Goal: Task Accomplishment & Management: Manage account settings

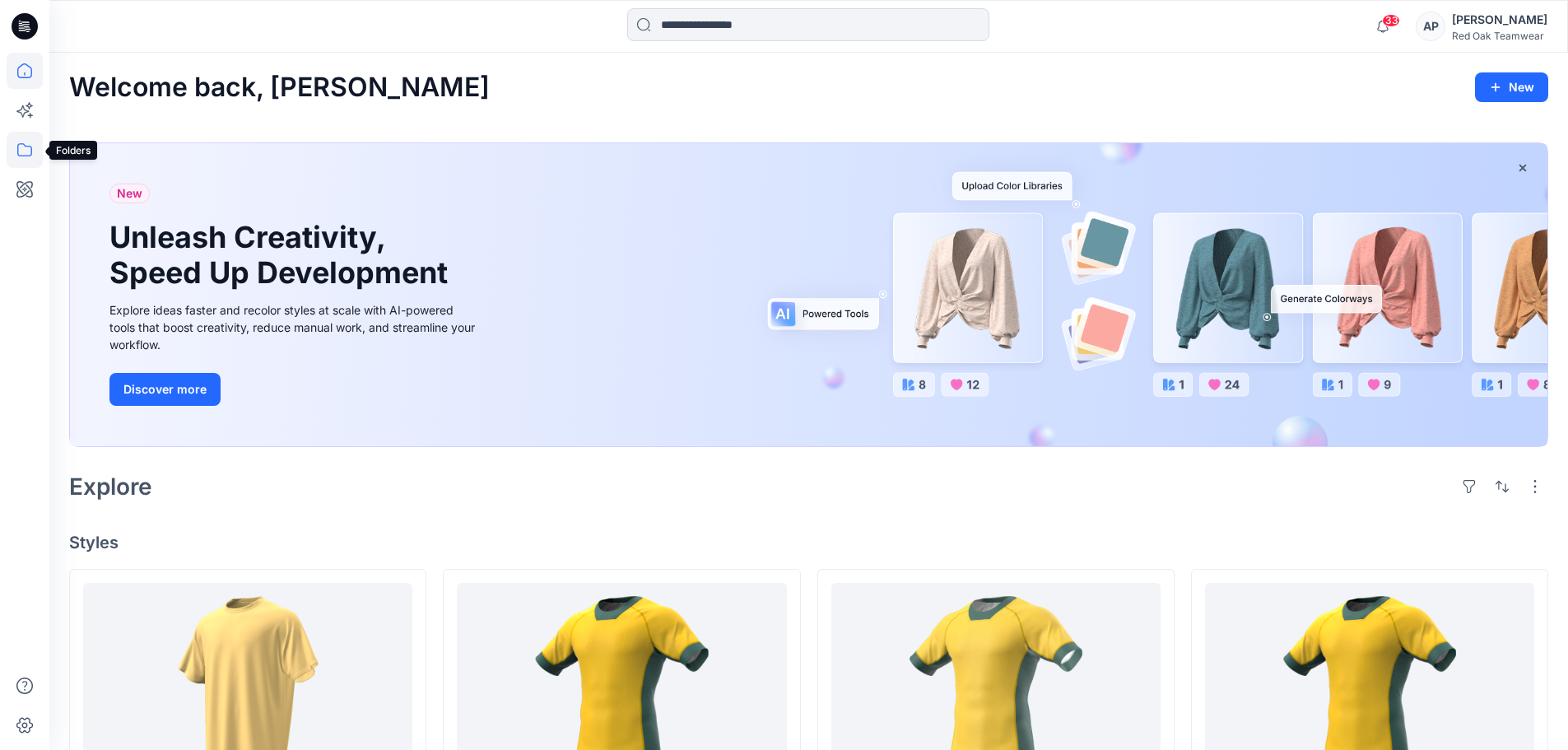
click at [23, 147] on icon at bounding box center [25, 149] width 36 height 36
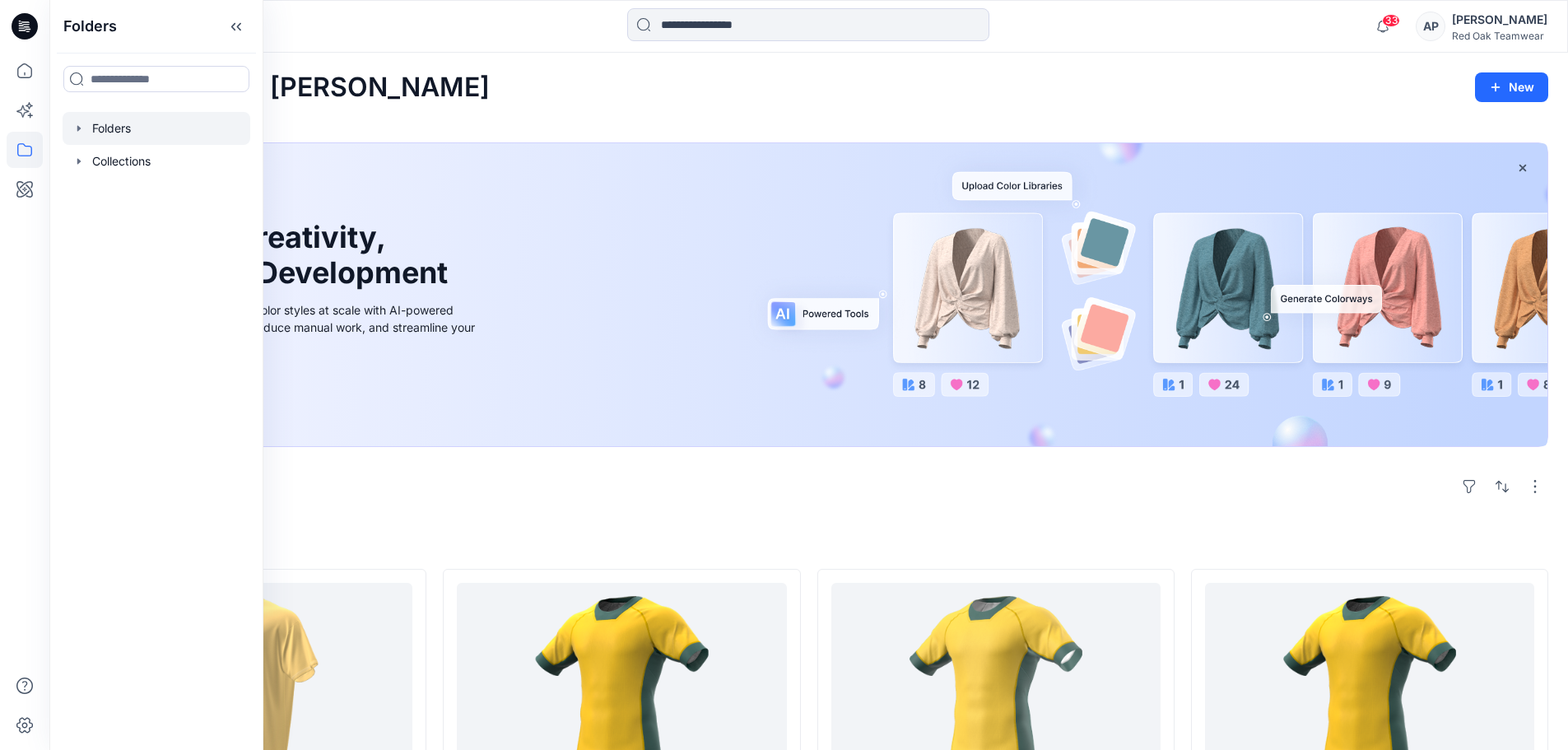
click at [123, 129] on div at bounding box center [156, 128] width 188 height 32
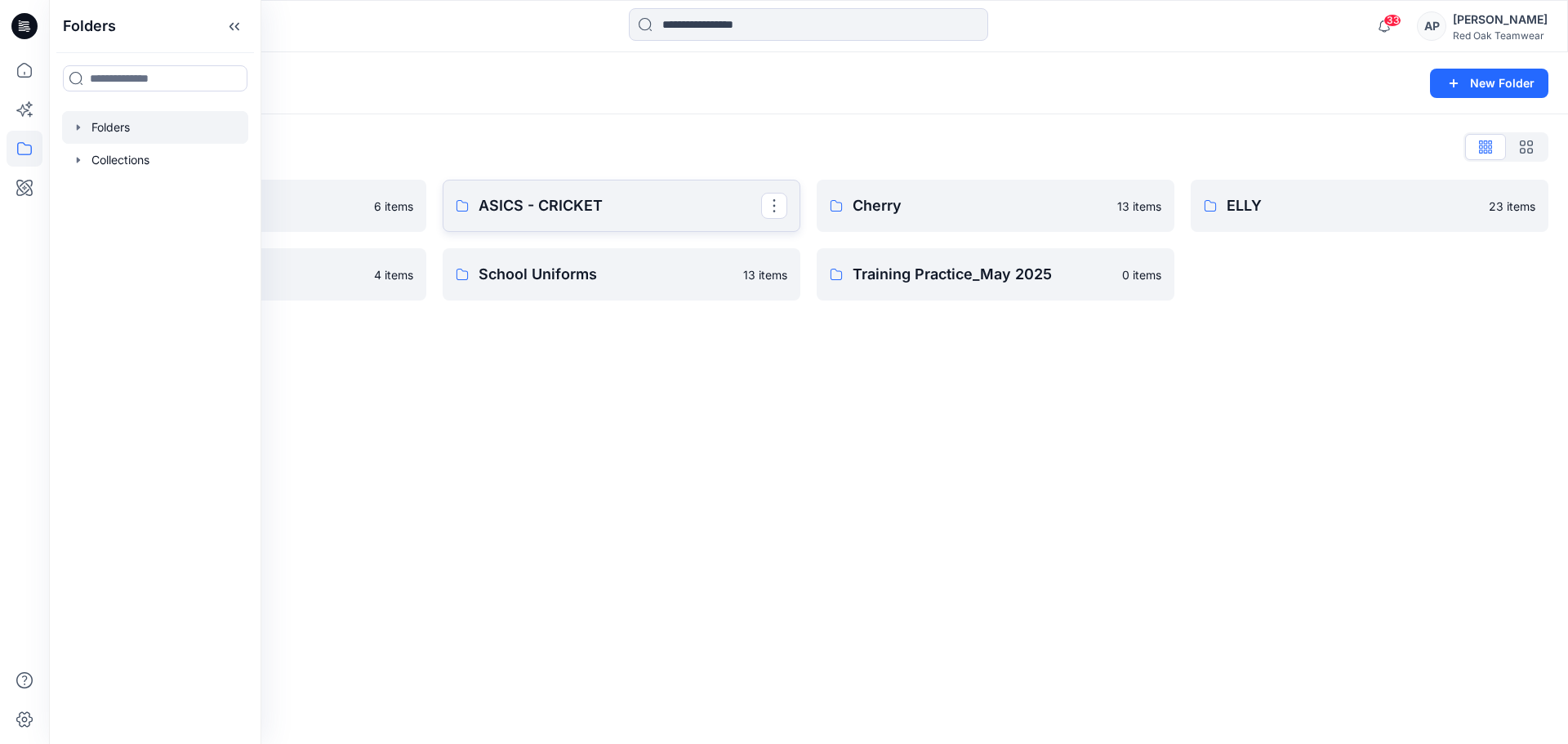
click at [695, 200] on p "ASICS - CRICKET" at bounding box center [621, 205] width 283 height 22
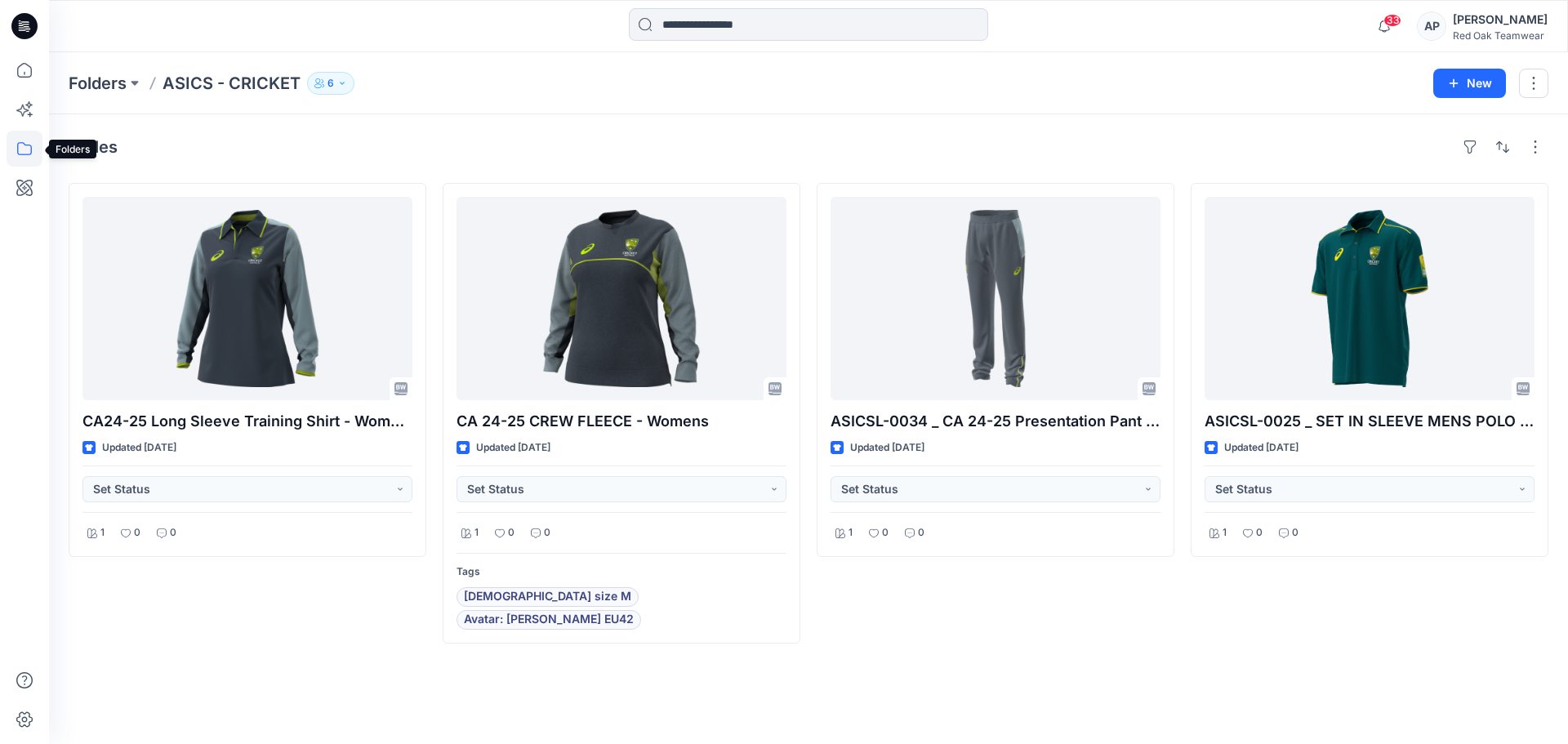
click at [24, 148] on icon at bounding box center [24, 148] width 36 height 36
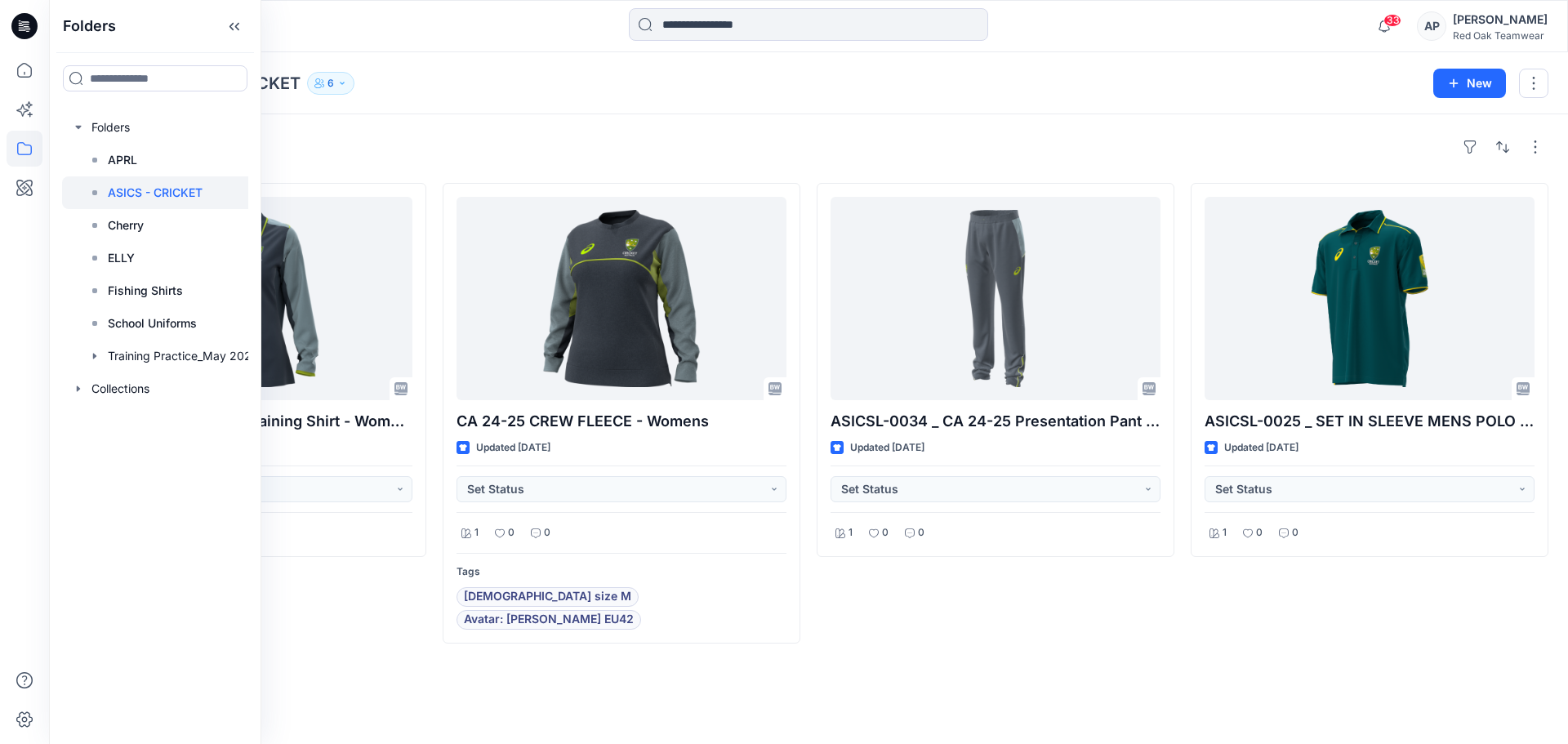
click at [1025, 659] on div "Styles CA24-25 Long Sleeve Training Shirt - Womens Updated 2 months ago Set Sta…" at bounding box center [808, 428] width 1519 height 629
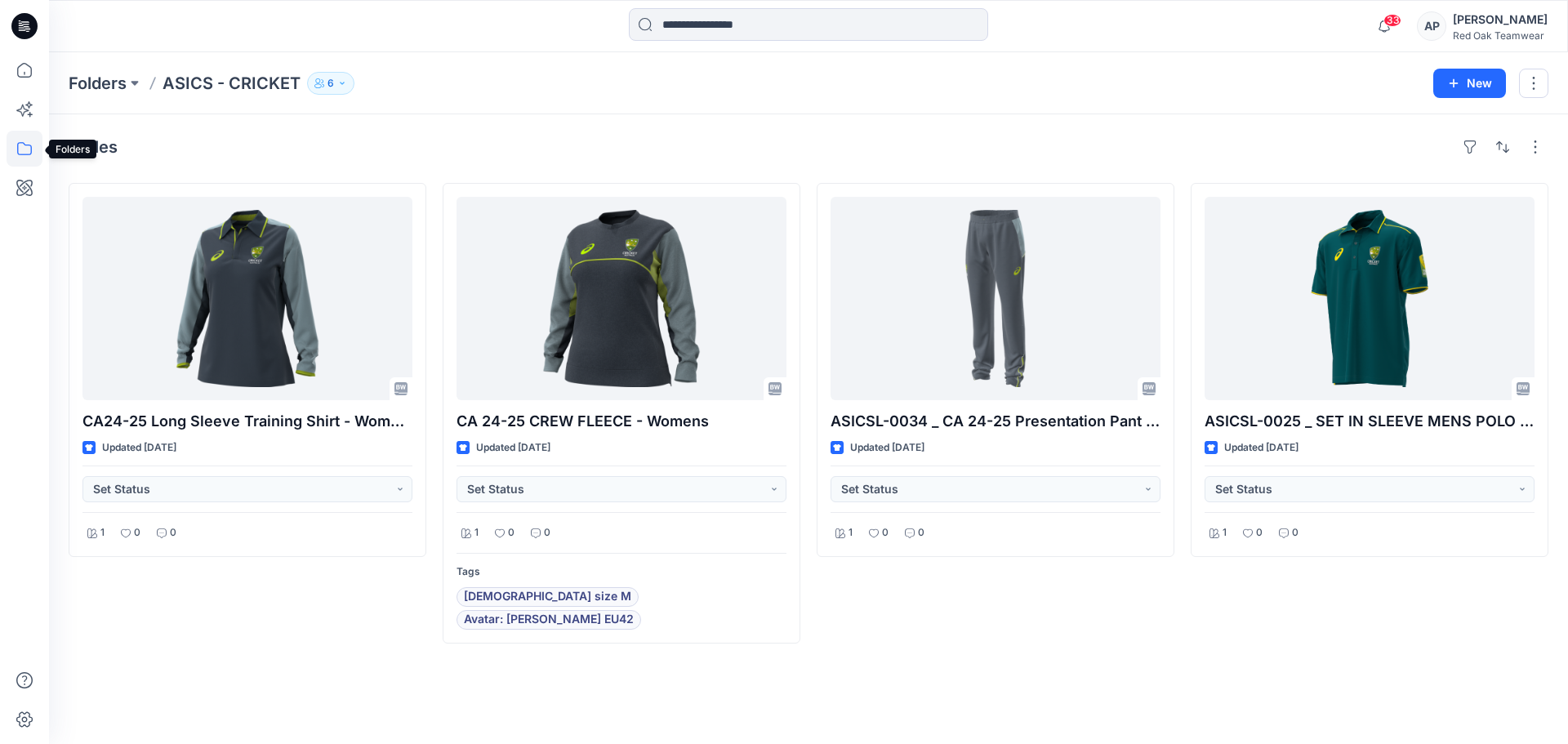
click at [25, 152] on icon at bounding box center [24, 148] width 36 height 36
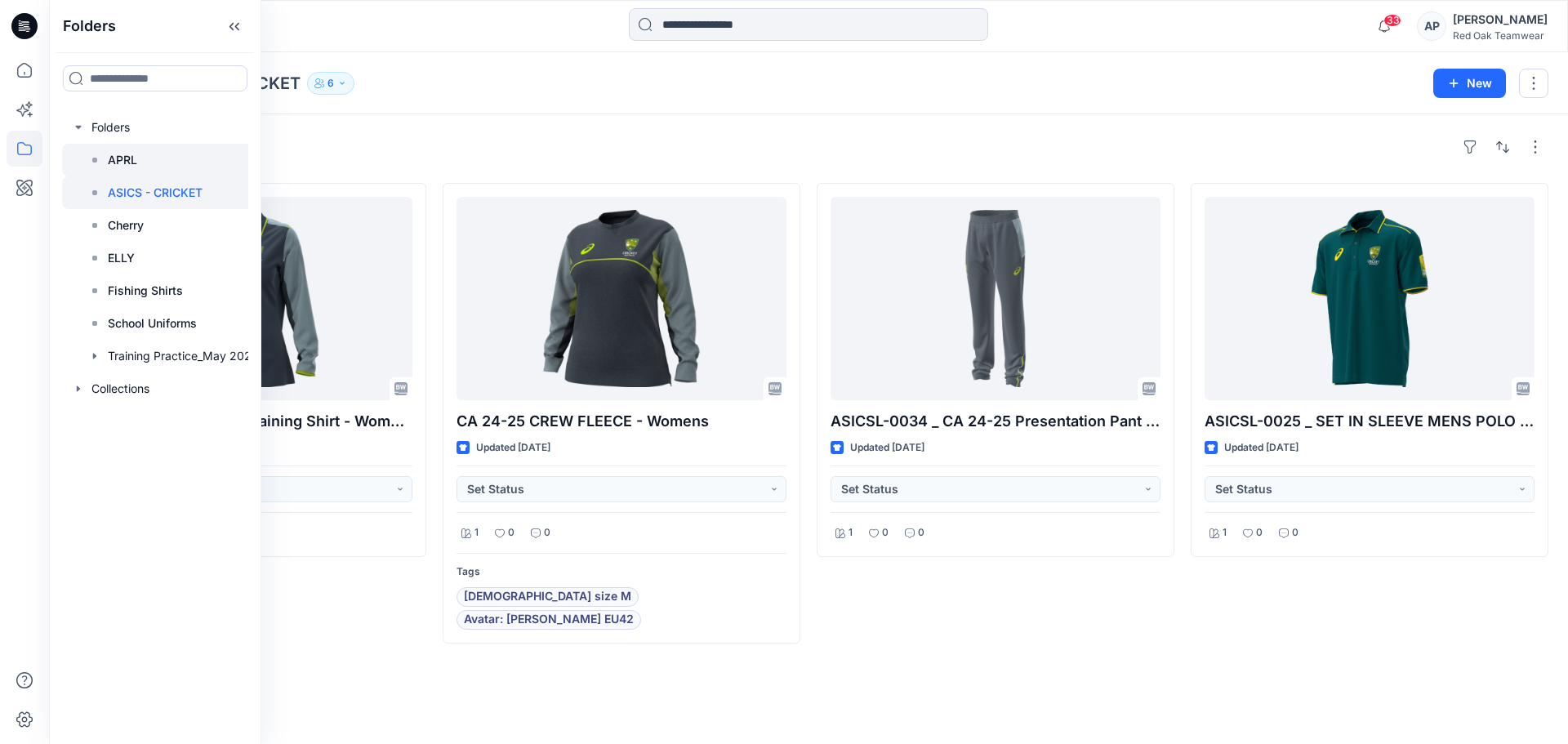
click at [138, 160] on div at bounding box center [165, 159] width 206 height 32
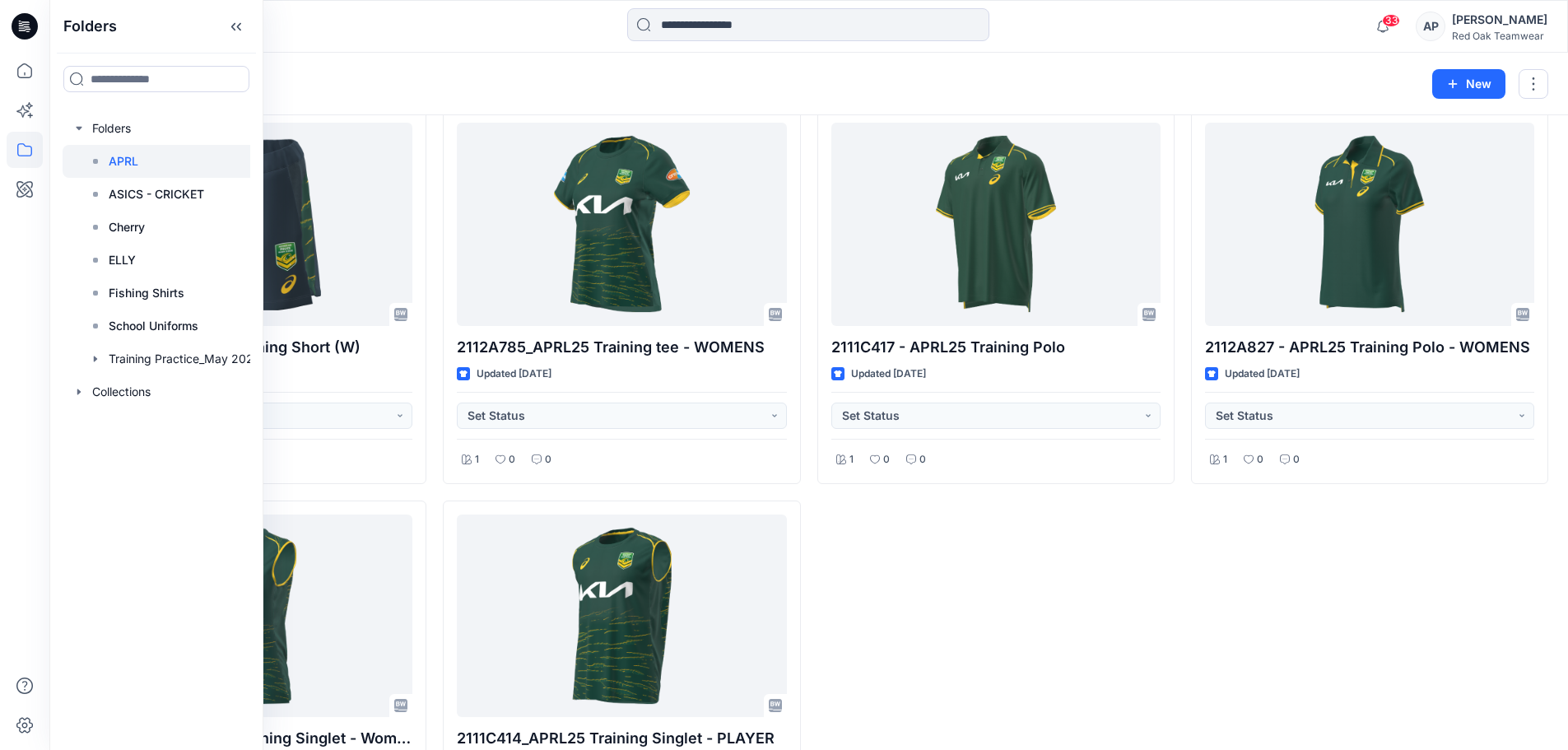
click at [917, 578] on div "2111C417 - APRL25 Training Polo Updated 3 months ago Set Status 1 0 0" at bounding box center [995, 492] width 357 height 767
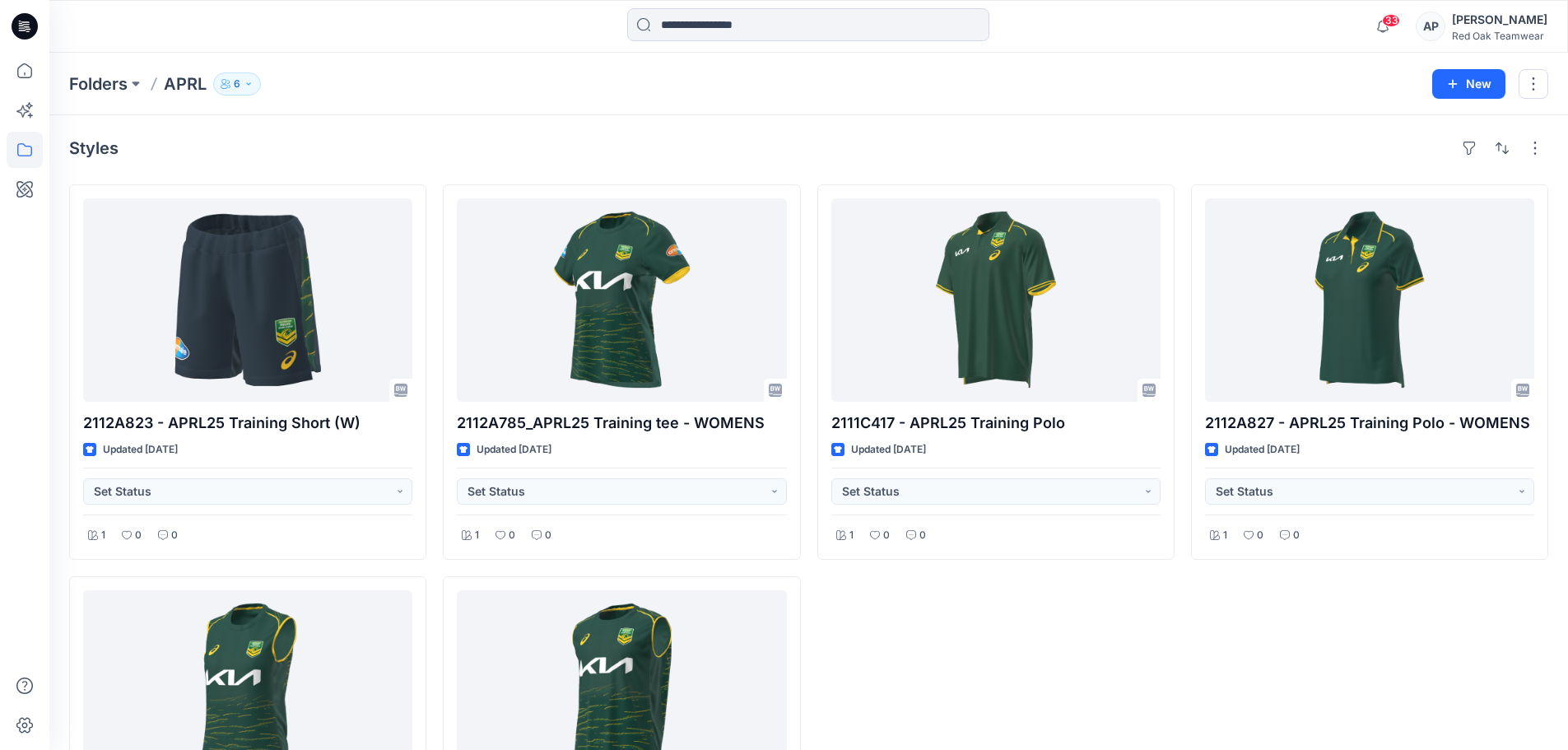
click at [249, 82] on icon "button" at bounding box center [249, 84] width 10 height 10
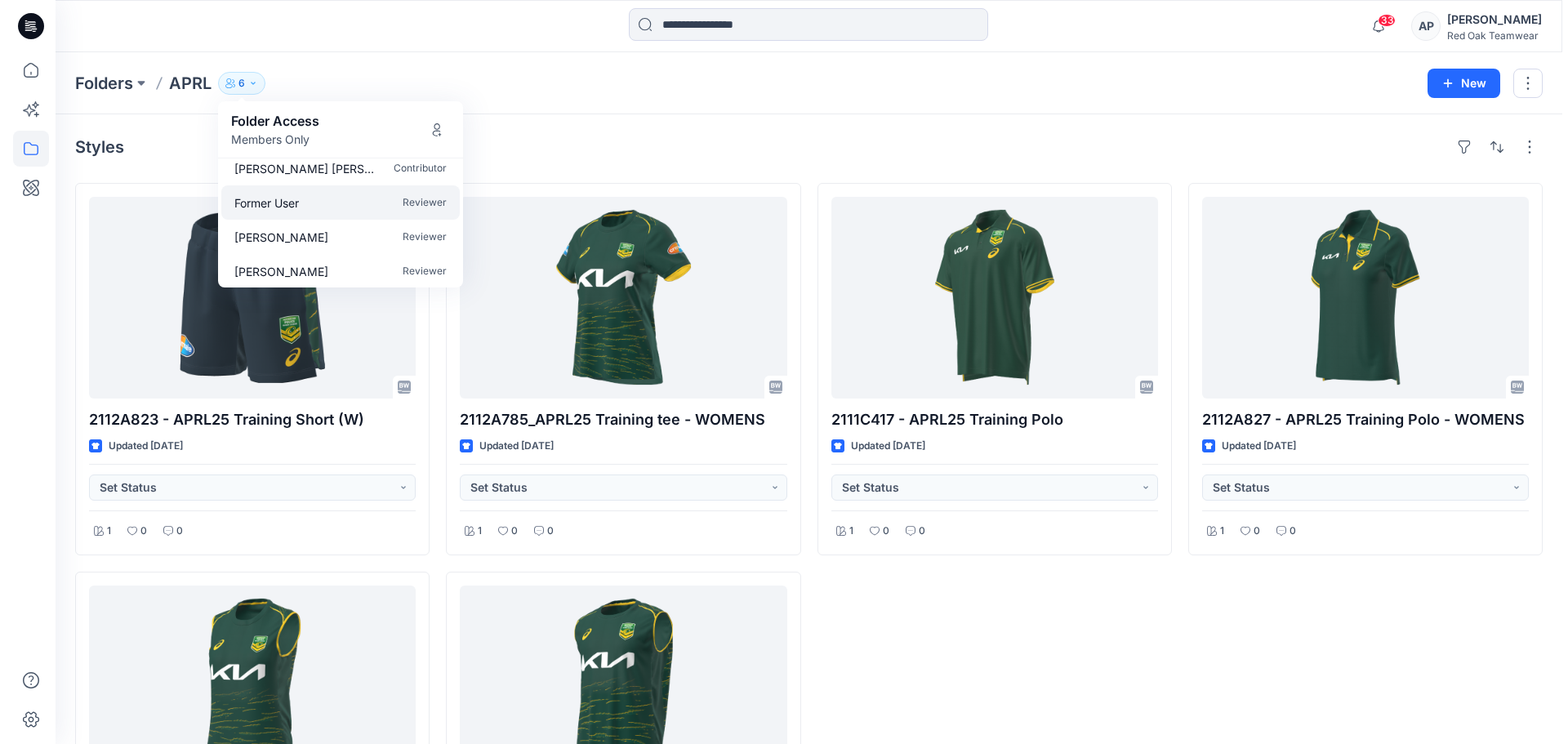
scroll to position [83, 0]
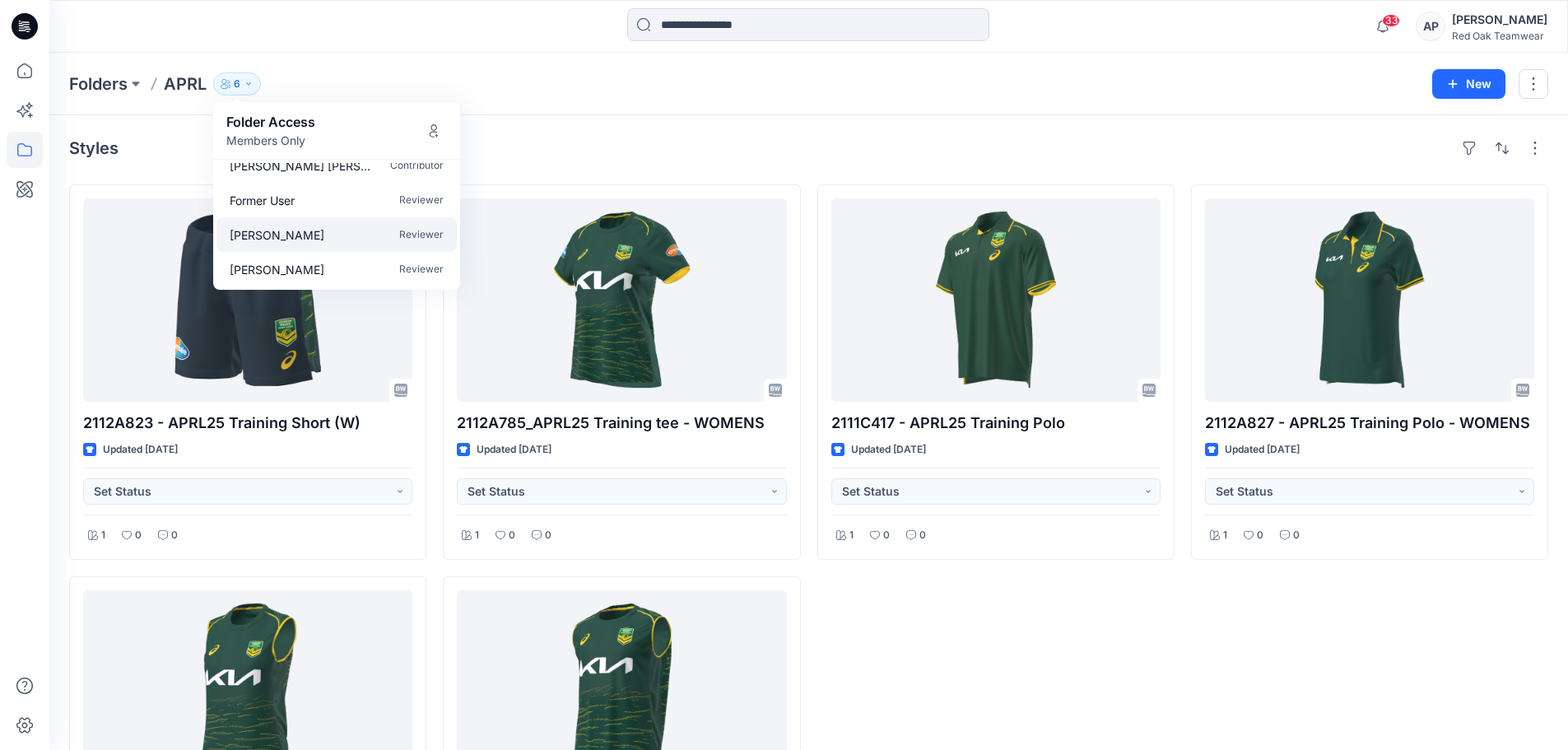
click at [406, 235] on p "Reviewer" at bounding box center [421, 235] width 44 height 18
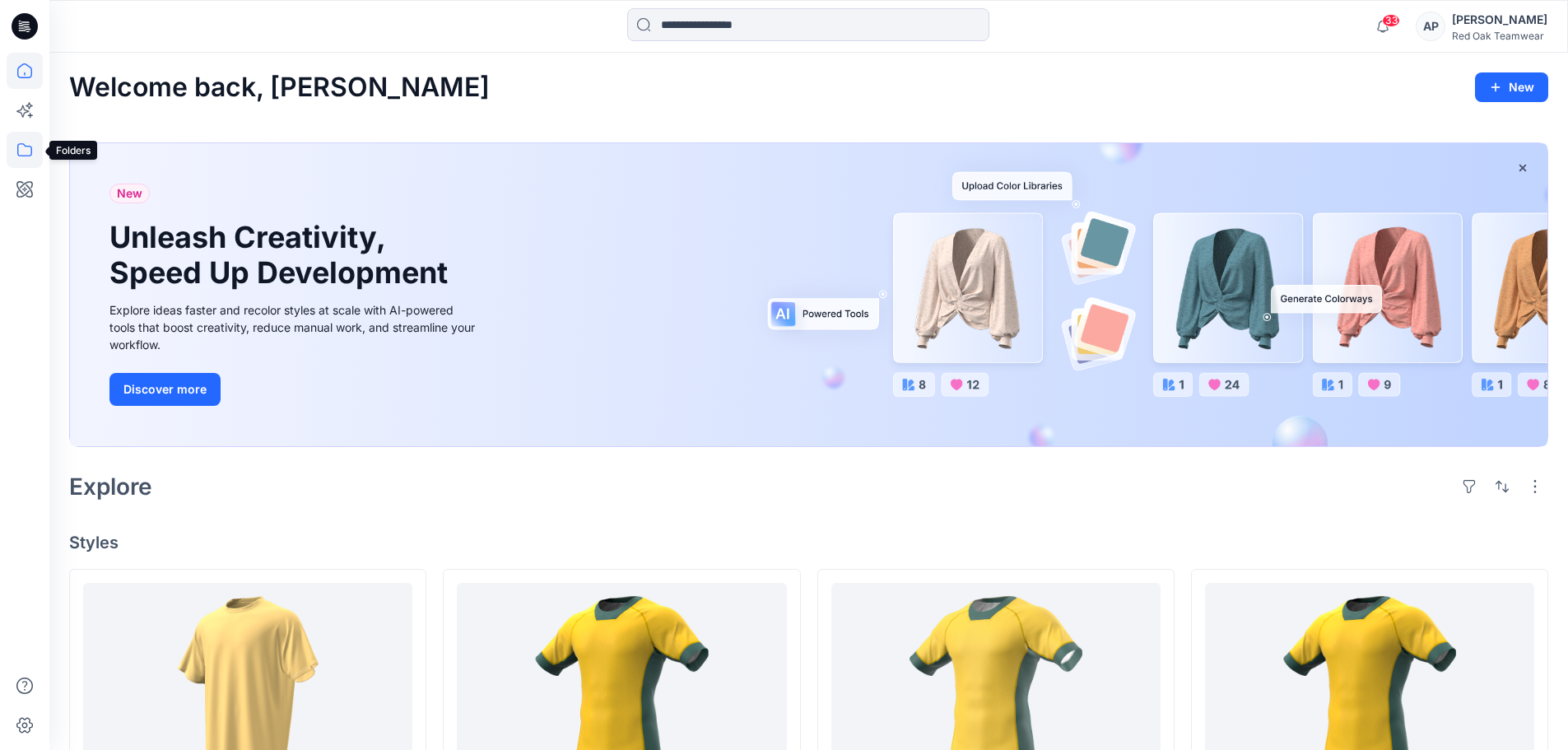
click at [27, 148] on icon at bounding box center [25, 149] width 36 height 36
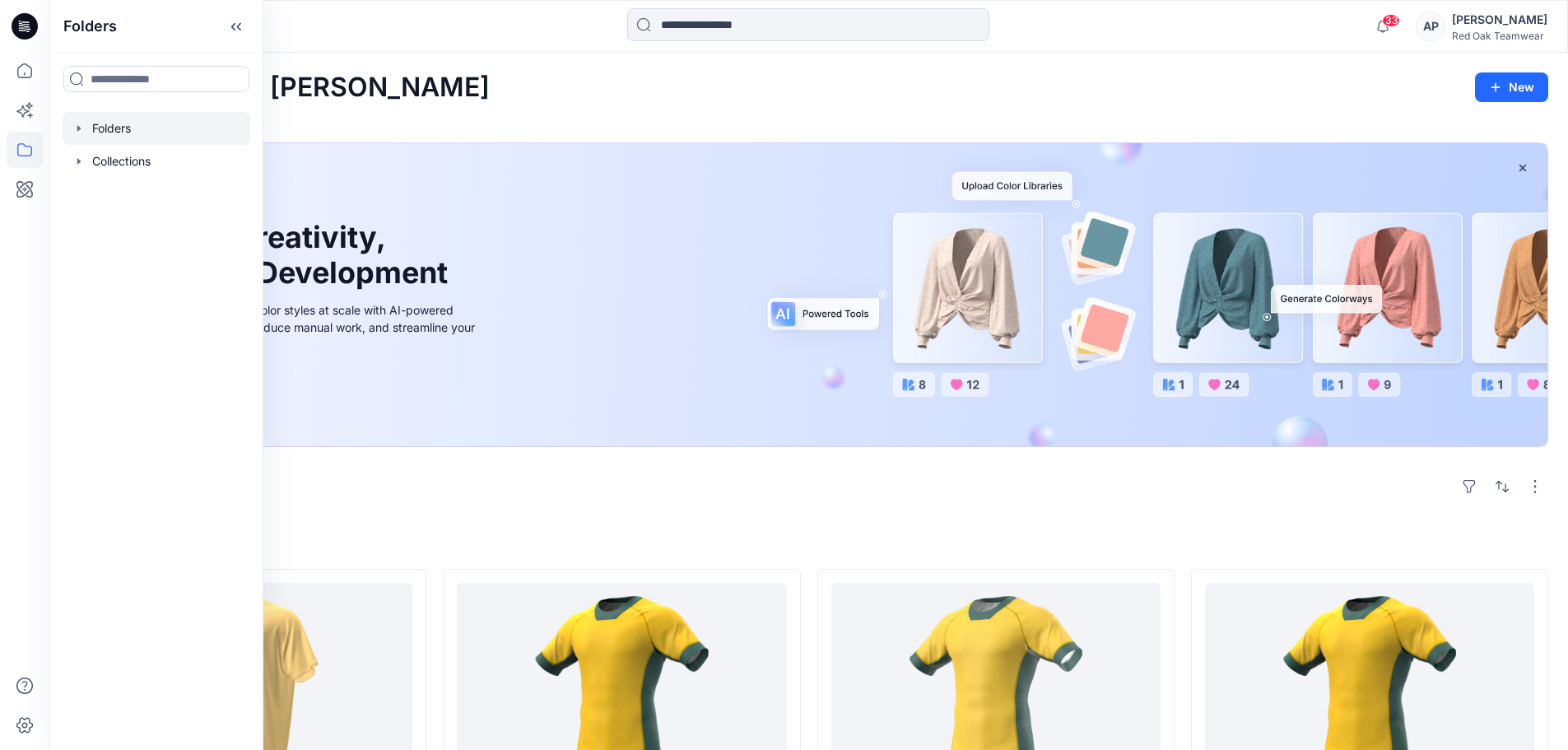
click at [109, 130] on div at bounding box center [156, 128] width 188 height 32
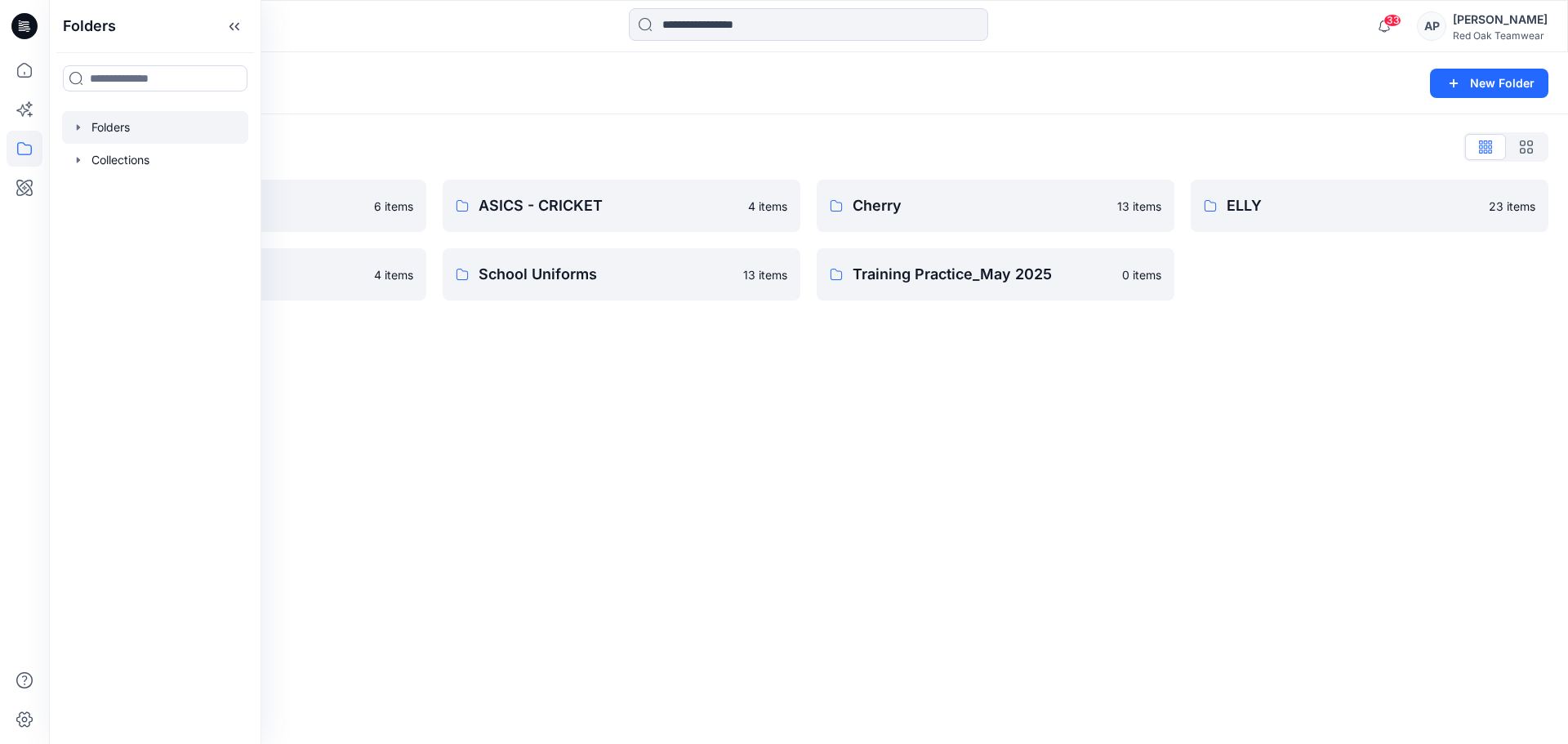
click at [409, 434] on div "Folders New Folder Folders List APRL 6 items Fishing Shirts 4 items ASICS - CRI…" at bounding box center [808, 398] width 1519 height 691
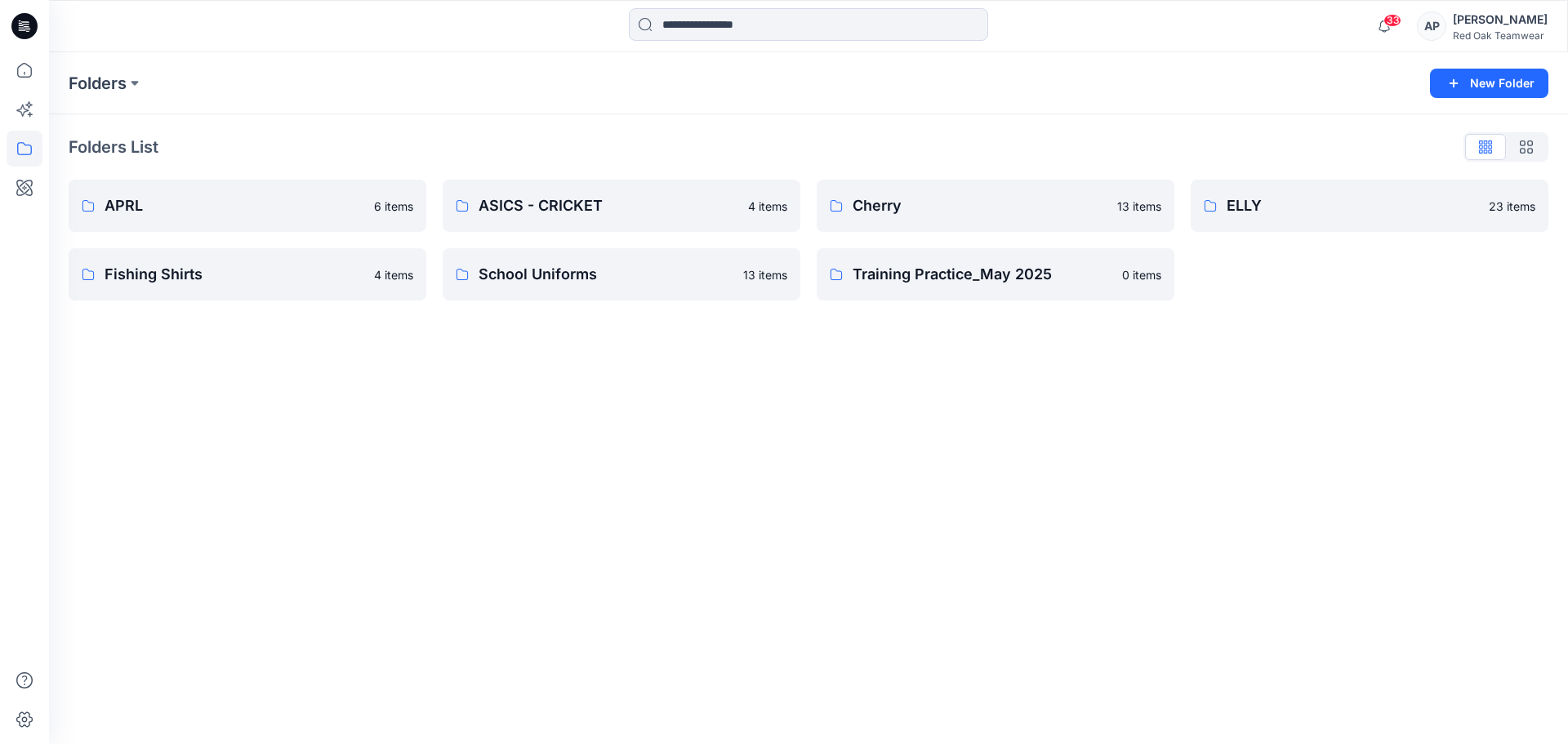
click at [1438, 22] on div "AP" at bounding box center [1431, 26] width 29 height 29
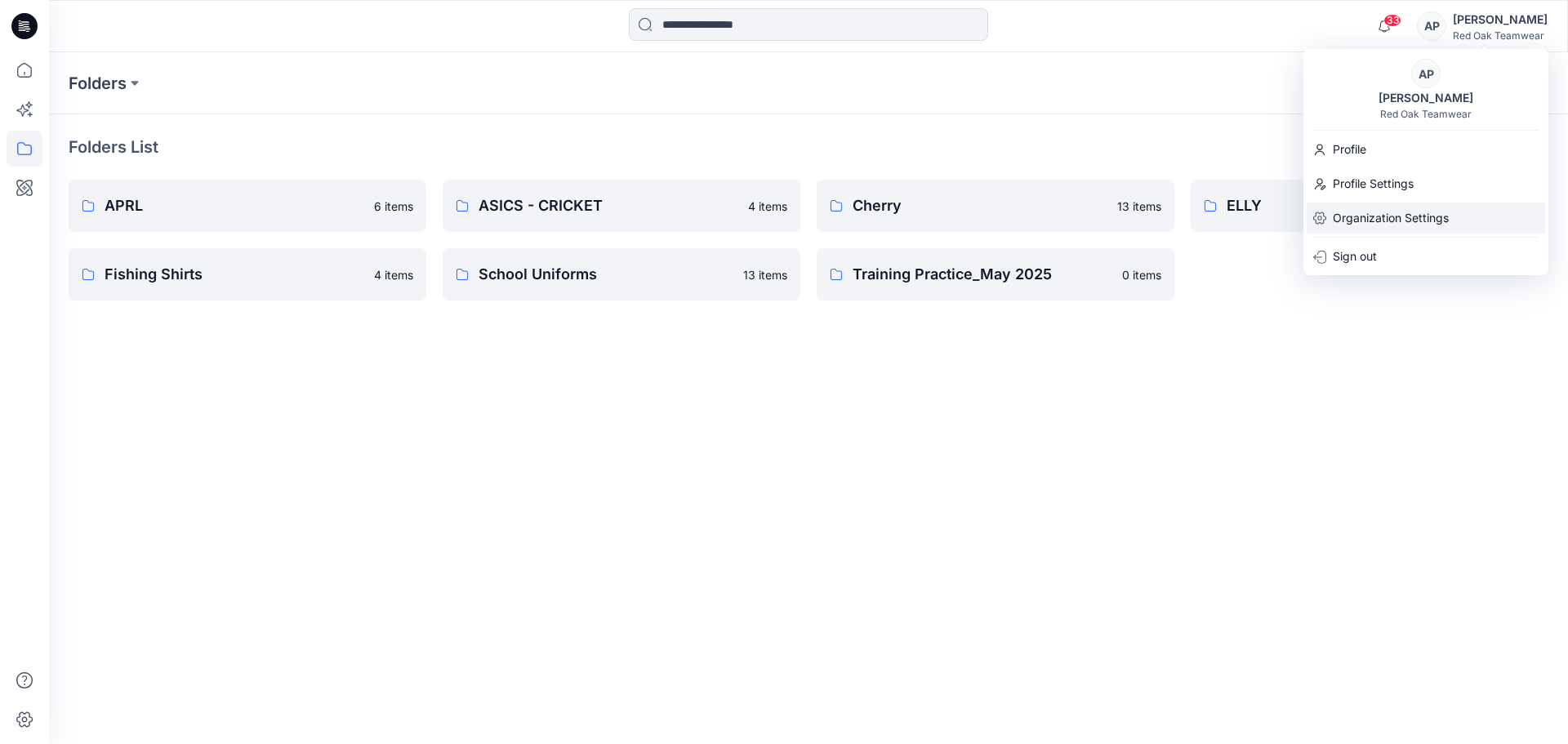
click at [1384, 214] on p "Organization Settings" at bounding box center [1390, 218] width 116 height 31
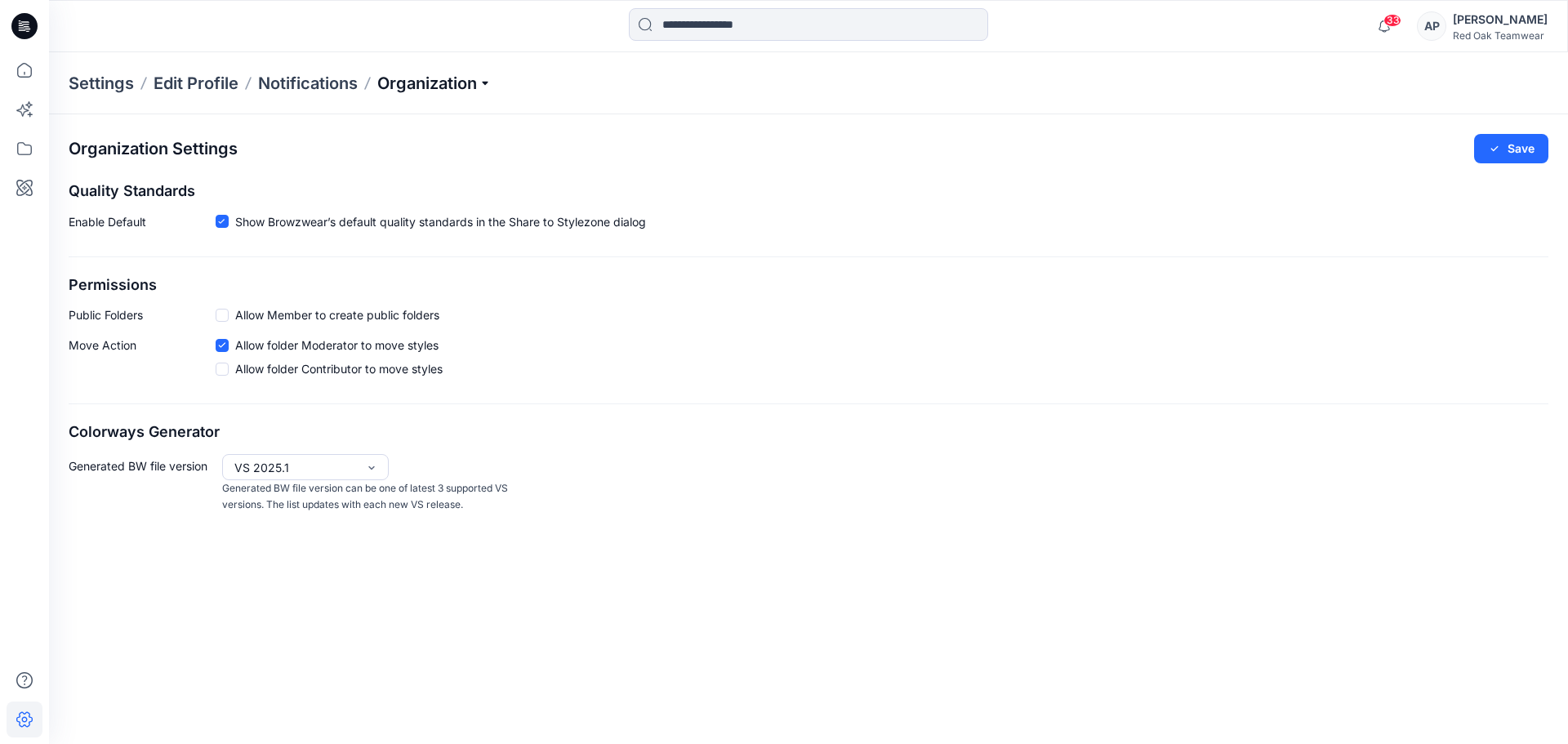
click at [492, 81] on p "Organization" at bounding box center [434, 83] width 114 height 22
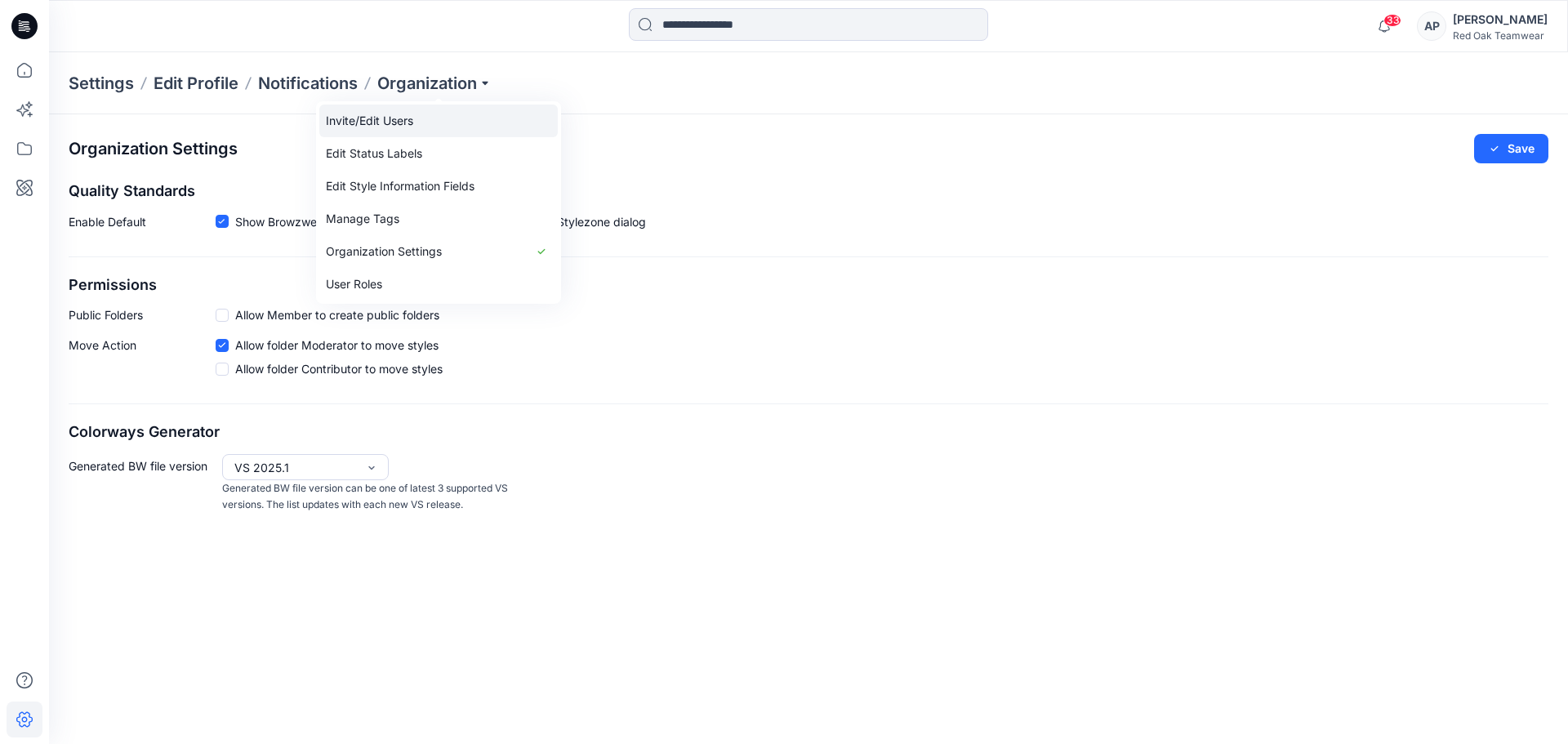
click at [389, 121] on link "Invite/Edit Users" at bounding box center [438, 120] width 238 height 32
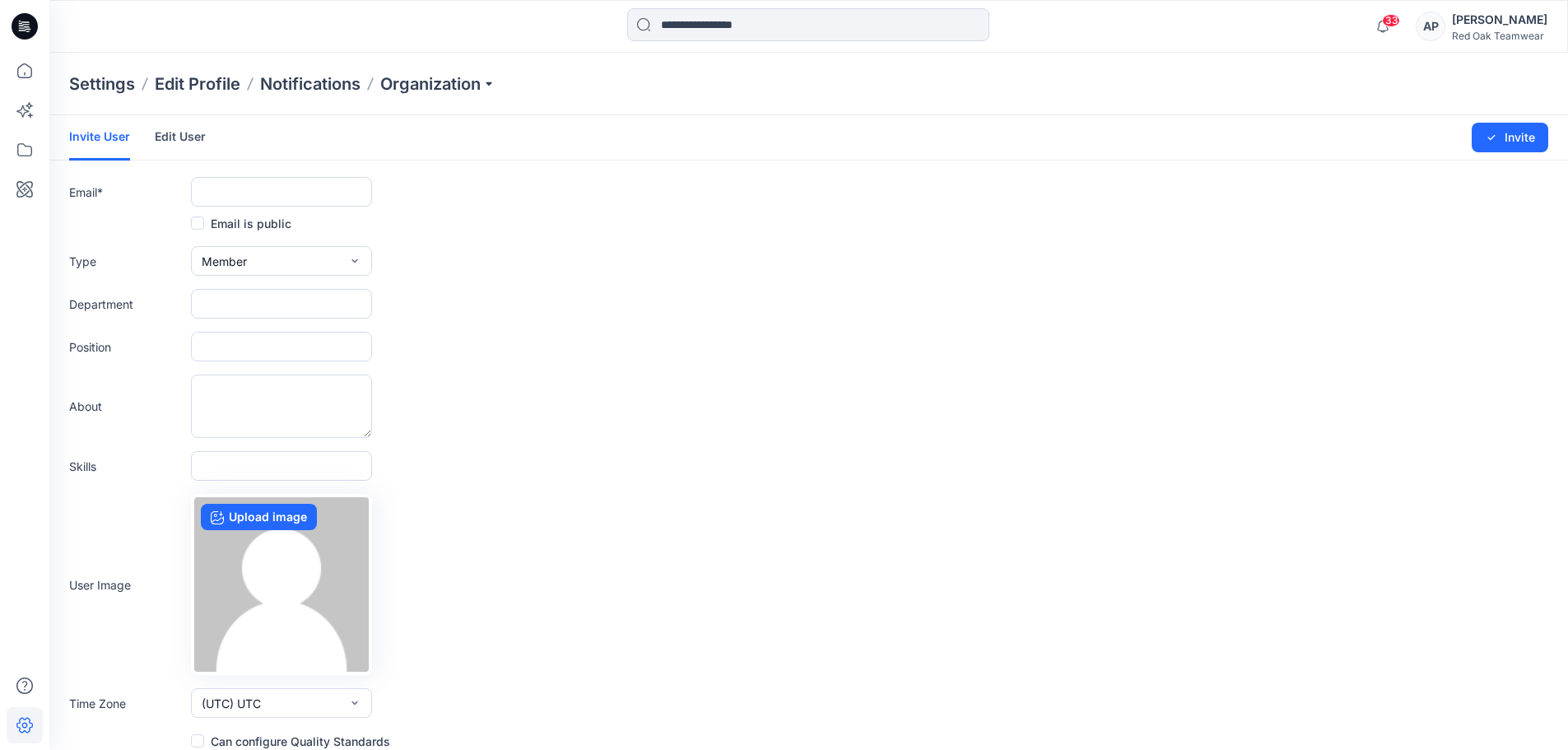
click at [186, 138] on link "Edit User" at bounding box center [180, 137] width 51 height 43
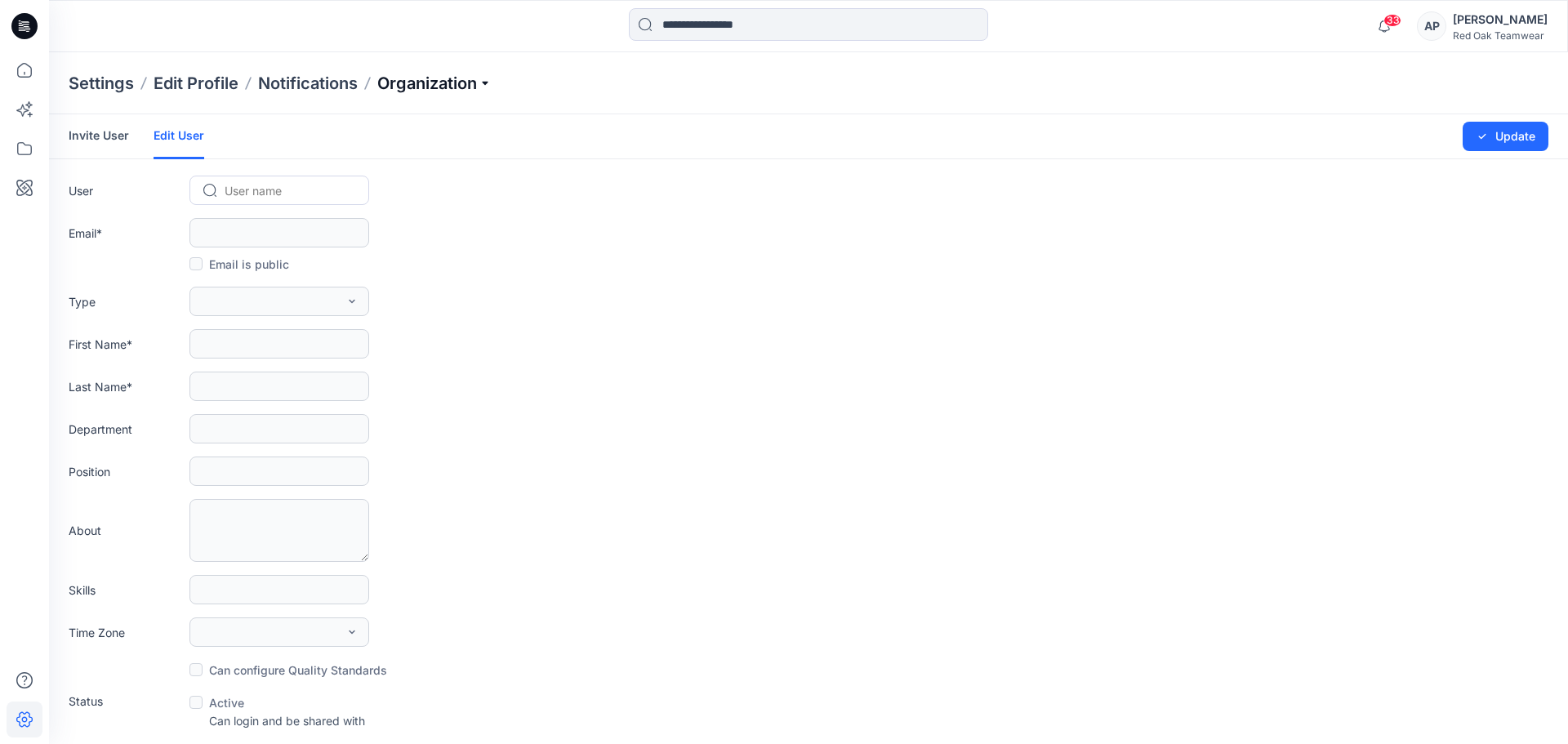
click at [491, 86] on p "Organization" at bounding box center [434, 83] width 114 height 22
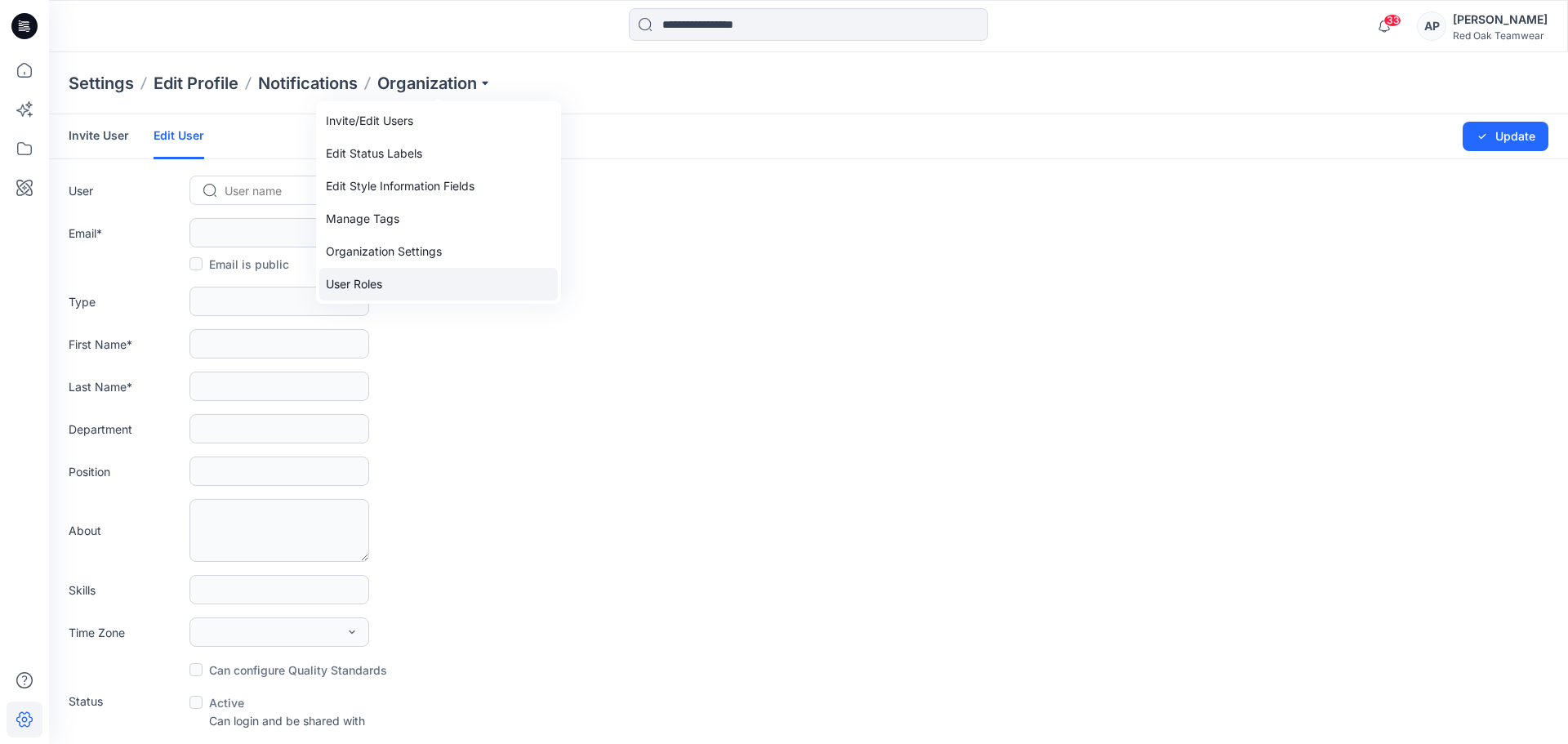
click at [360, 286] on link "User Roles" at bounding box center [438, 284] width 238 height 32
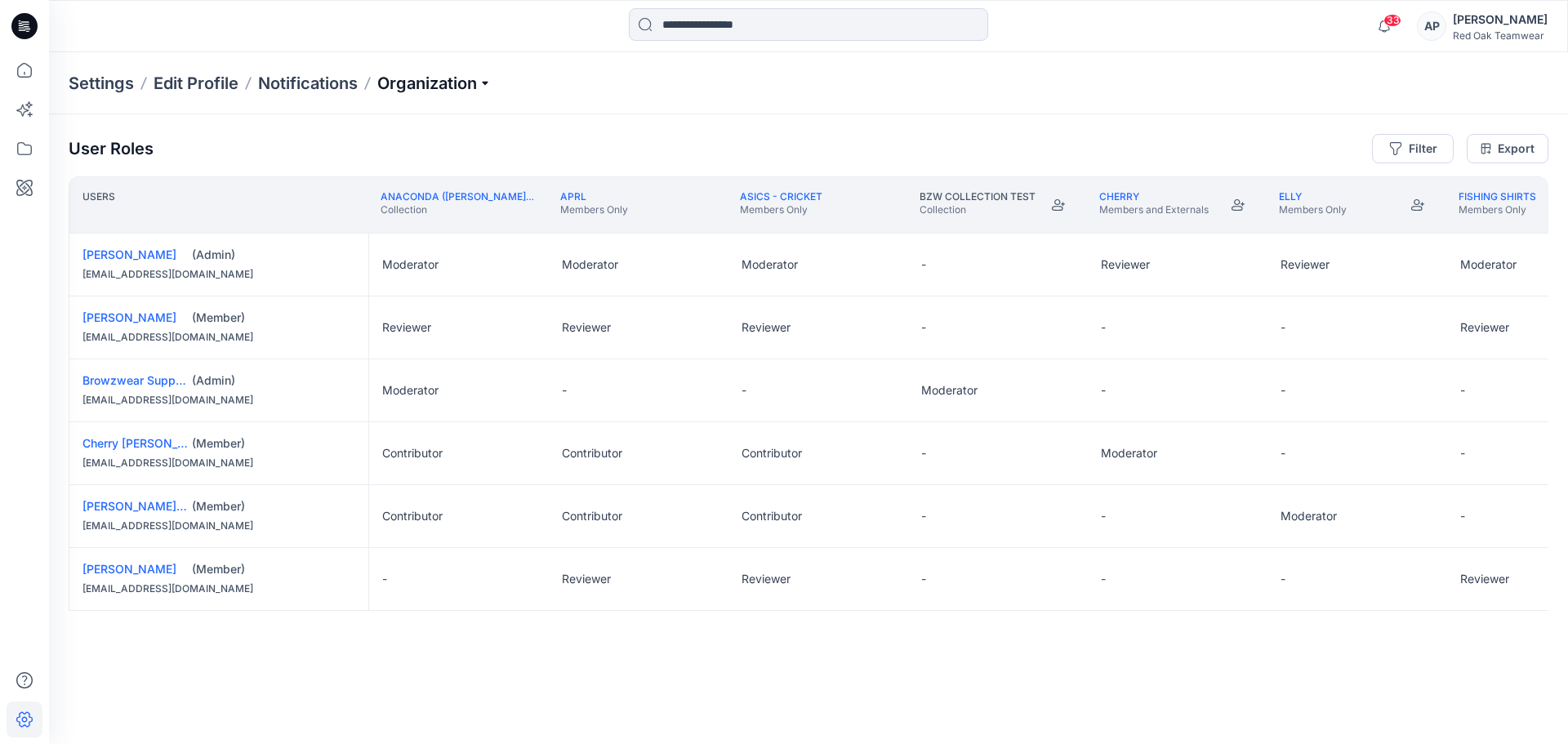
click at [492, 81] on p "Organization" at bounding box center [434, 83] width 114 height 22
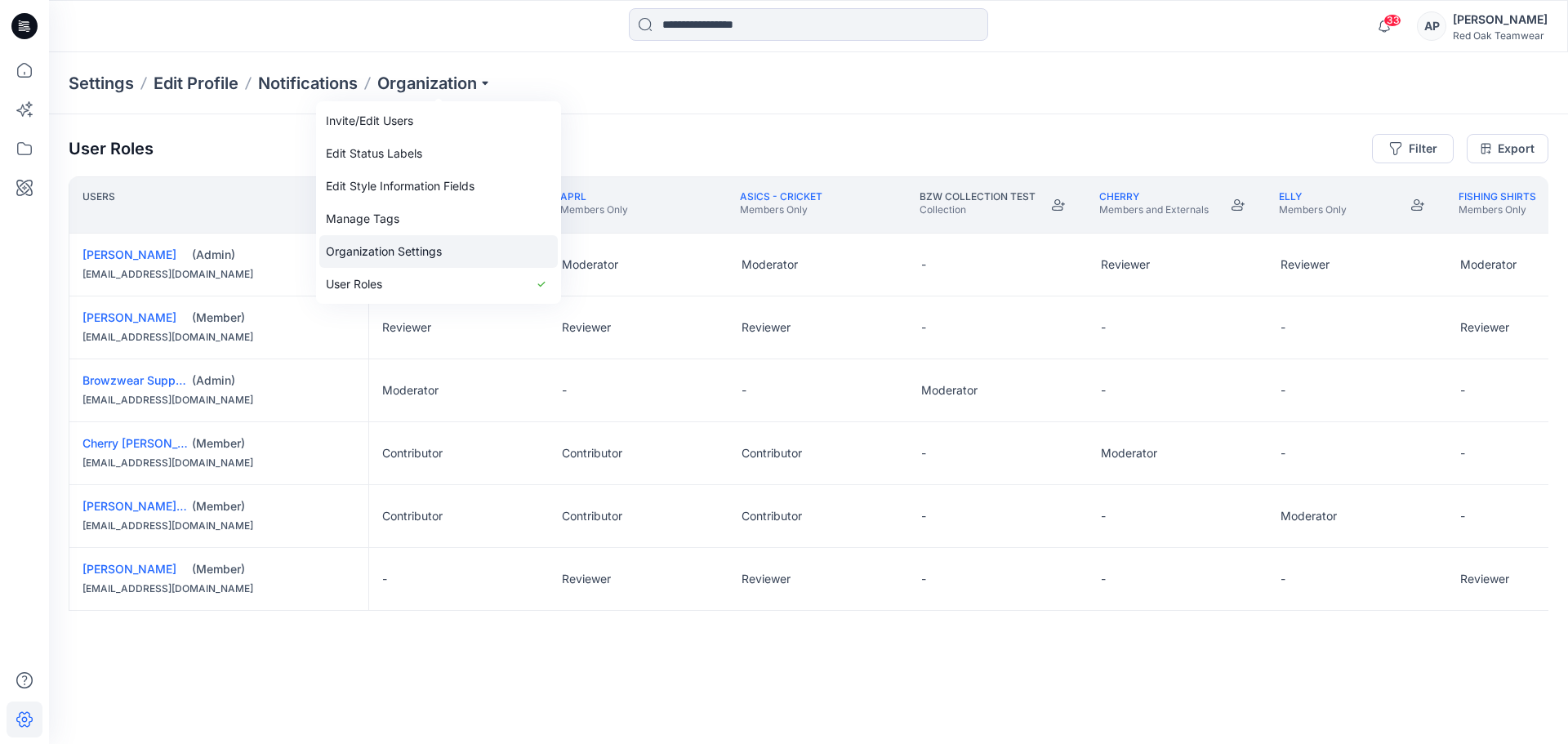
click at [388, 248] on link "Organization Settings" at bounding box center [438, 251] width 238 height 32
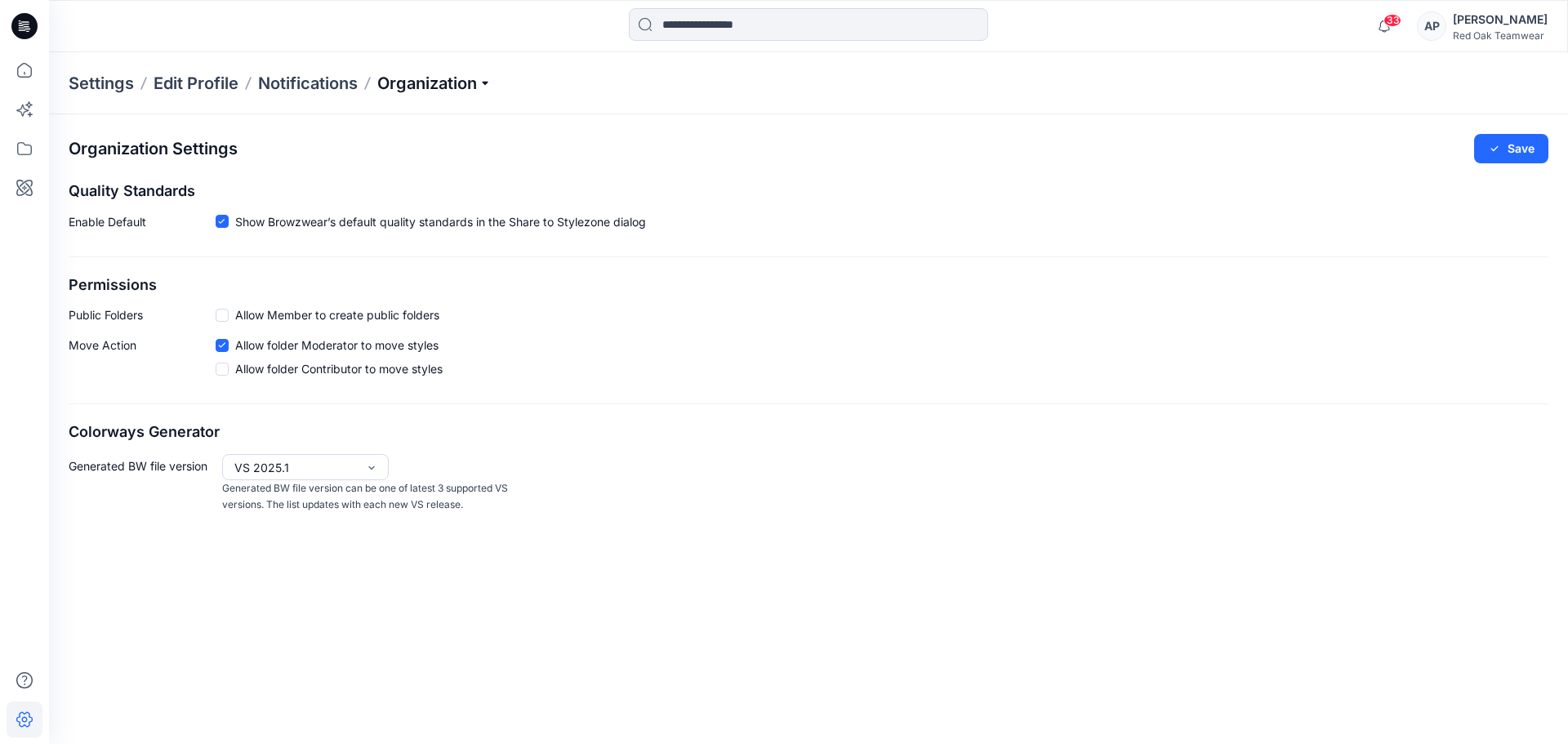
click at [483, 81] on p "Organization" at bounding box center [434, 83] width 114 height 22
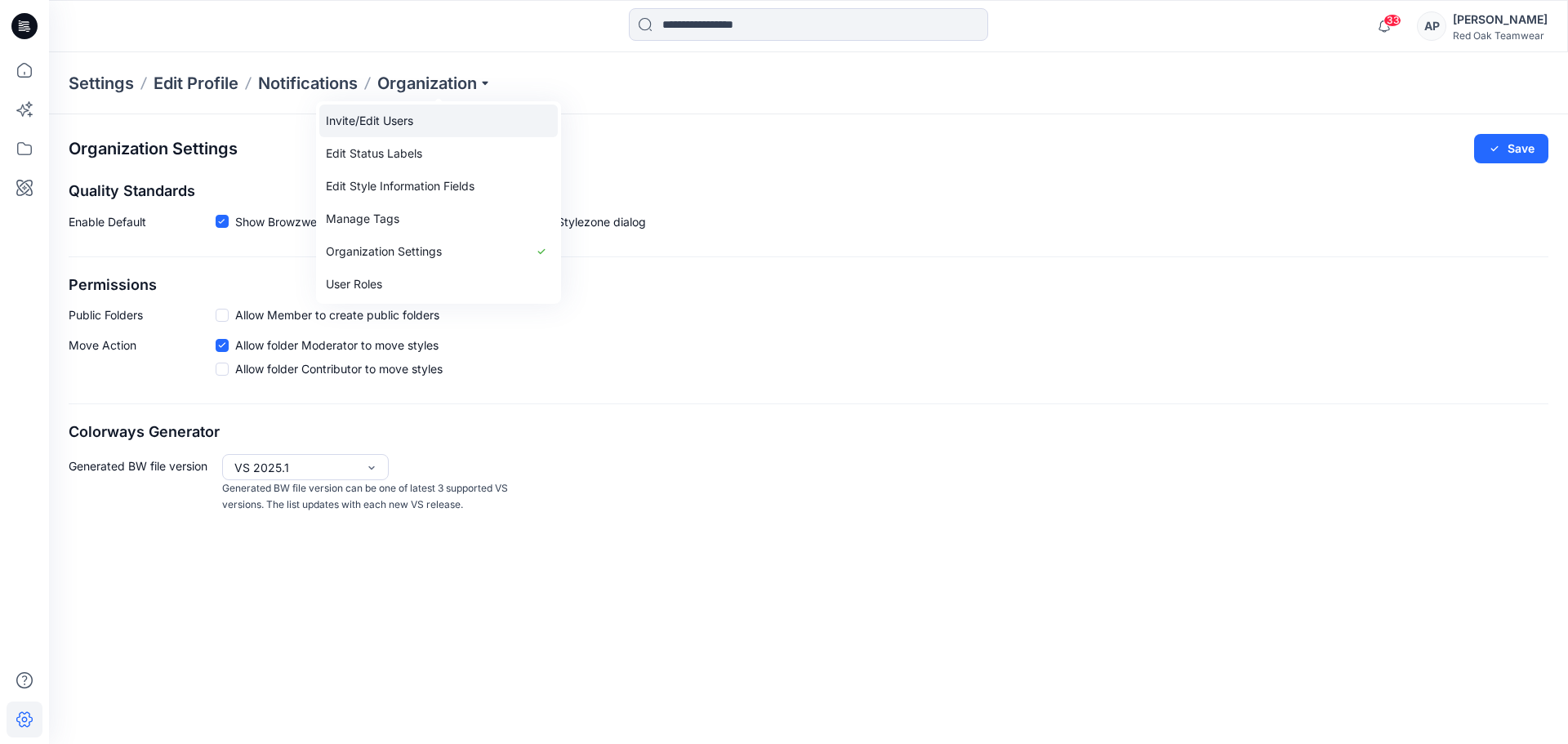
click at [386, 123] on link "Invite/Edit Users" at bounding box center [438, 120] width 238 height 32
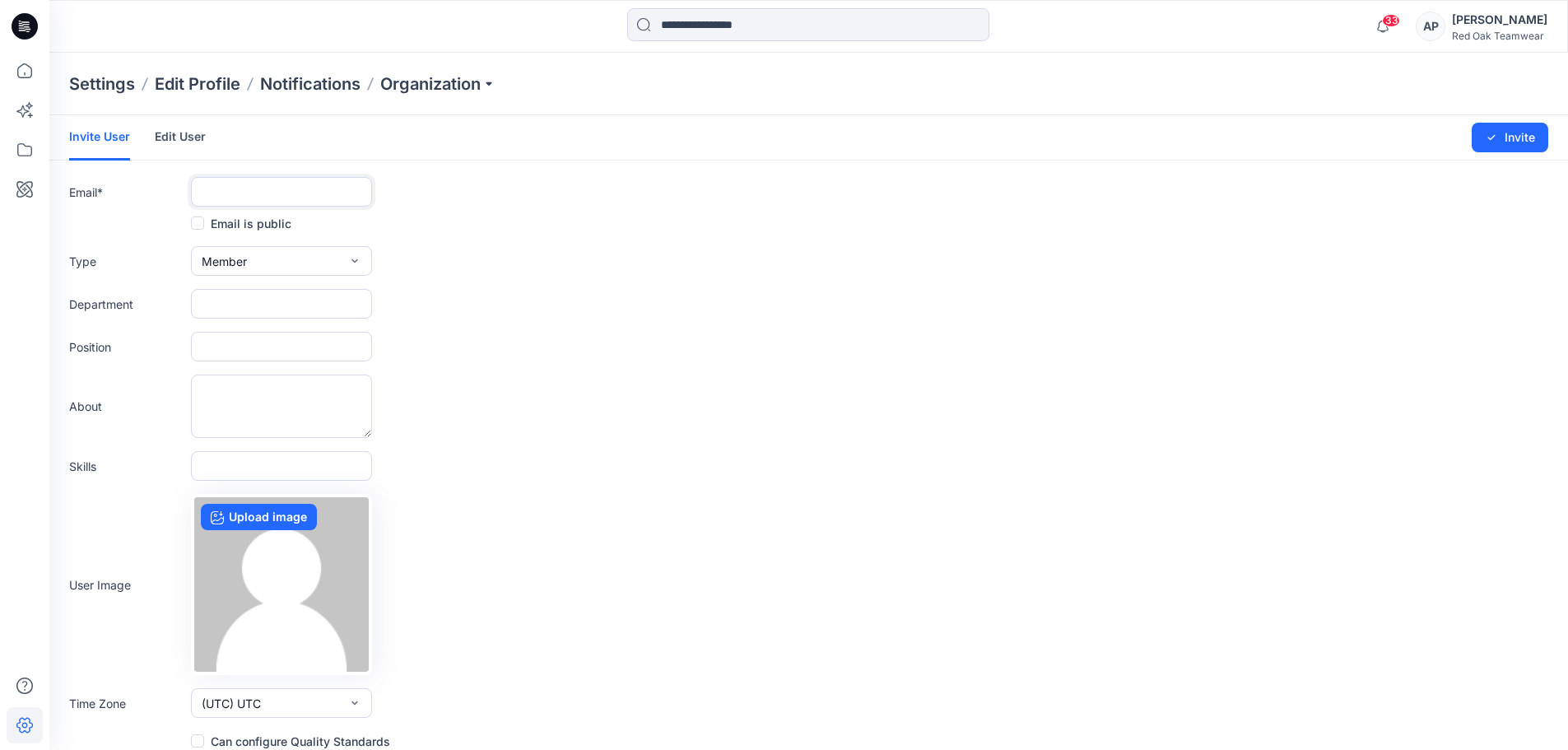
click at [261, 192] on input "text" at bounding box center [281, 192] width 181 height 29
type input "**********"
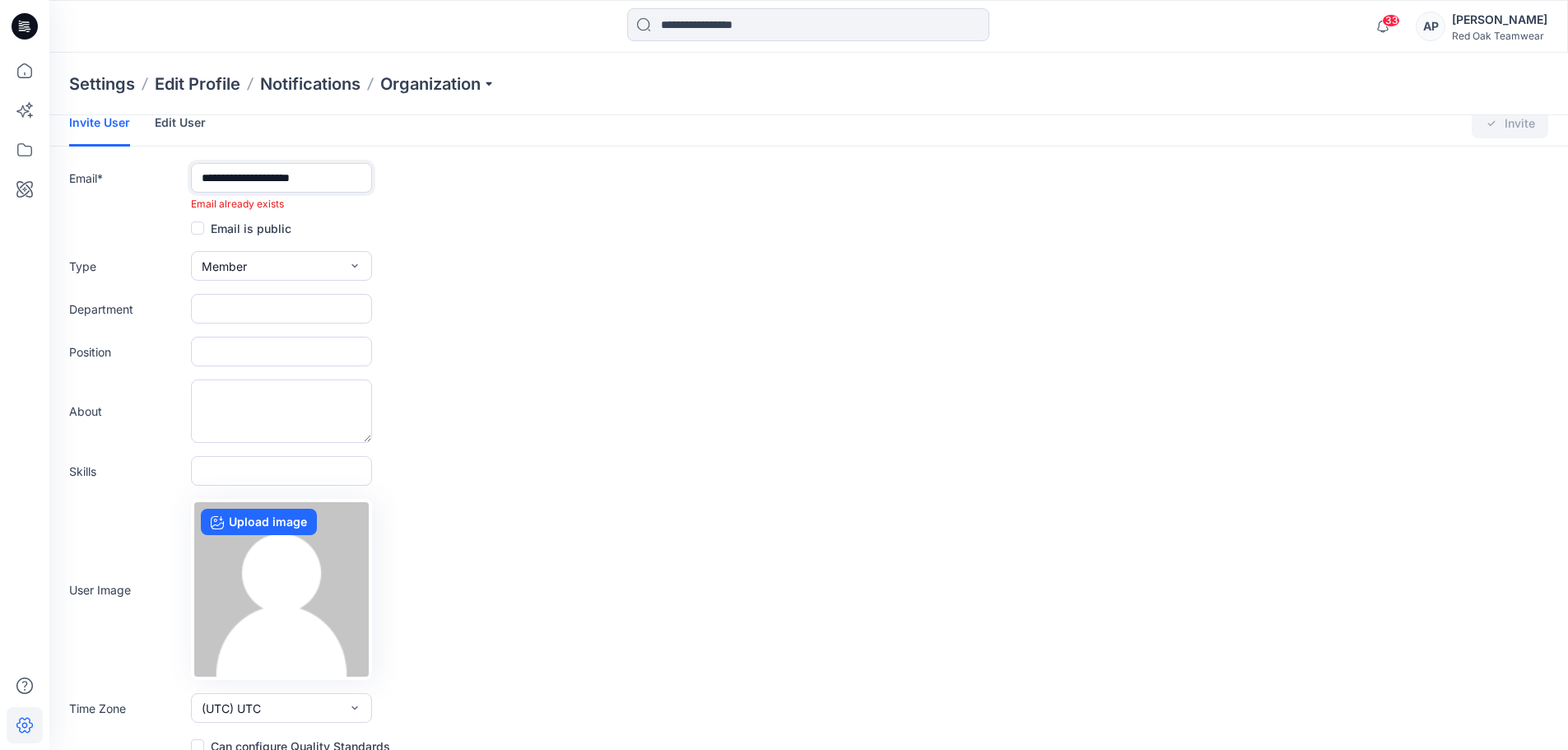
scroll to position [32, 0]
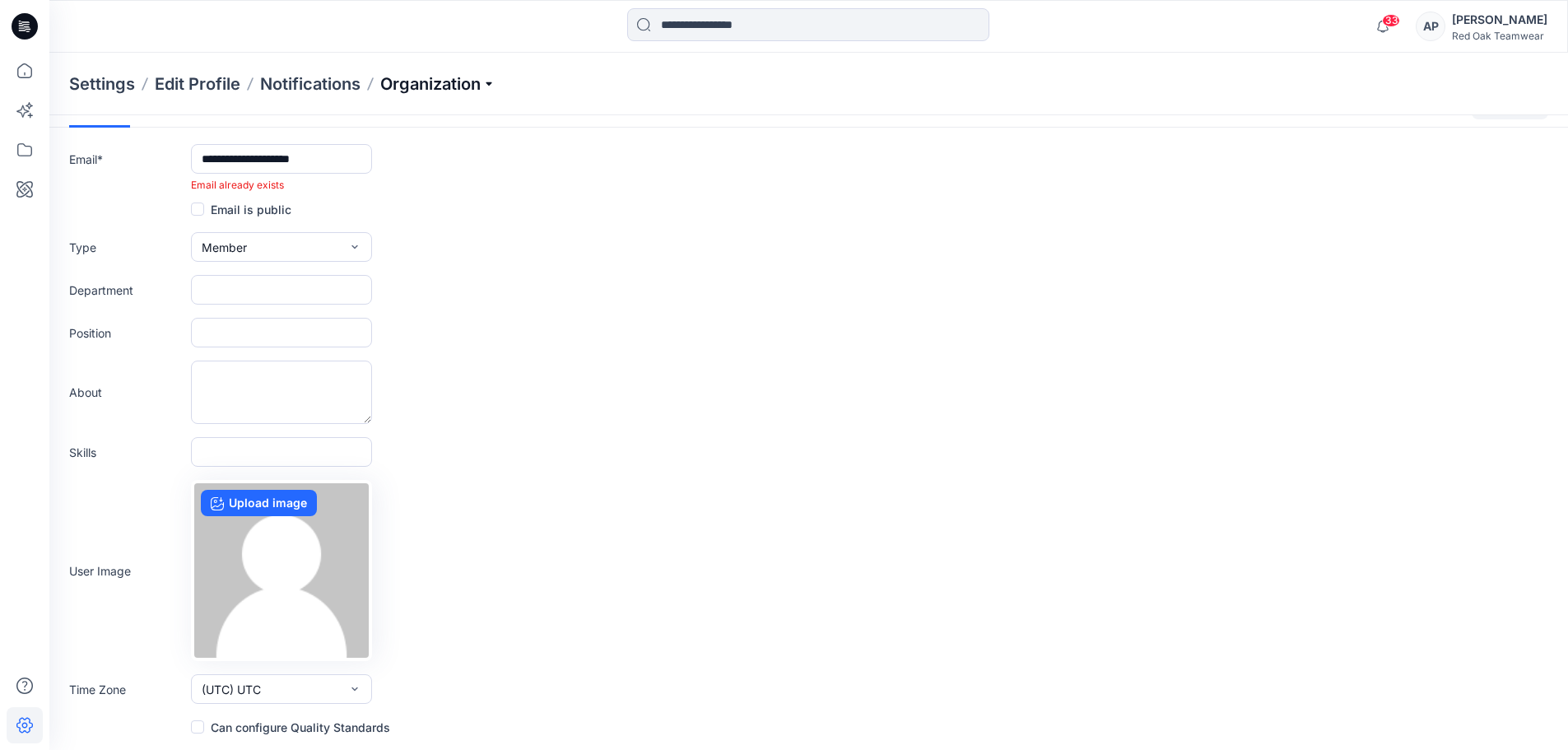
click at [490, 85] on p "Organization" at bounding box center [437, 84] width 115 height 23
click at [412, 122] on link "Invite/Edit Users" at bounding box center [441, 121] width 240 height 32
click at [356, 158] on input "**********" at bounding box center [281, 158] width 181 height 29
click at [494, 87] on p "Organization" at bounding box center [437, 84] width 115 height 23
click at [387, 257] on link "Organization Settings" at bounding box center [441, 253] width 240 height 32
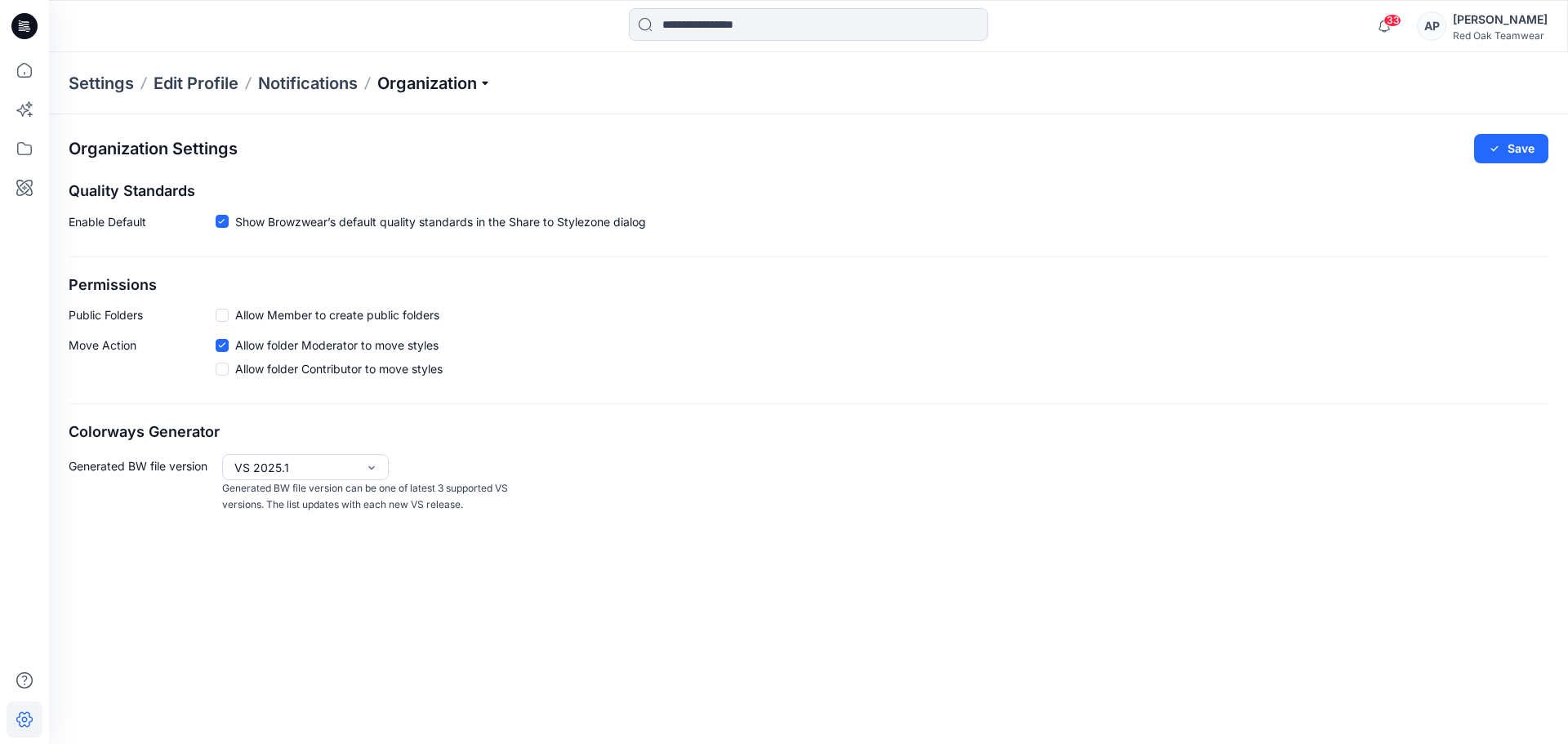
click at [489, 83] on p "Organization" at bounding box center [434, 83] width 114 height 22
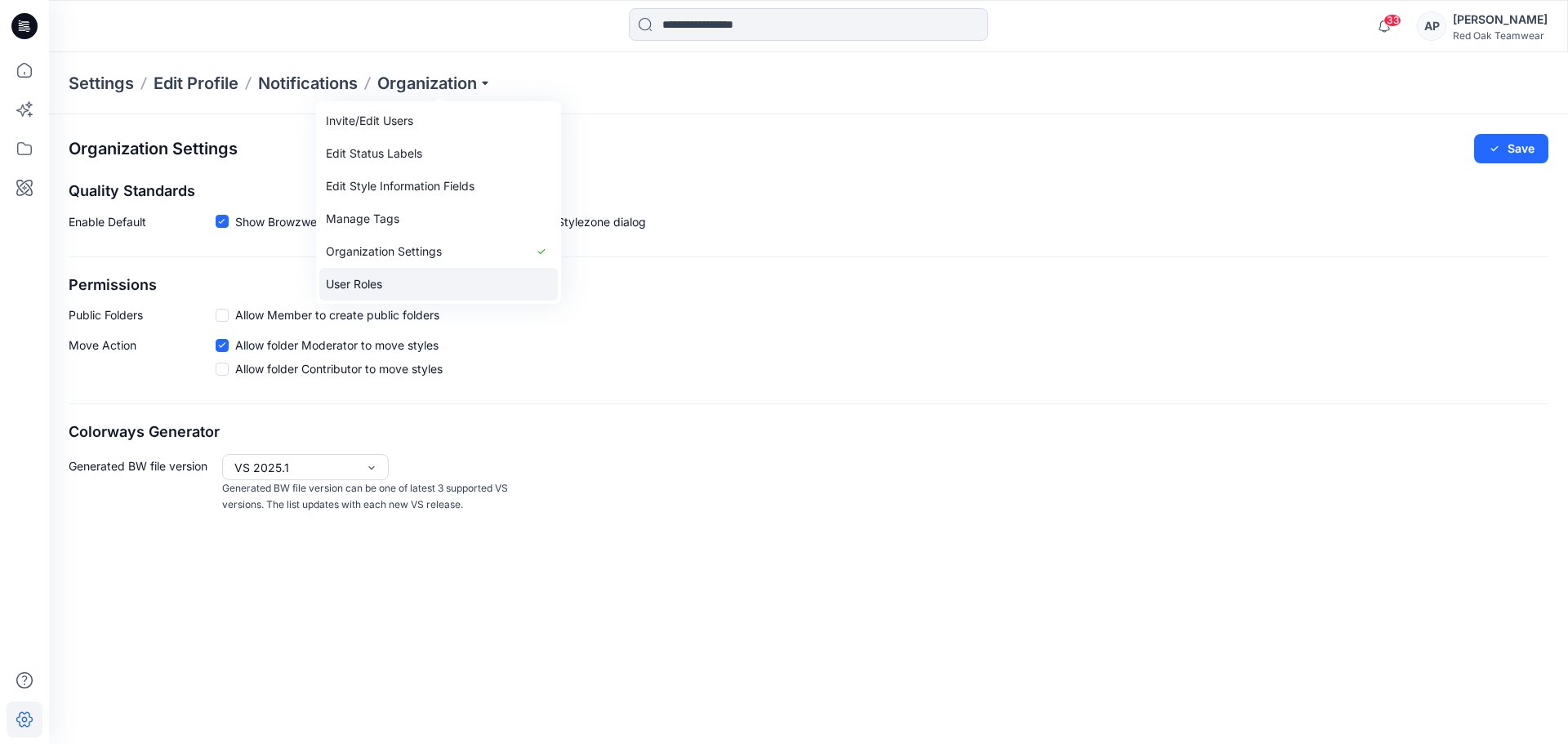
click at [359, 290] on link "User Roles" at bounding box center [438, 284] width 238 height 32
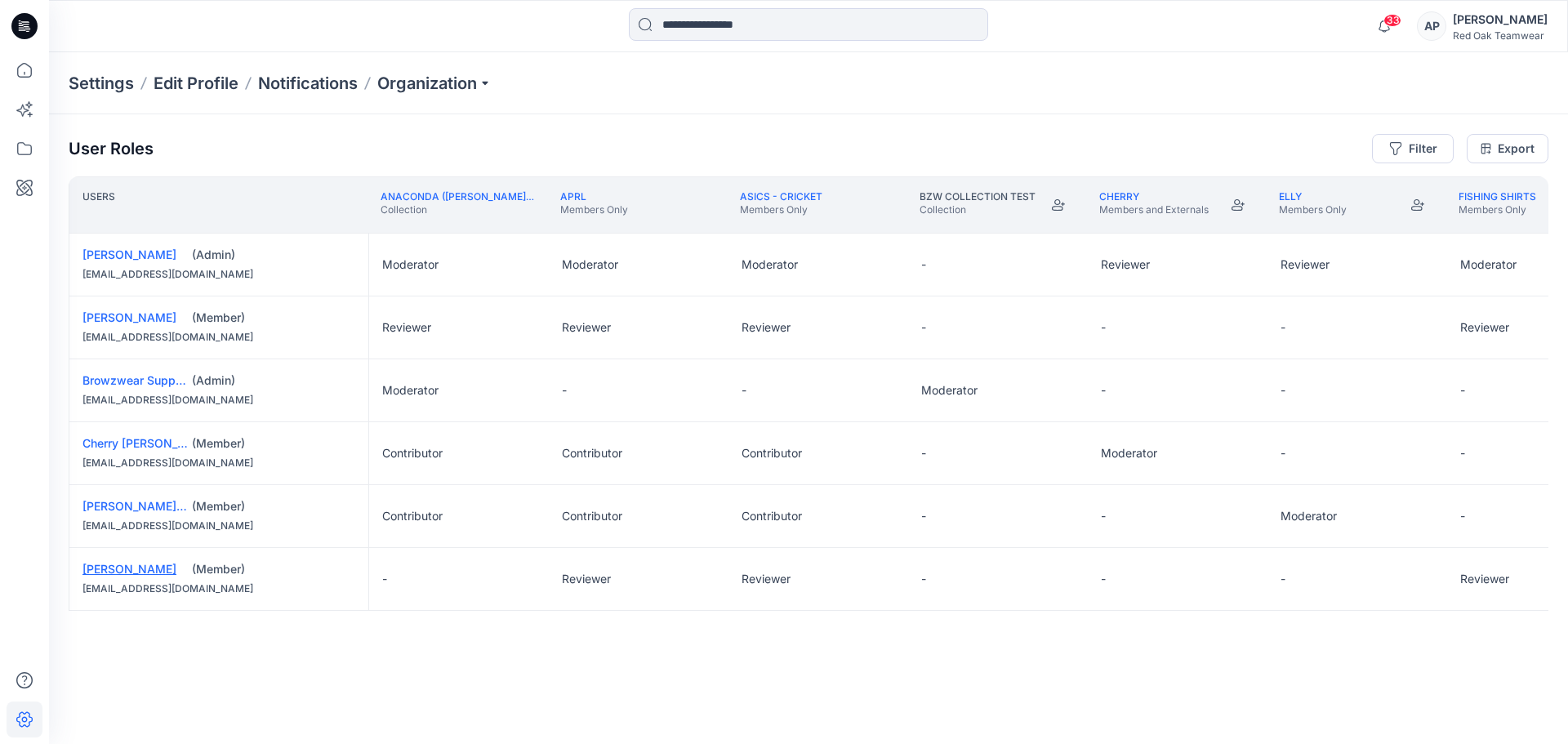
click at [132, 571] on link "[PERSON_NAME]" at bounding box center [130, 568] width 94 height 14
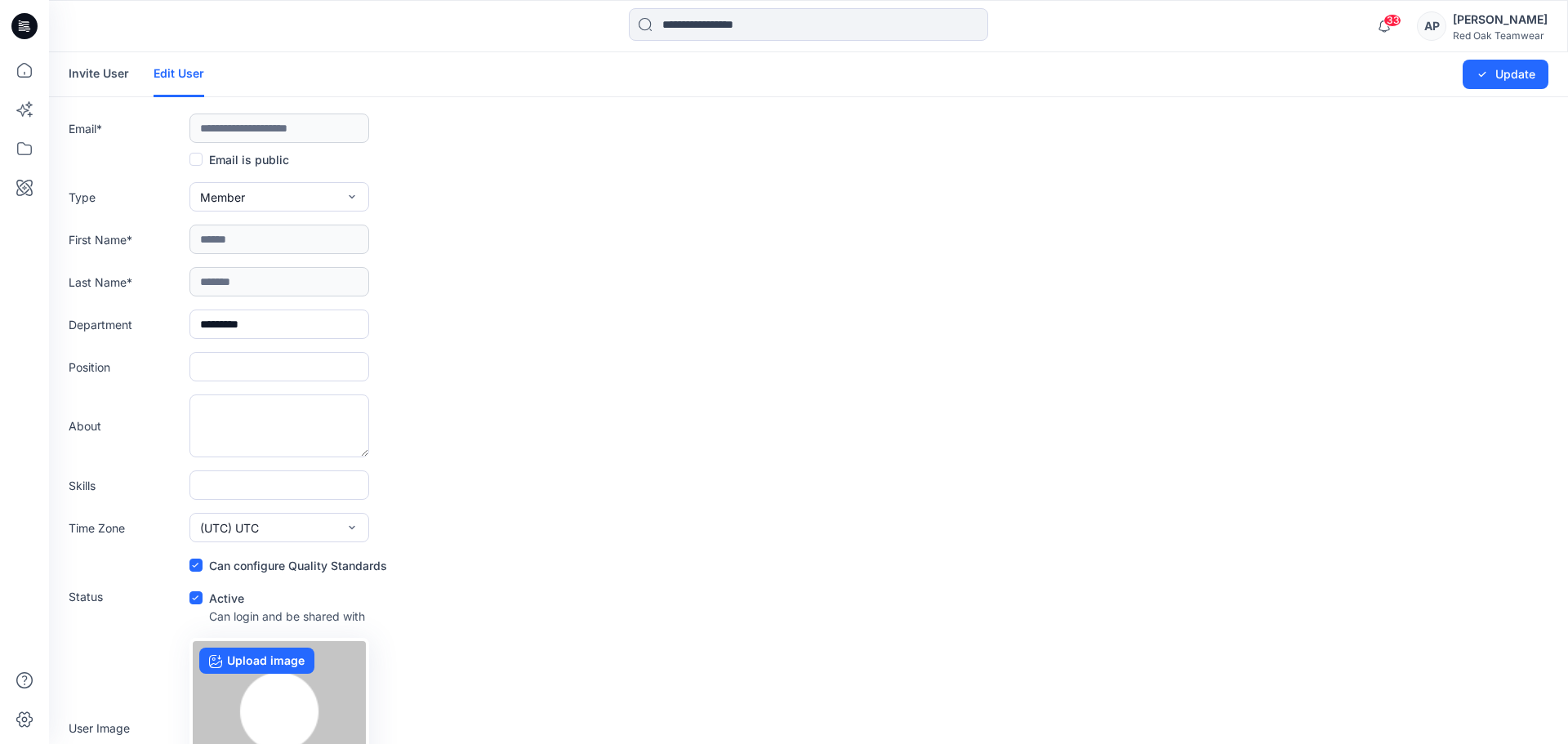
type input "**********"
type input "******"
type input "*******"
type input "*********"
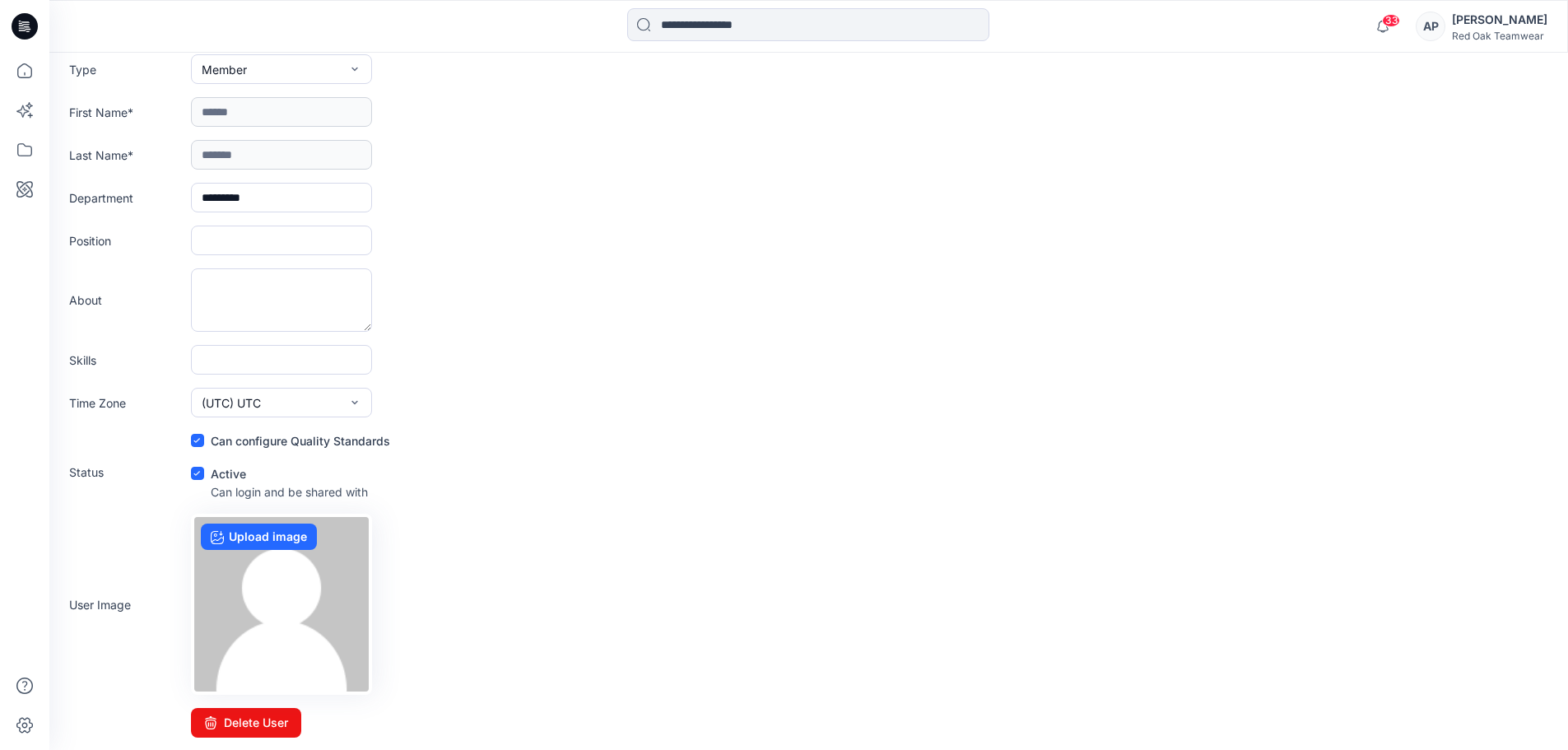
scroll to position [130, 0]
click at [195, 473] on icon at bounding box center [198, 473] width 8 height 6
click at [199, 473] on span at bounding box center [197, 472] width 13 height 13
click at [199, 470] on icon at bounding box center [198, 473] width 8 height 6
click at [196, 440] on icon at bounding box center [198, 440] width 8 height 6
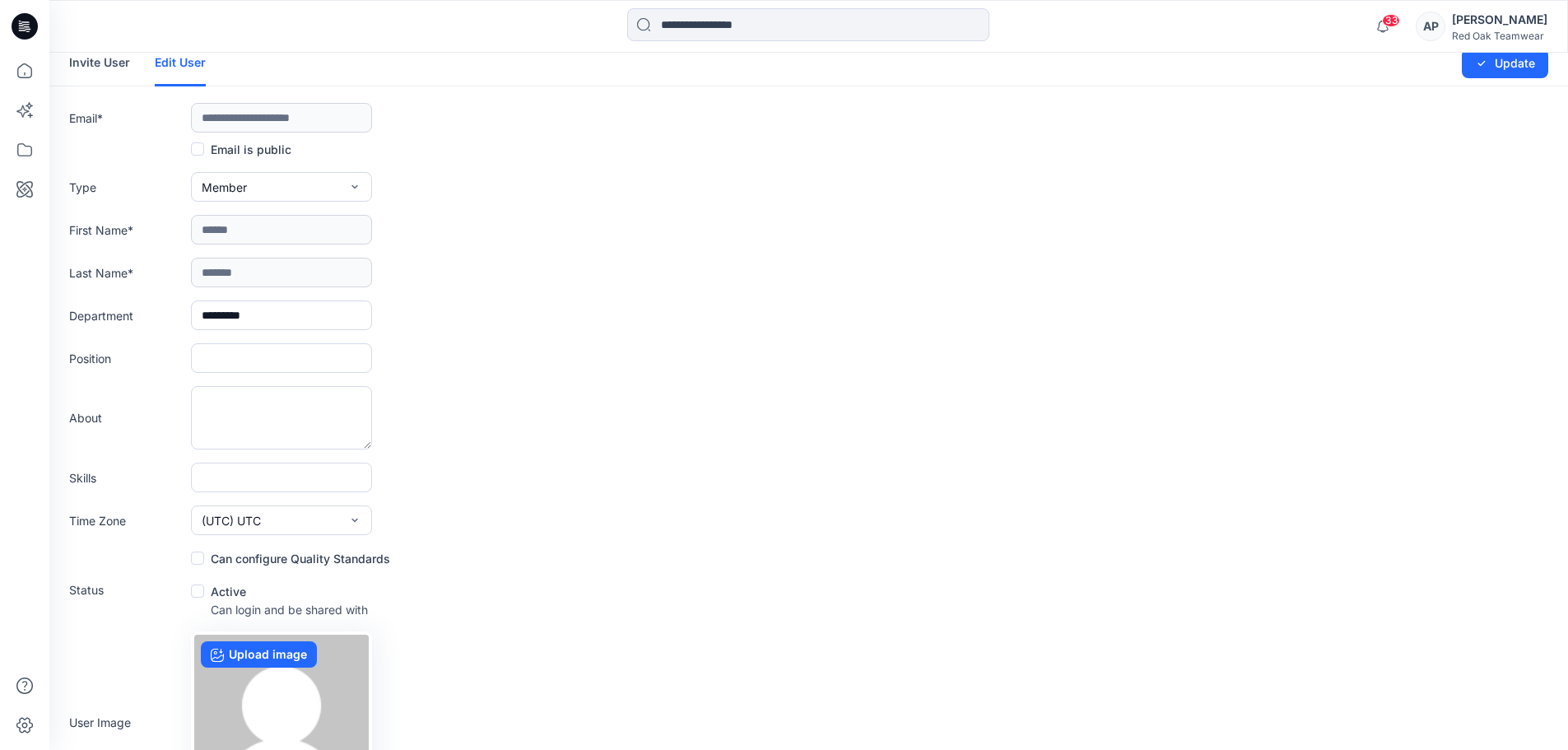
scroll to position [0, 0]
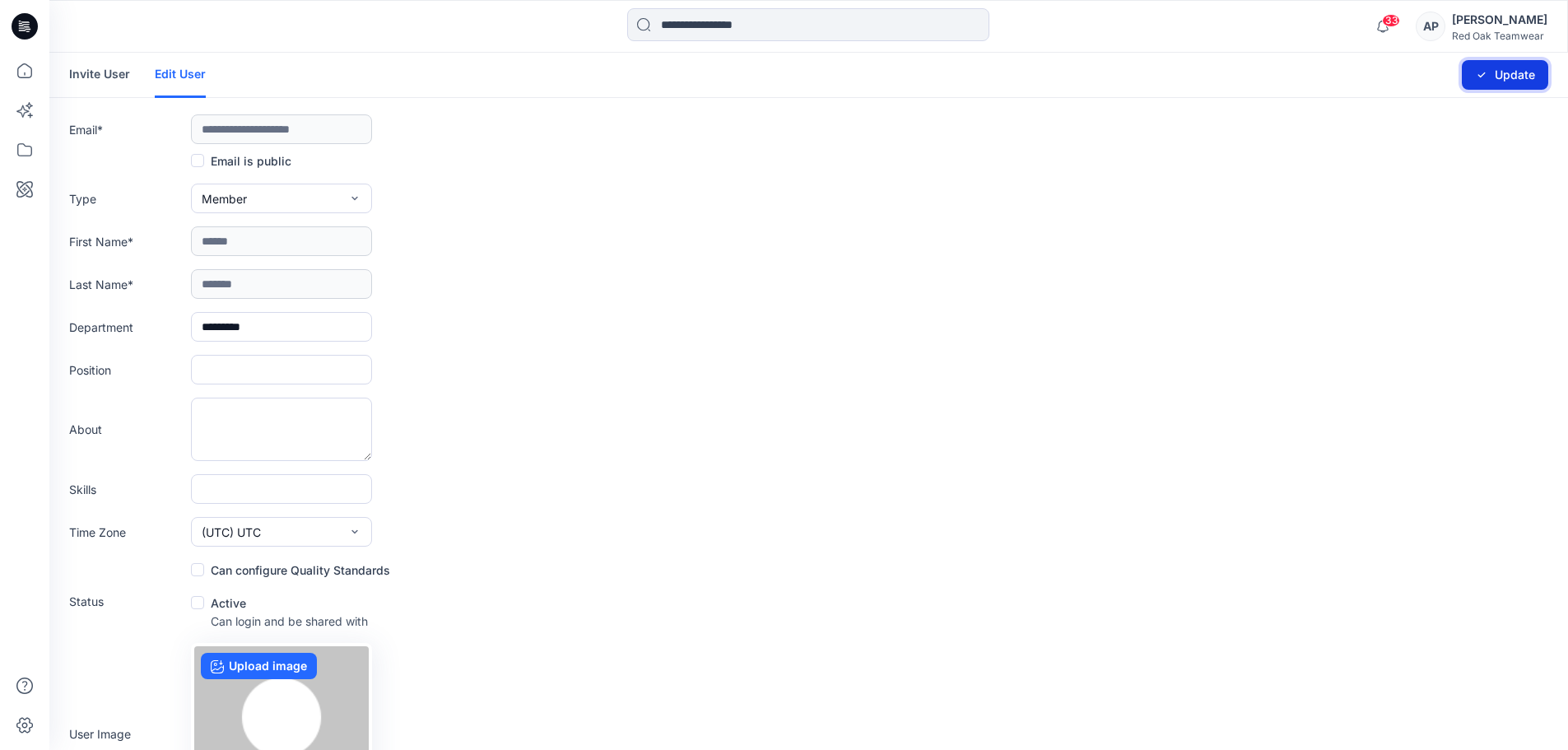
click at [1498, 74] on button "Update" at bounding box center [1505, 75] width 87 height 29
click at [109, 77] on link "Invite User" at bounding box center [99, 75] width 61 height 43
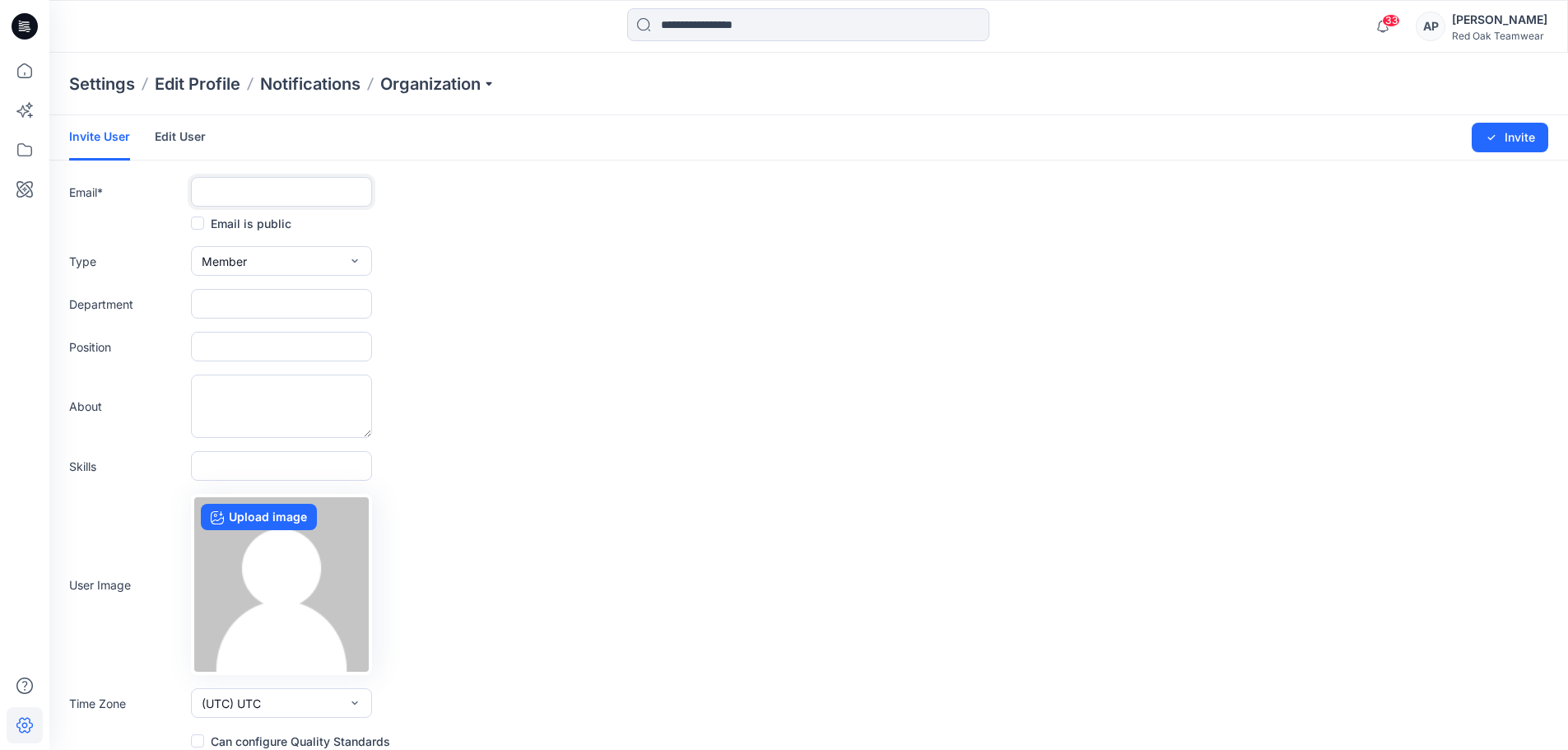
click at [269, 187] on input "text" at bounding box center [281, 192] width 181 height 29
paste input "**********"
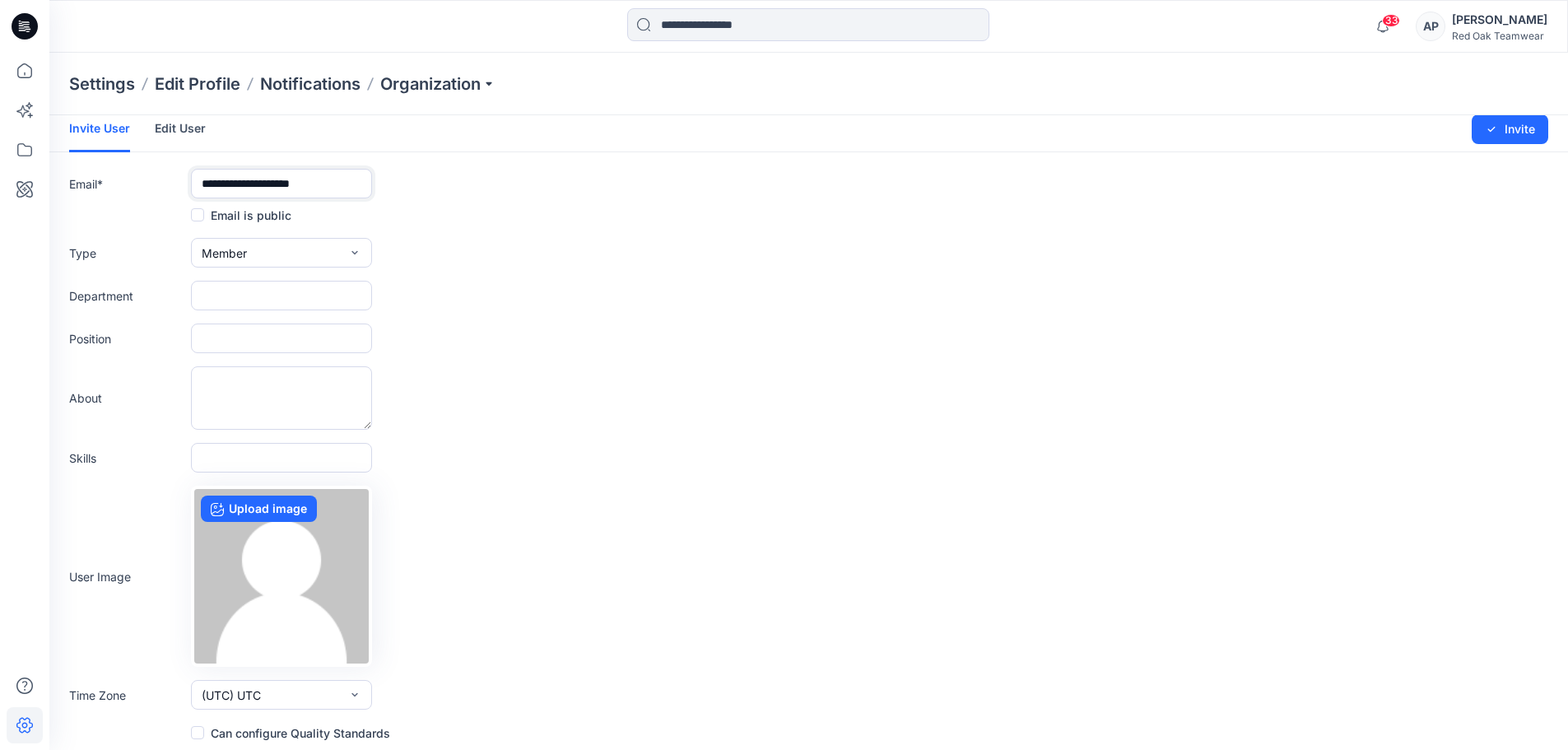
scroll to position [14, 0]
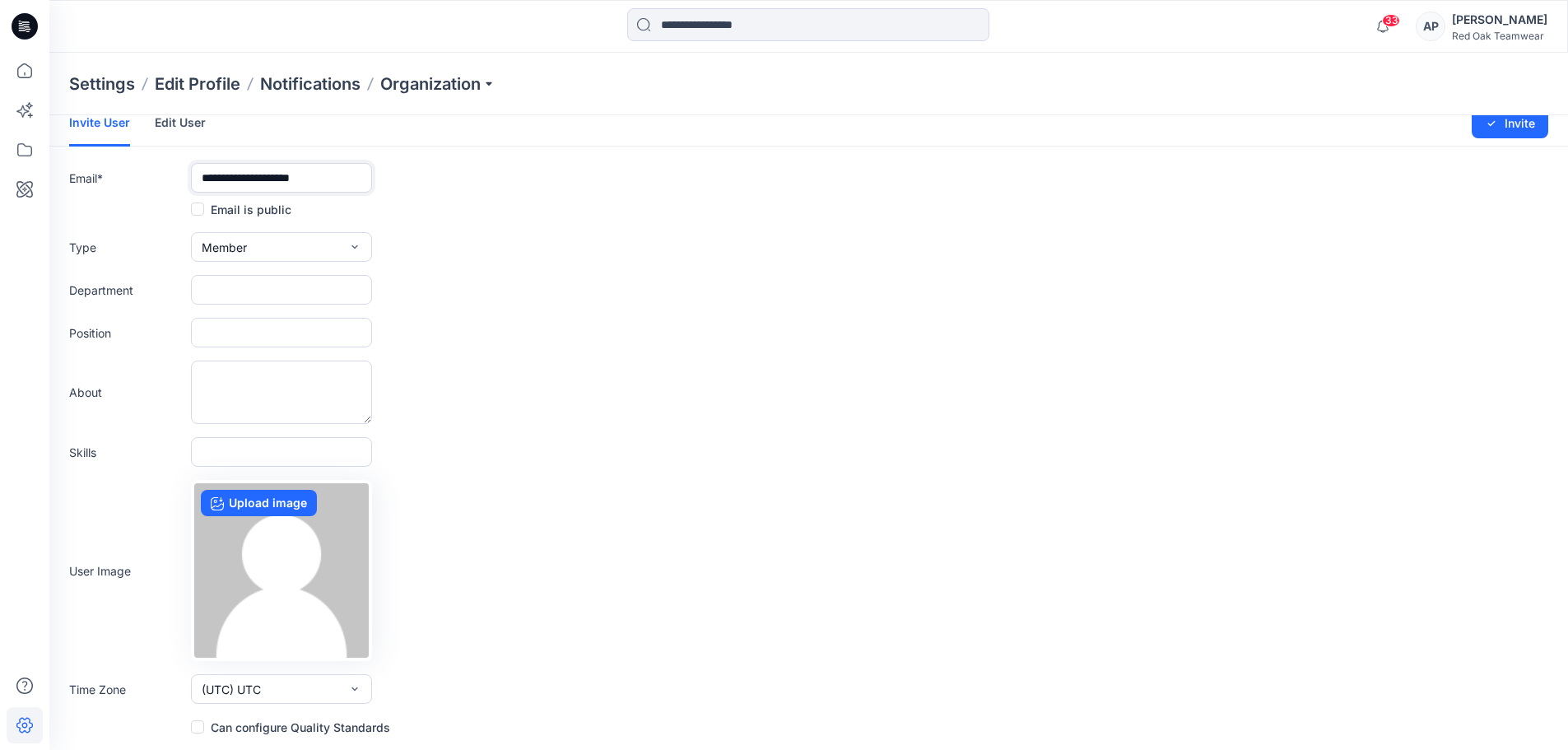
type input "**********"
click at [201, 729] on span at bounding box center [197, 725] width 13 height 13
click at [1508, 121] on button "Invite" at bounding box center [1510, 124] width 77 height 29
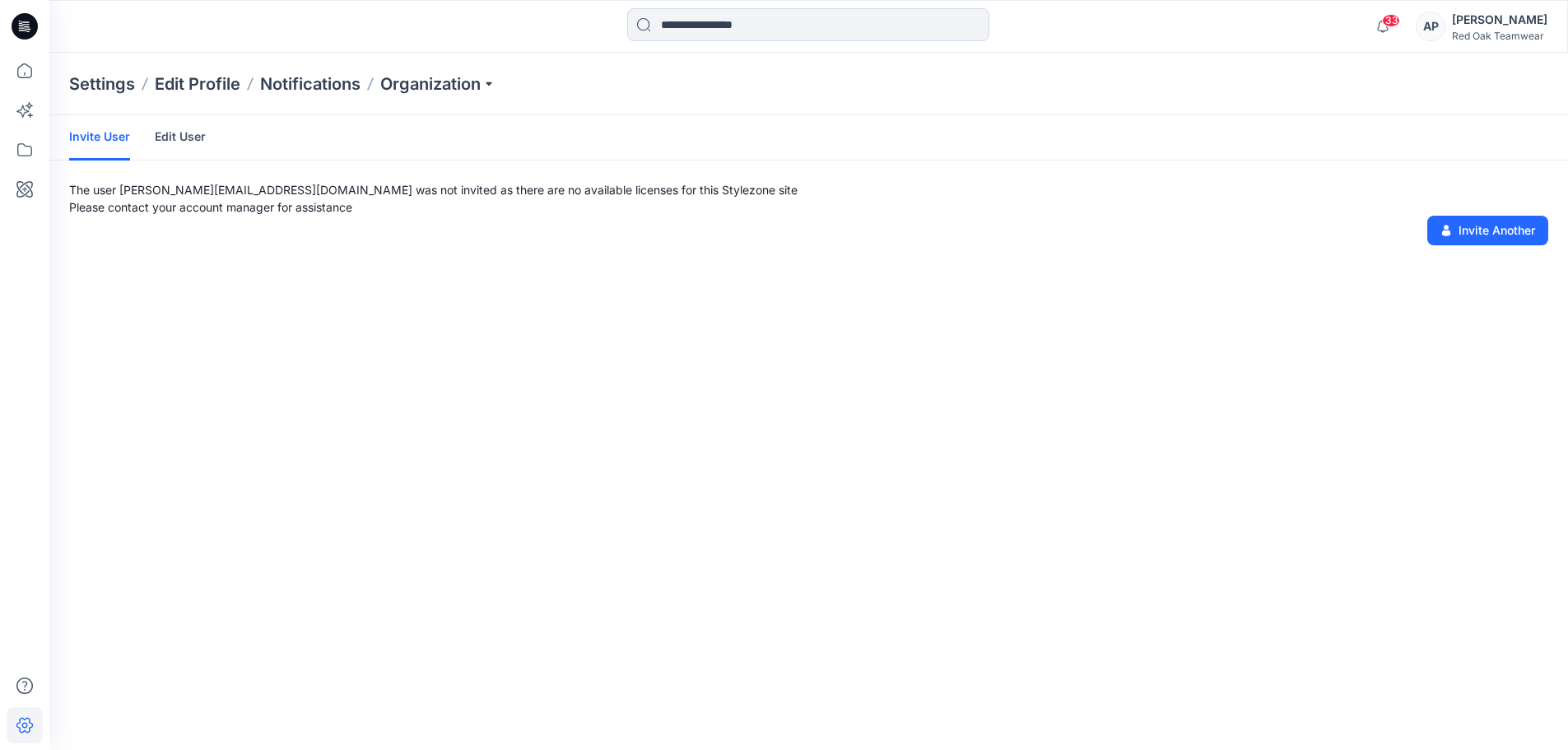
scroll to position [0, 0]
click at [182, 135] on link "Edit User" at bounding box center [180, 137] width 51 height 43
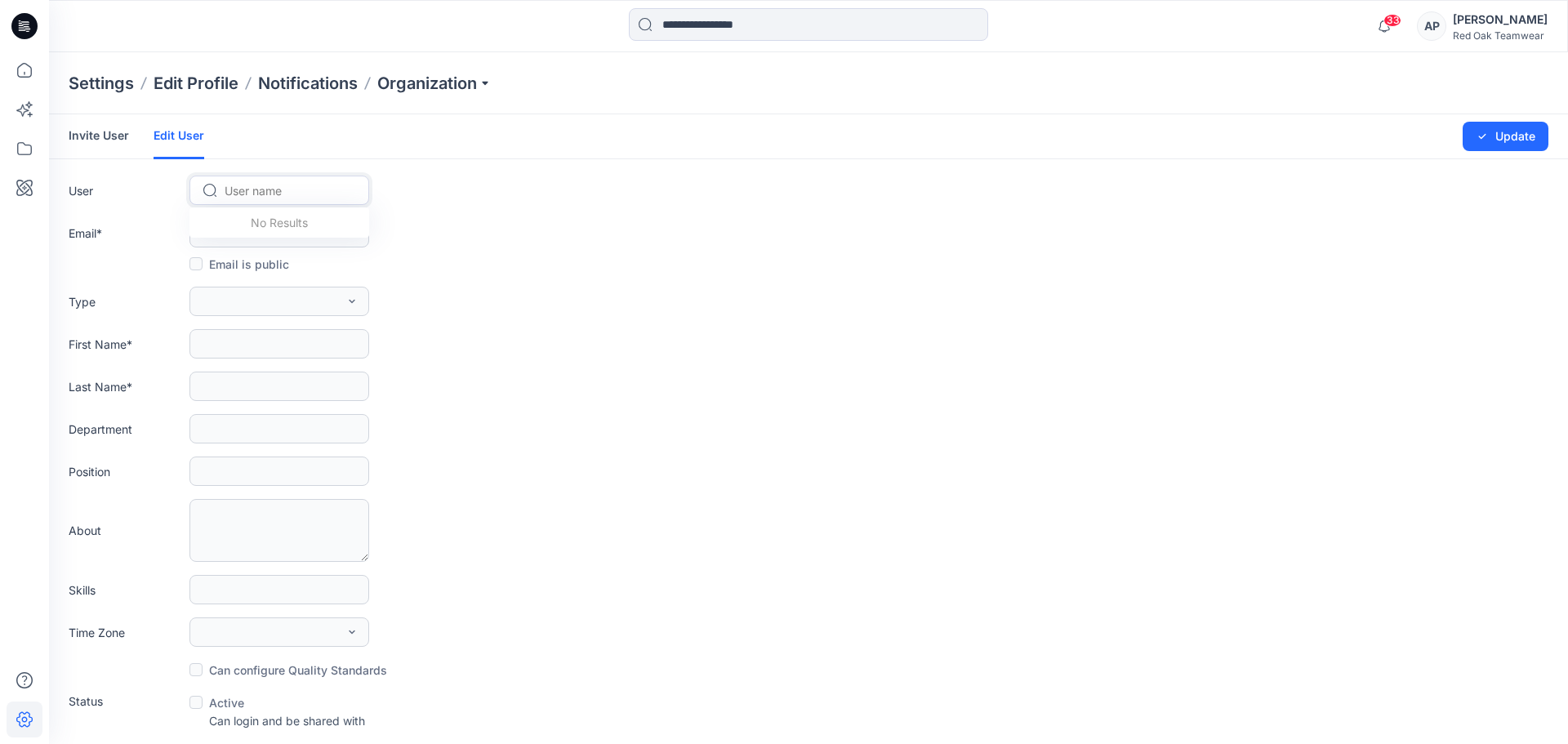
click at [286, 188] on div at bounding box center [289, 190] width 129 height 20
type input "**"
click at [282, 223] on span "[PERSON_NAME]" at bounding box center [274, 225] width 94 height 18
type input "**********"
type input "******"
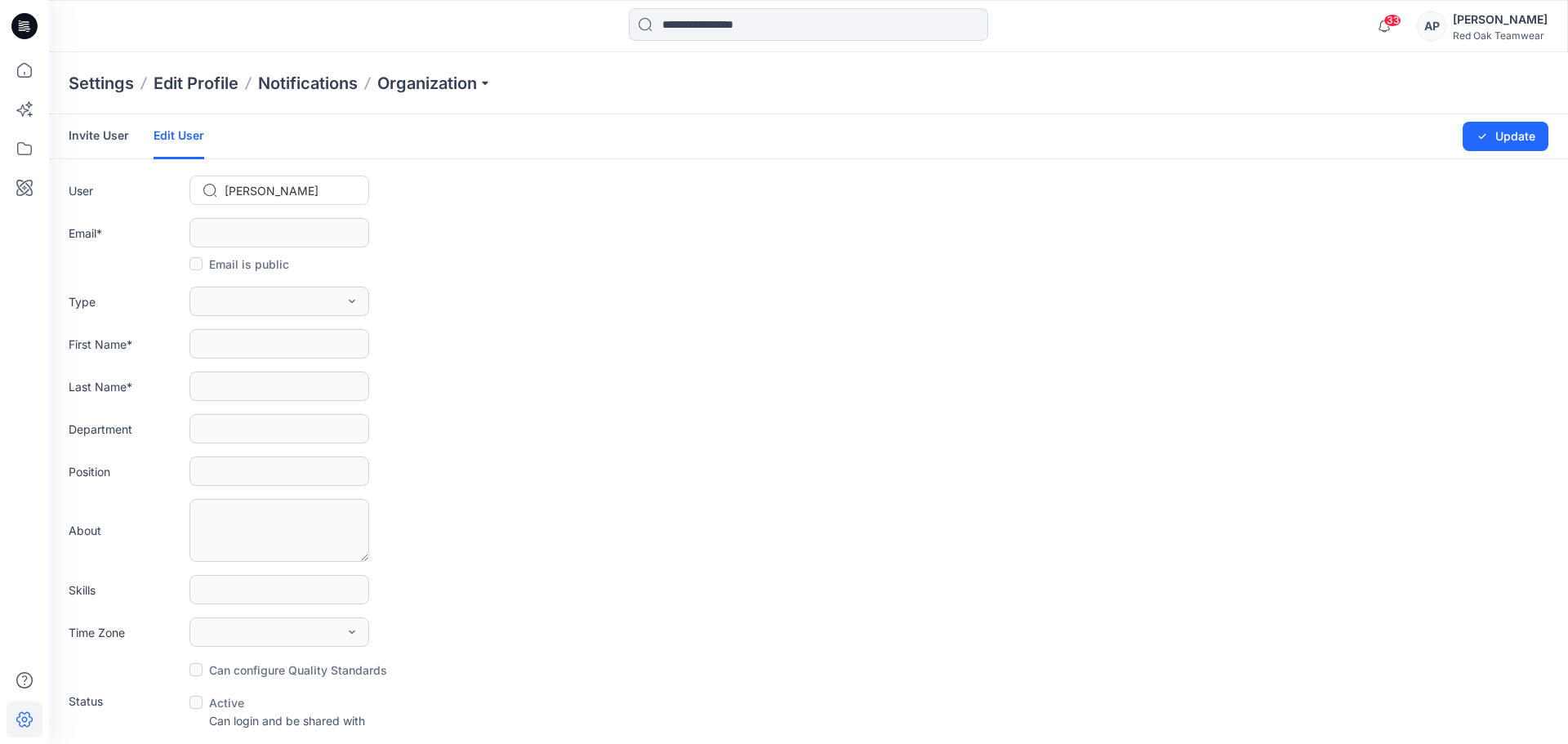
type input "*******"
type input "*********"
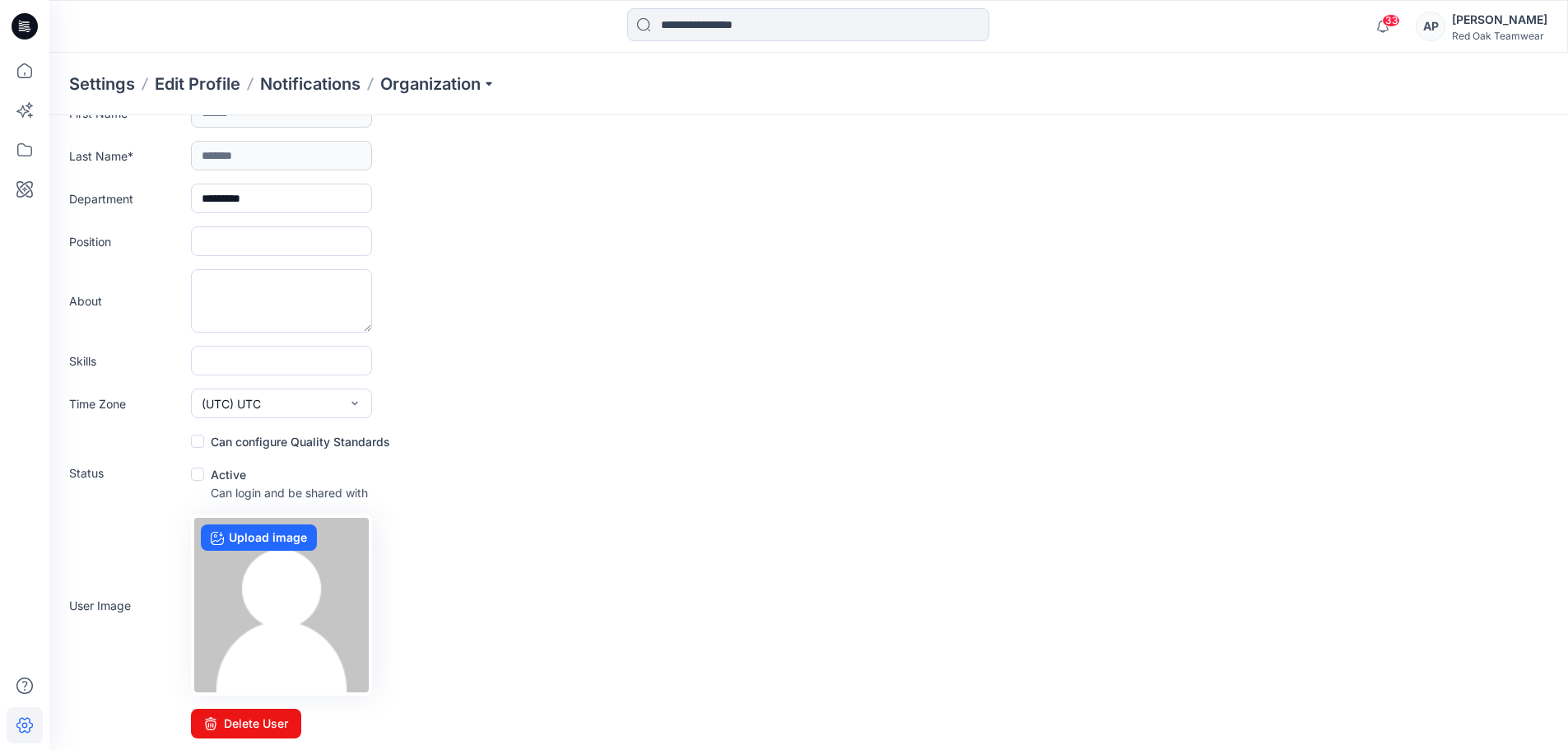
scroll to position [235, 0]
click at [261, 721] on button "Delete User" at bounding box center [246, 721] width 110 height 29
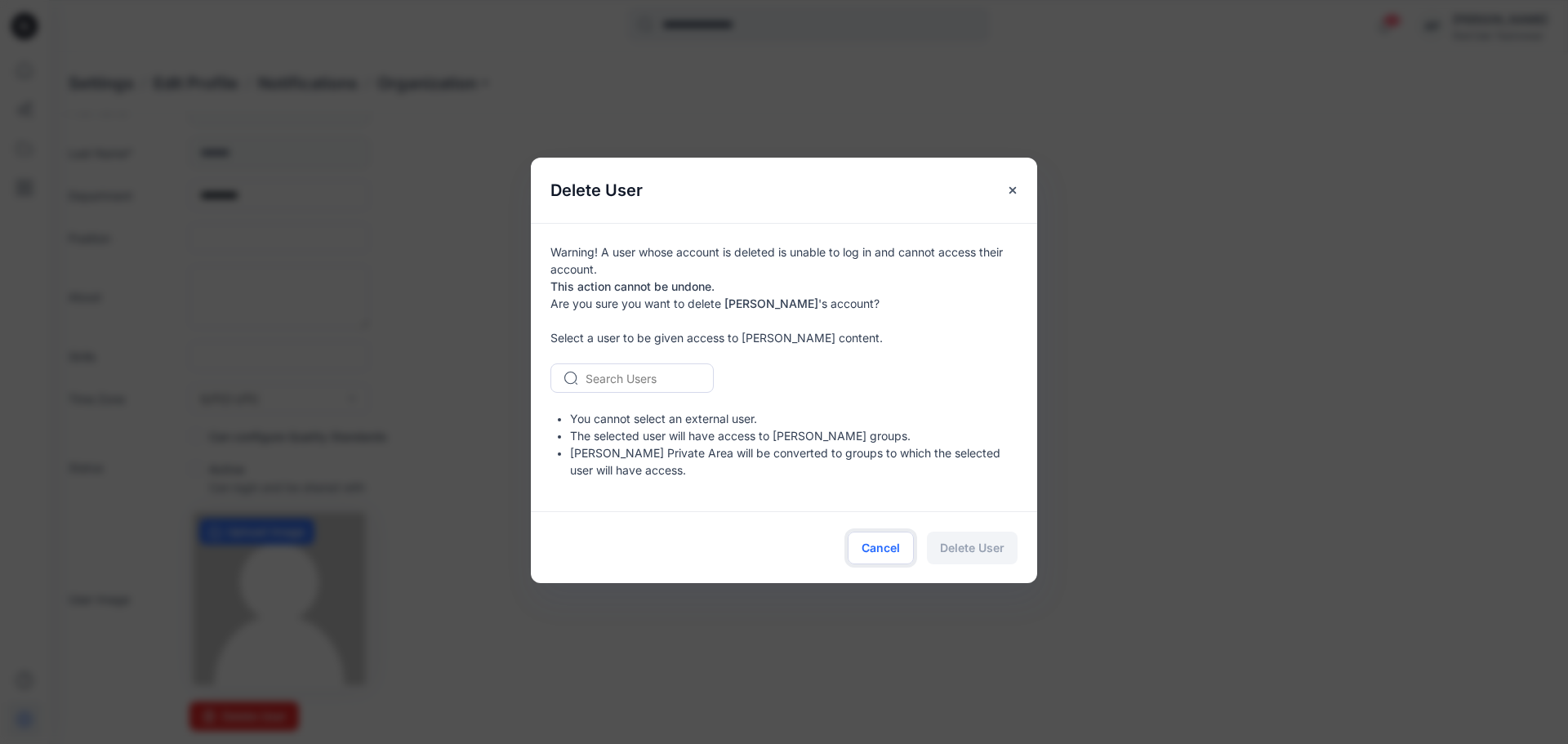
click at [890, 556] on button "Cancel" at bounding box center [881, 547] width 66 height 32
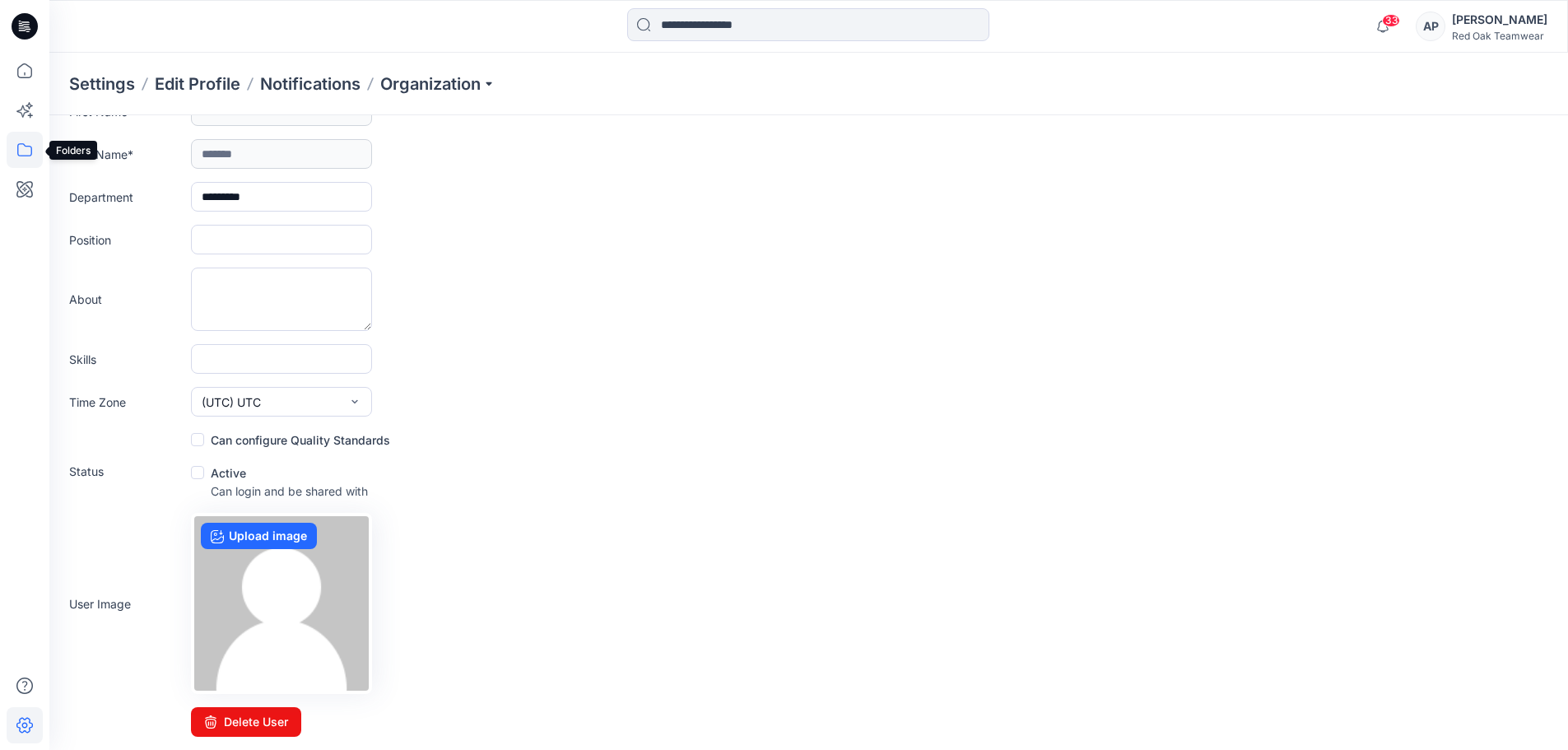
click at [18, 148] on icon at bounding box center [25, 149] width 36 height 36
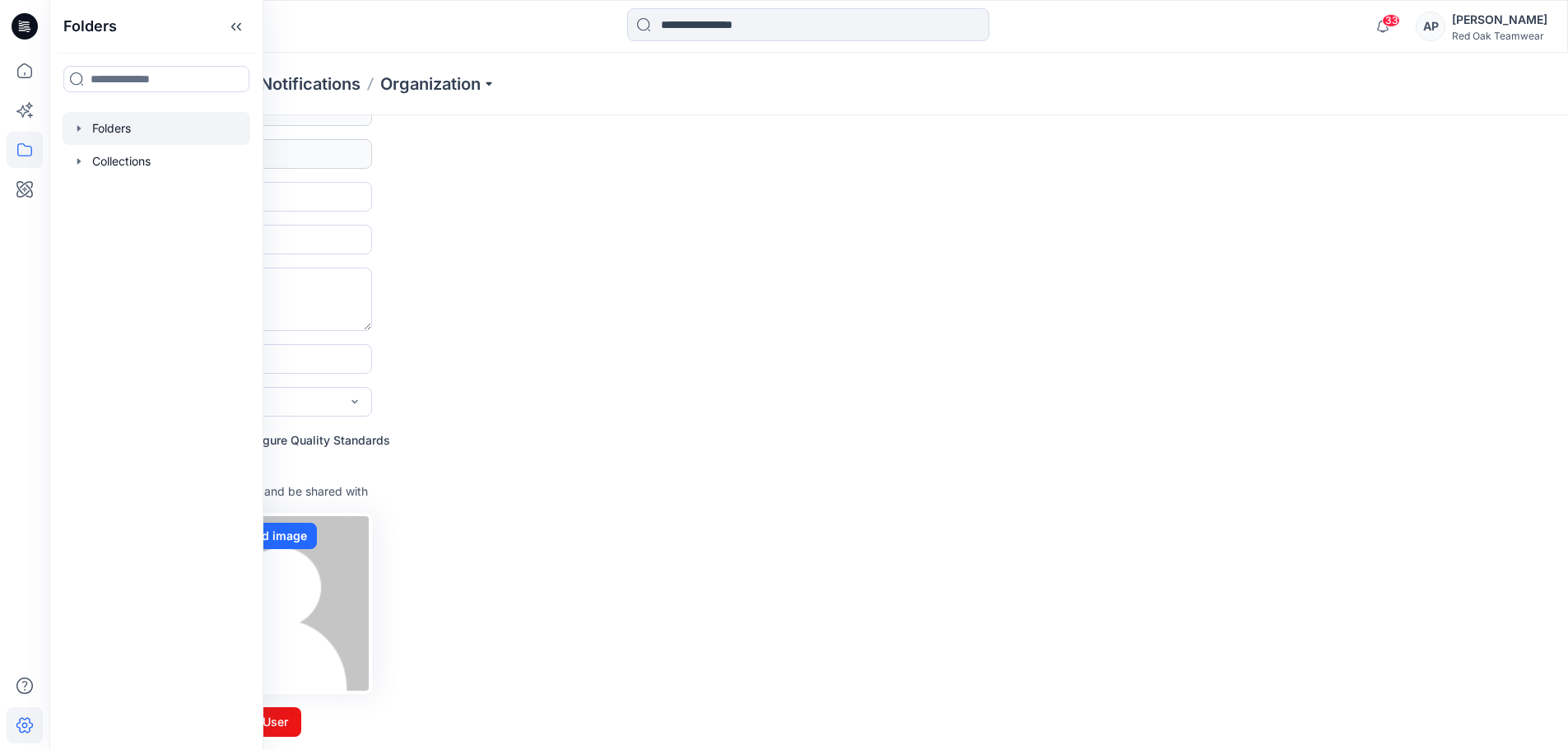
click at [115, 128] on div at bounding box center [156, 128] width 188 height 32
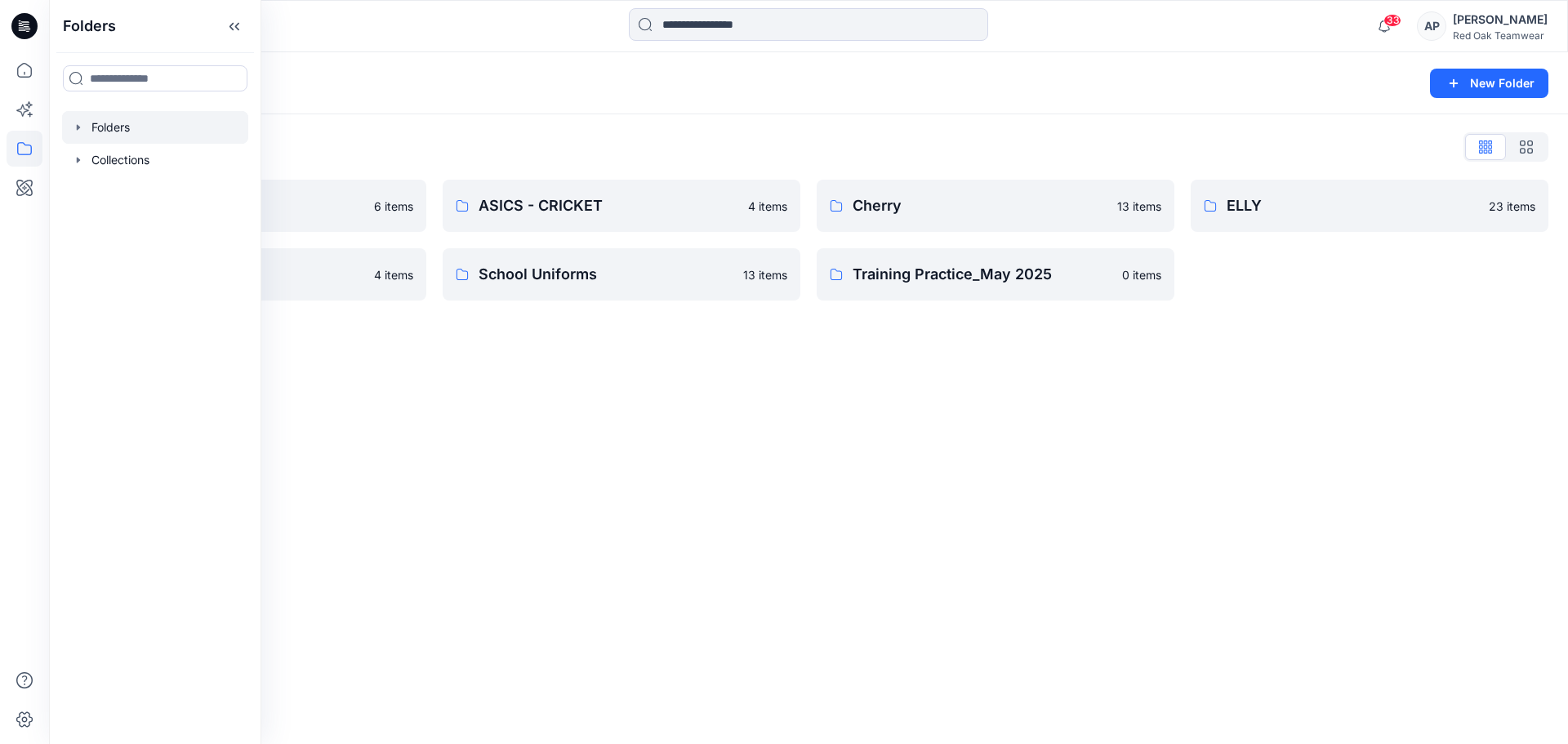
click at [543, 392] on div "Folders New Folder Folders List APRL 6 items Fishing Shirts 4 items ASICS - CRI…" at bounding box center [808, 398] width 1519 height 691
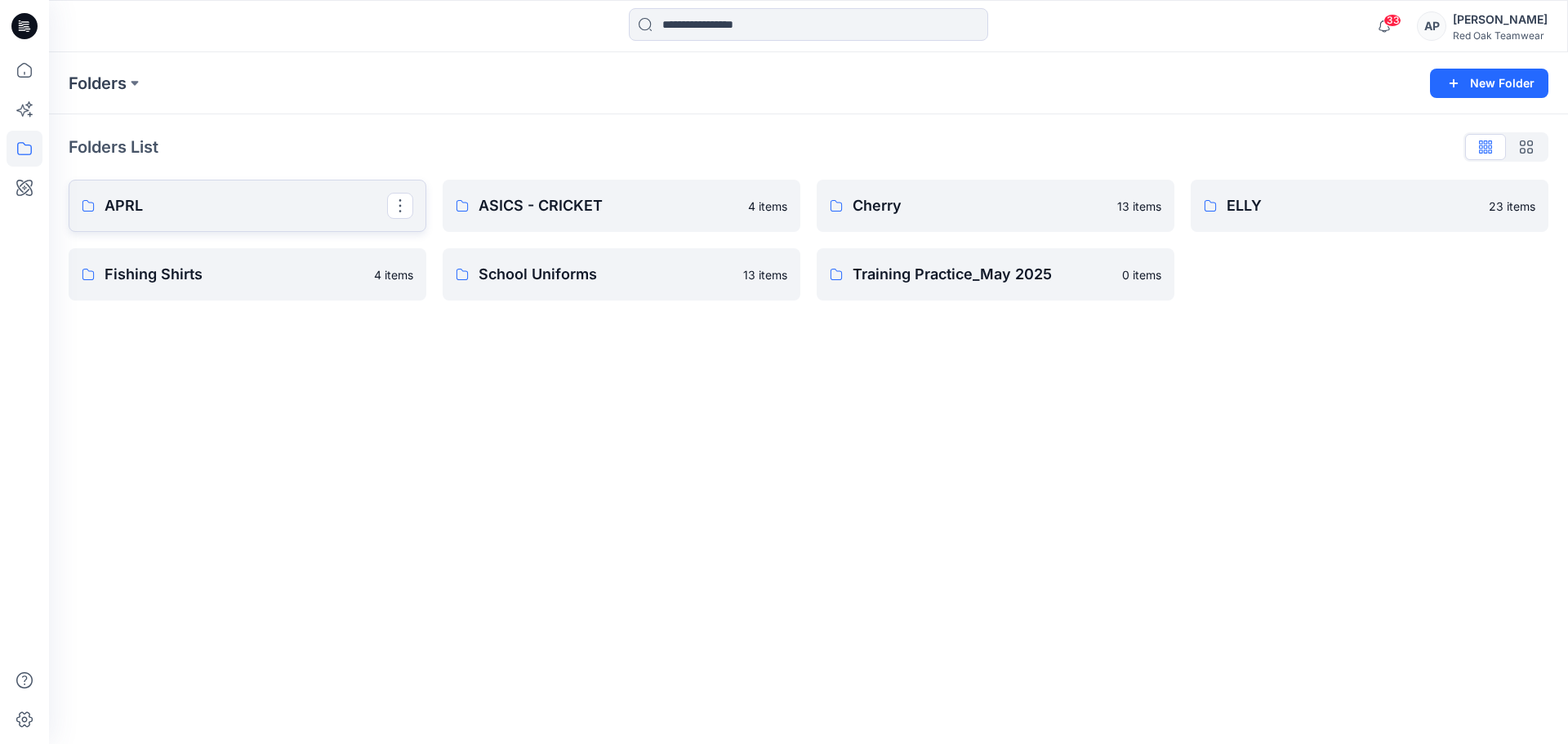
click at [319, 208] on p "APRL" at bounding box center [246, 205] width 283 height 22
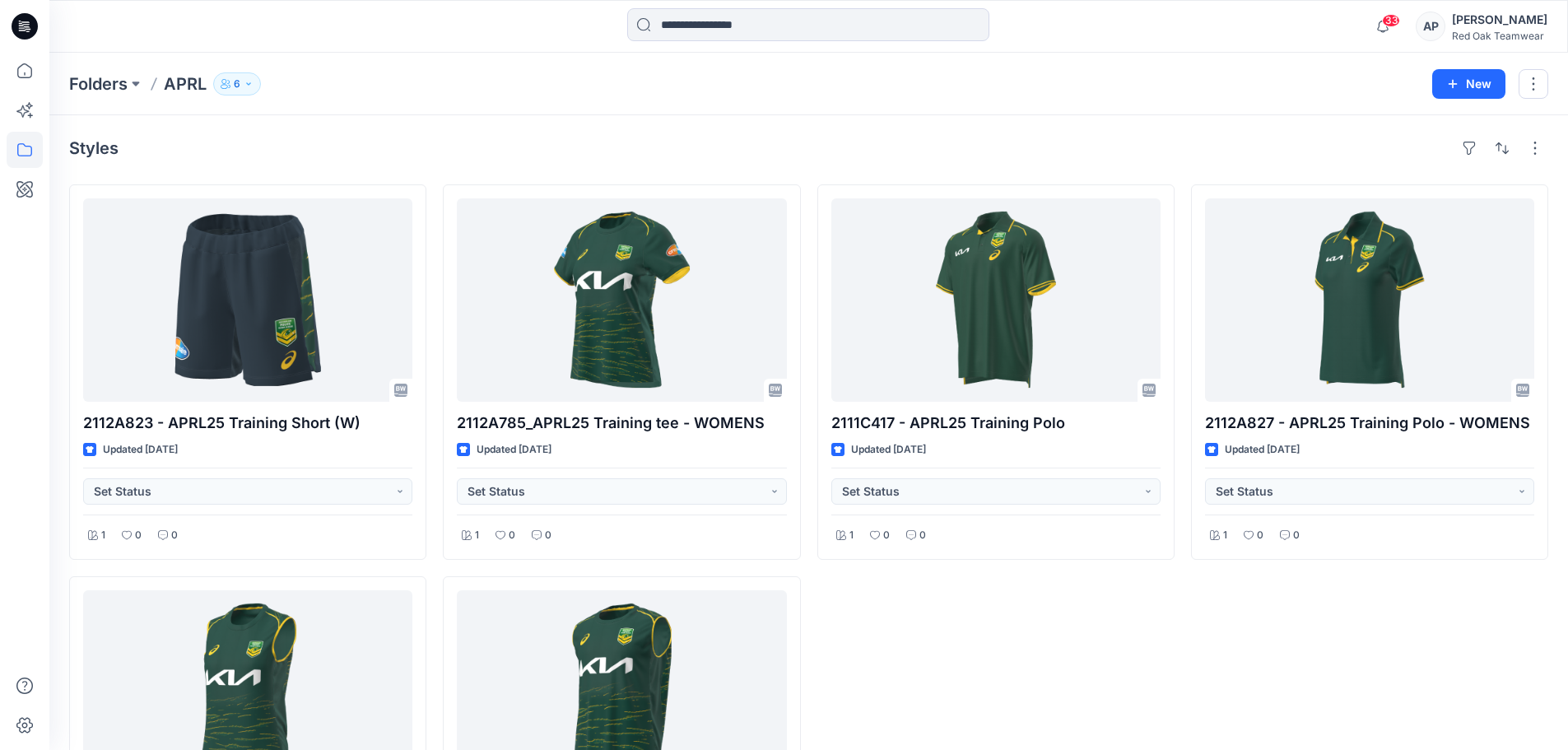
click at [252, 85] on icon "button" at bounding box center [249, 84] width 10 height 10
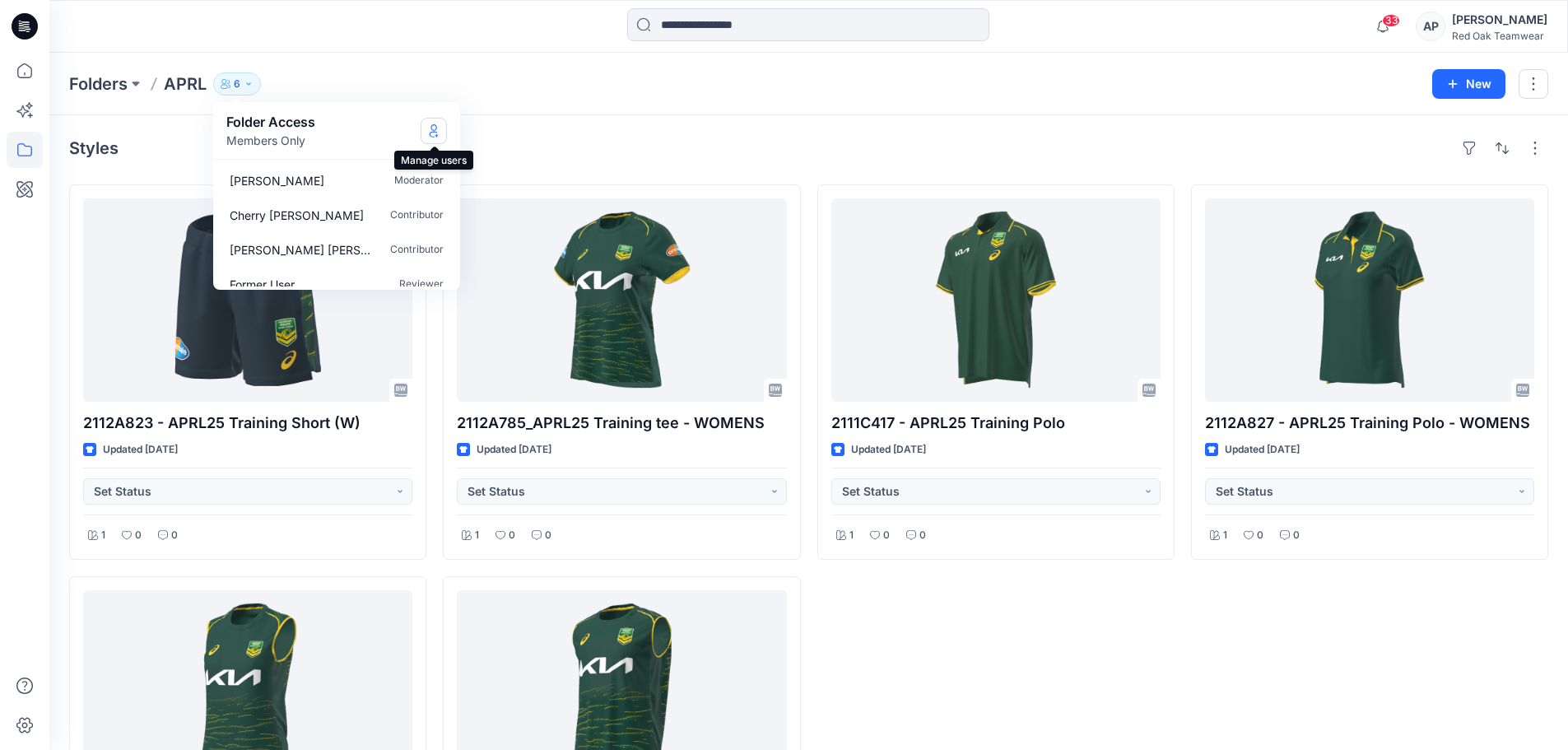
click at [430, 129] on icon "Manage Users" at bounding box center [433, 130] width 13 height 13
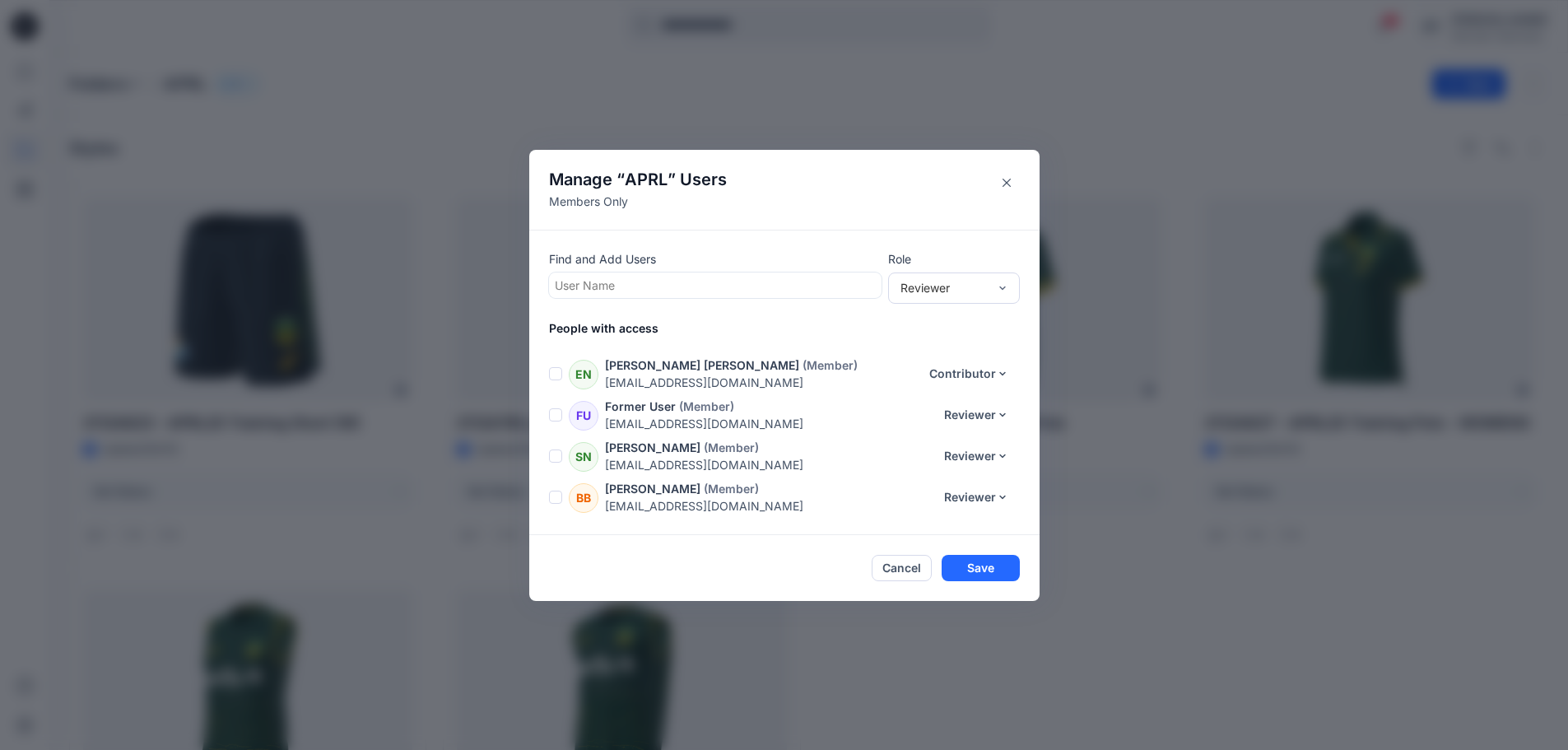
click at [558, 456] on span at bounding box center [554, 455] width 13 height 13
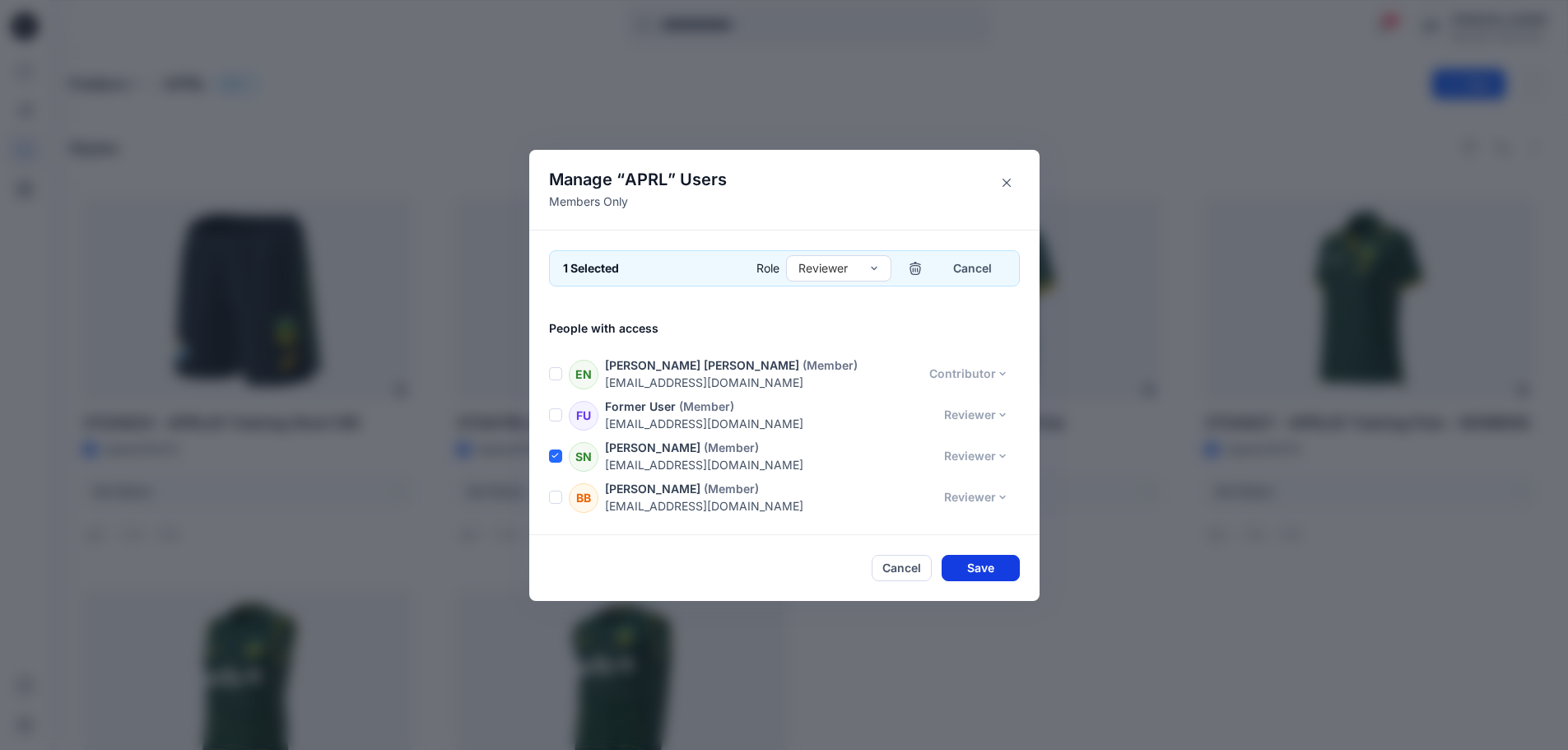
click at [982, 566] on button "Save" at bounding box center [981, 567] width 79 height 27
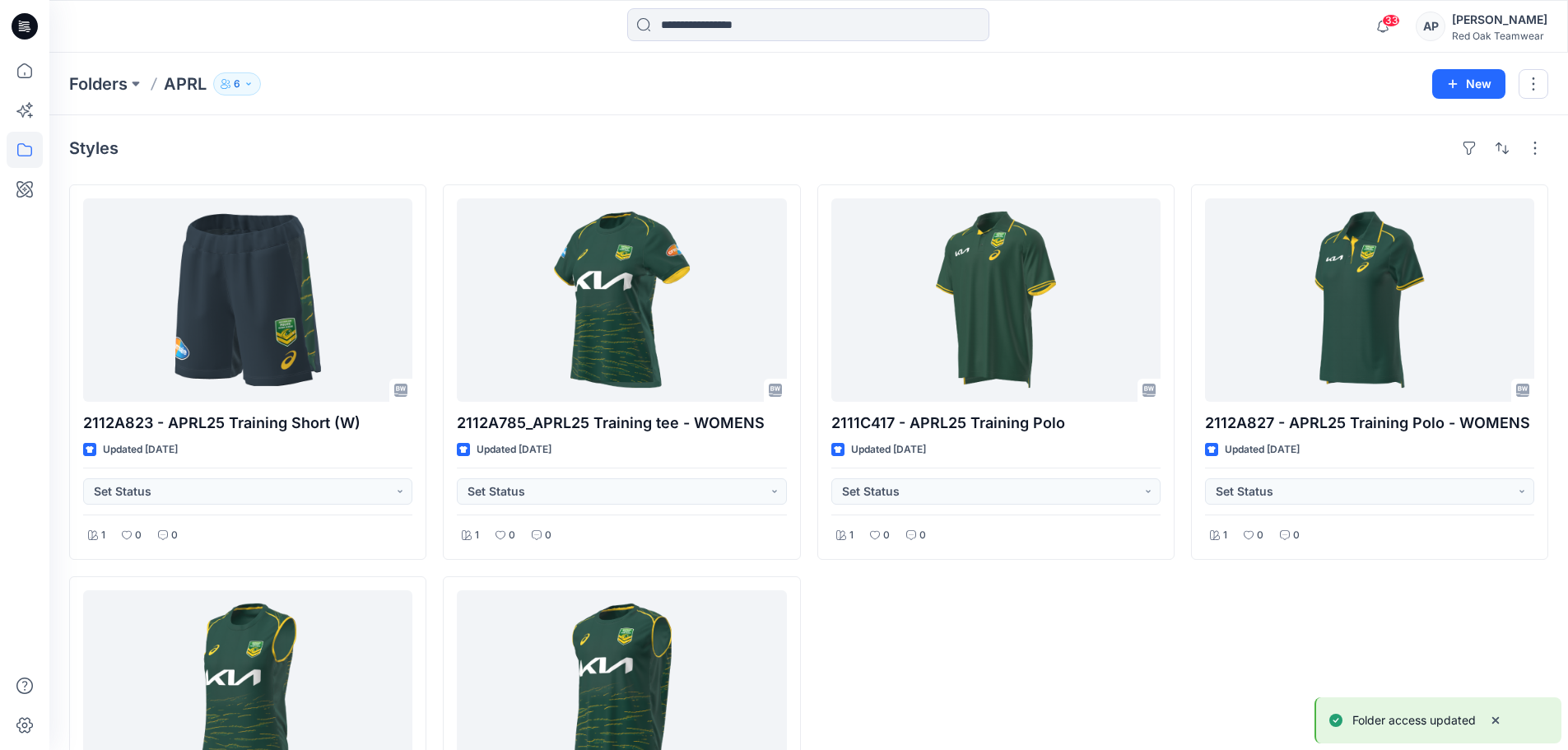
click at [247, 84] on icon "button" at bounding box center [249, 84] width 10 height 10
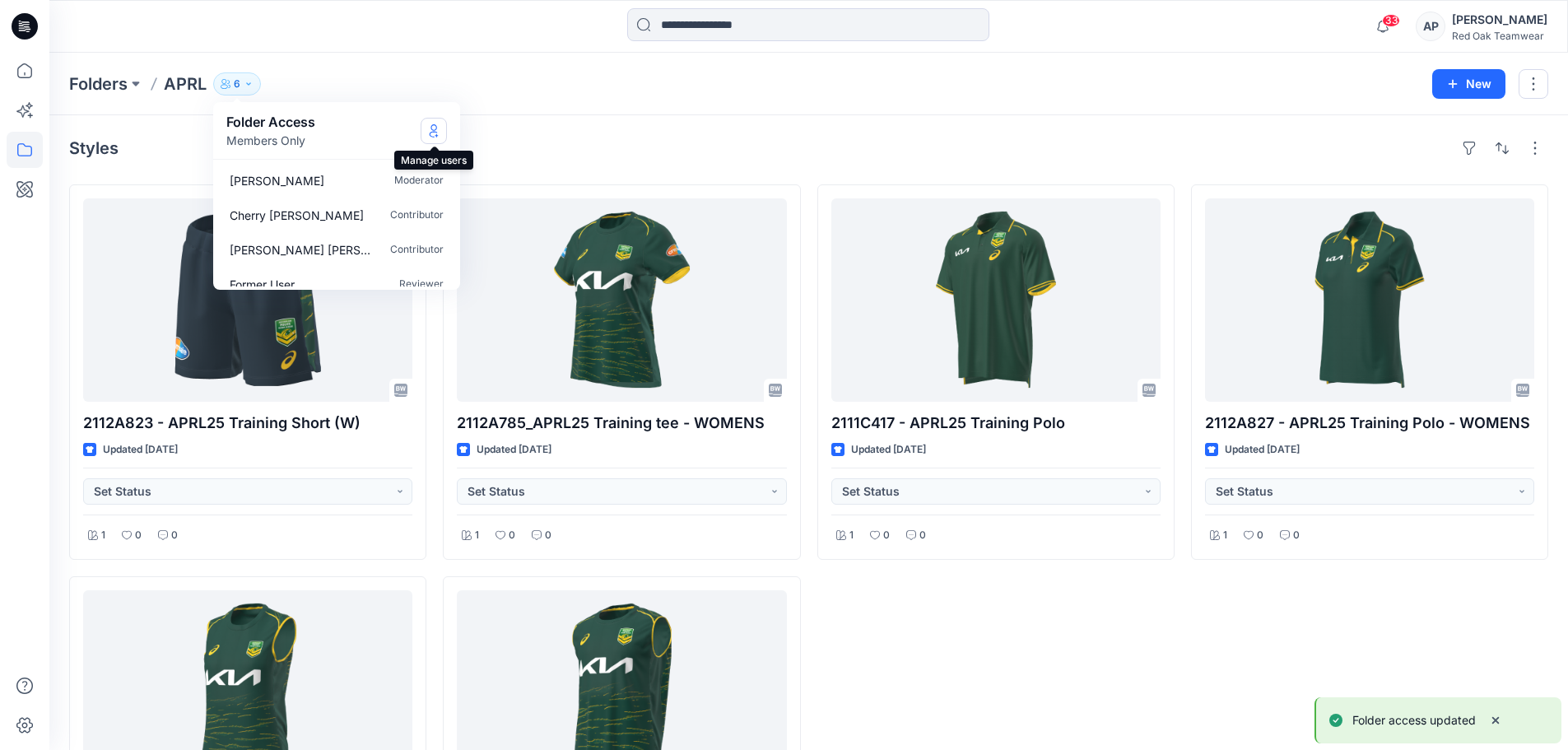
click at [437, 133] on icon "Manage Users" at bounding box center [433, 130] width 13 height 13
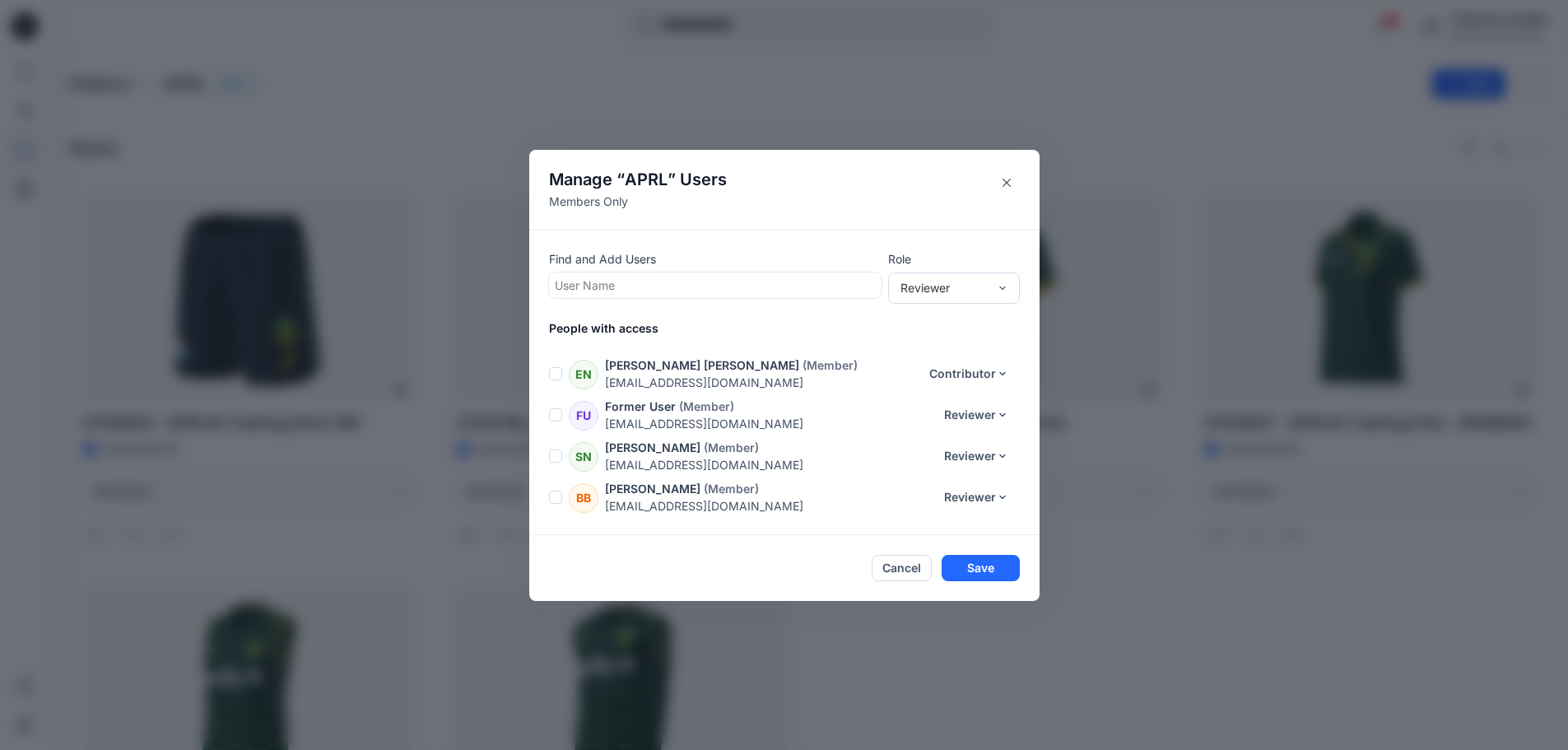
click at [562, 457] on span at bounding box center [554, 455] width 13 height 13
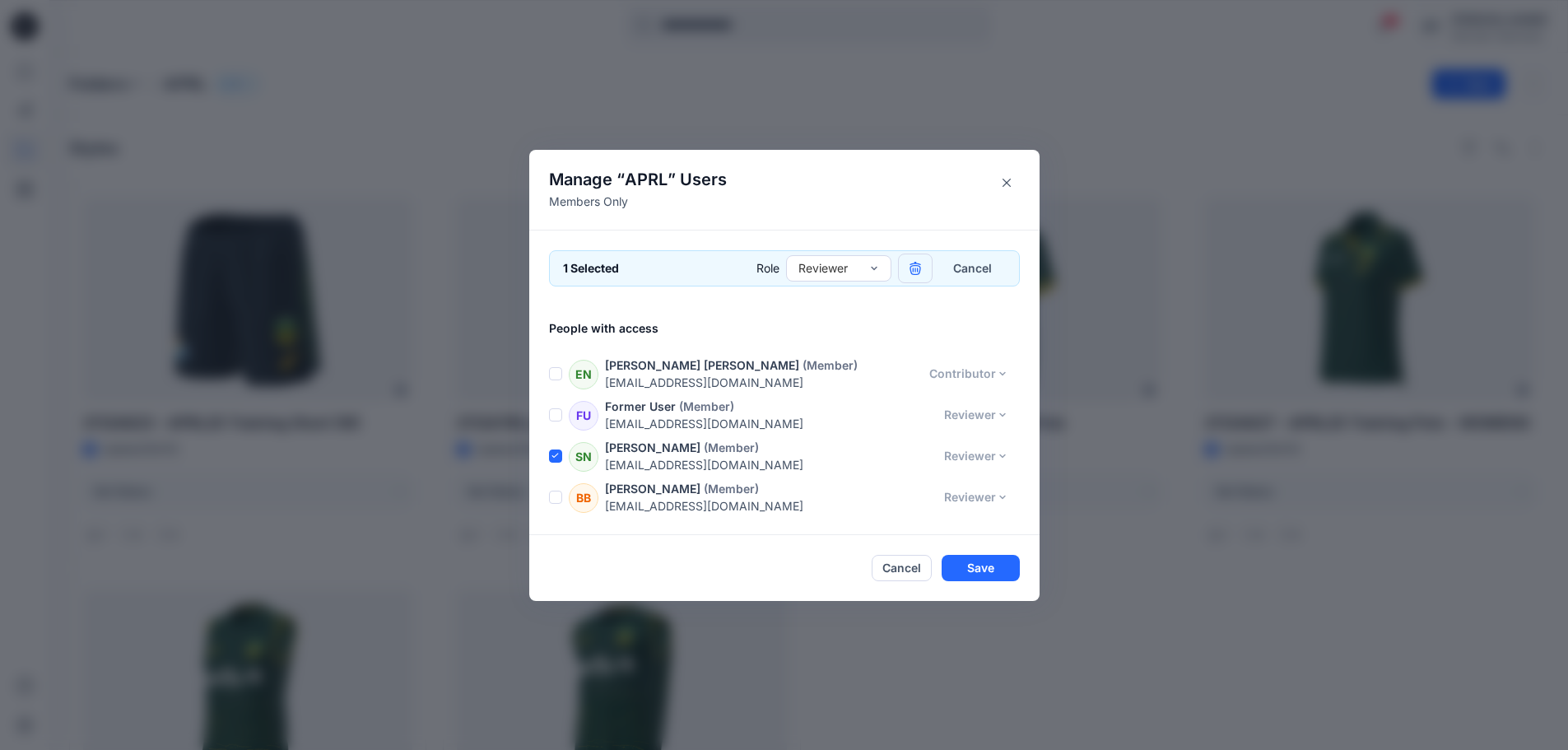
click at [922, 265] on icon "button" at bounding box center [914, 267] width 13 height 13
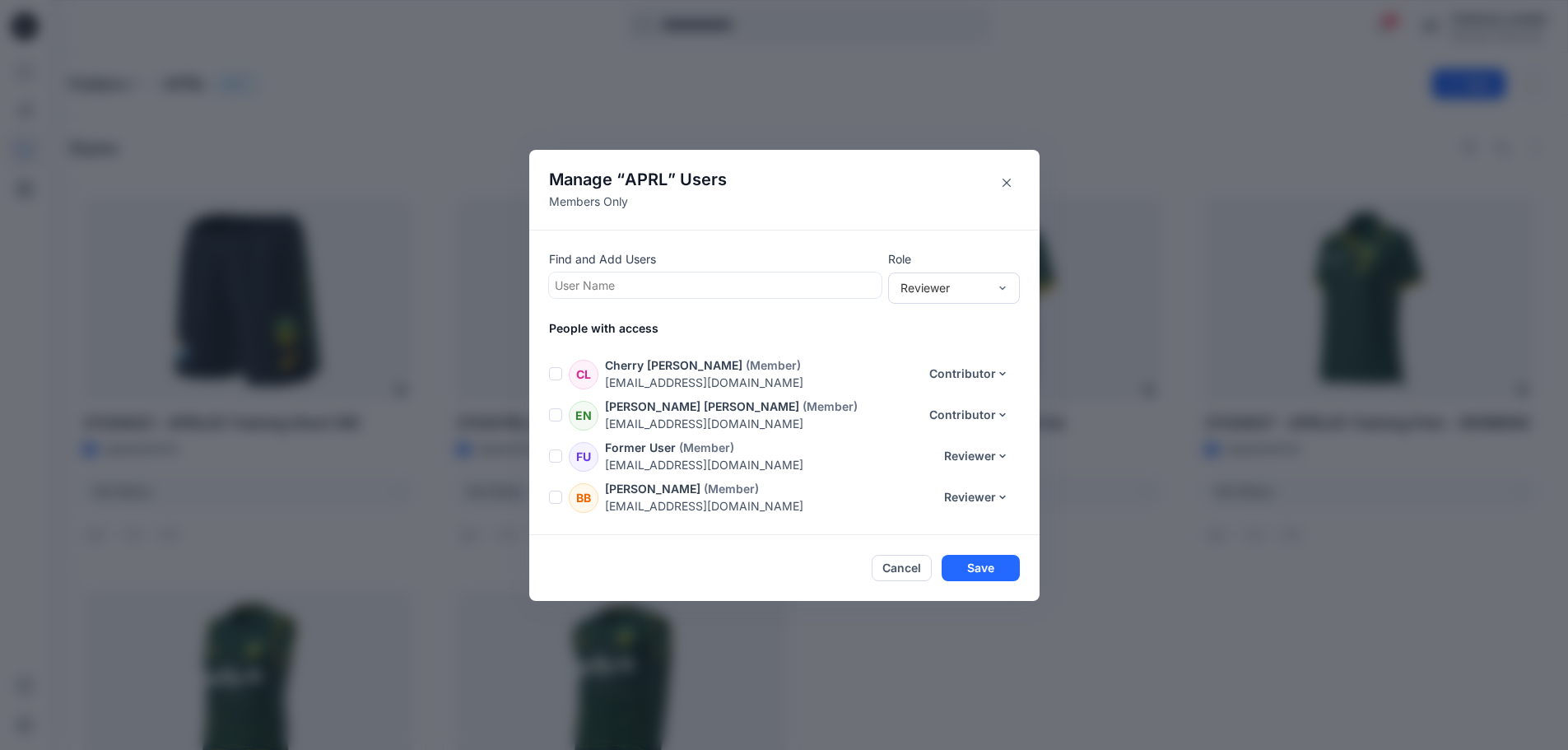
click at [990, 545] on footer "Cancel Save" at bounding box center [784, 567] width 510 height 66
click at [991, 564] on button "Save" at bounding box center [981, 567] width 79 height 27
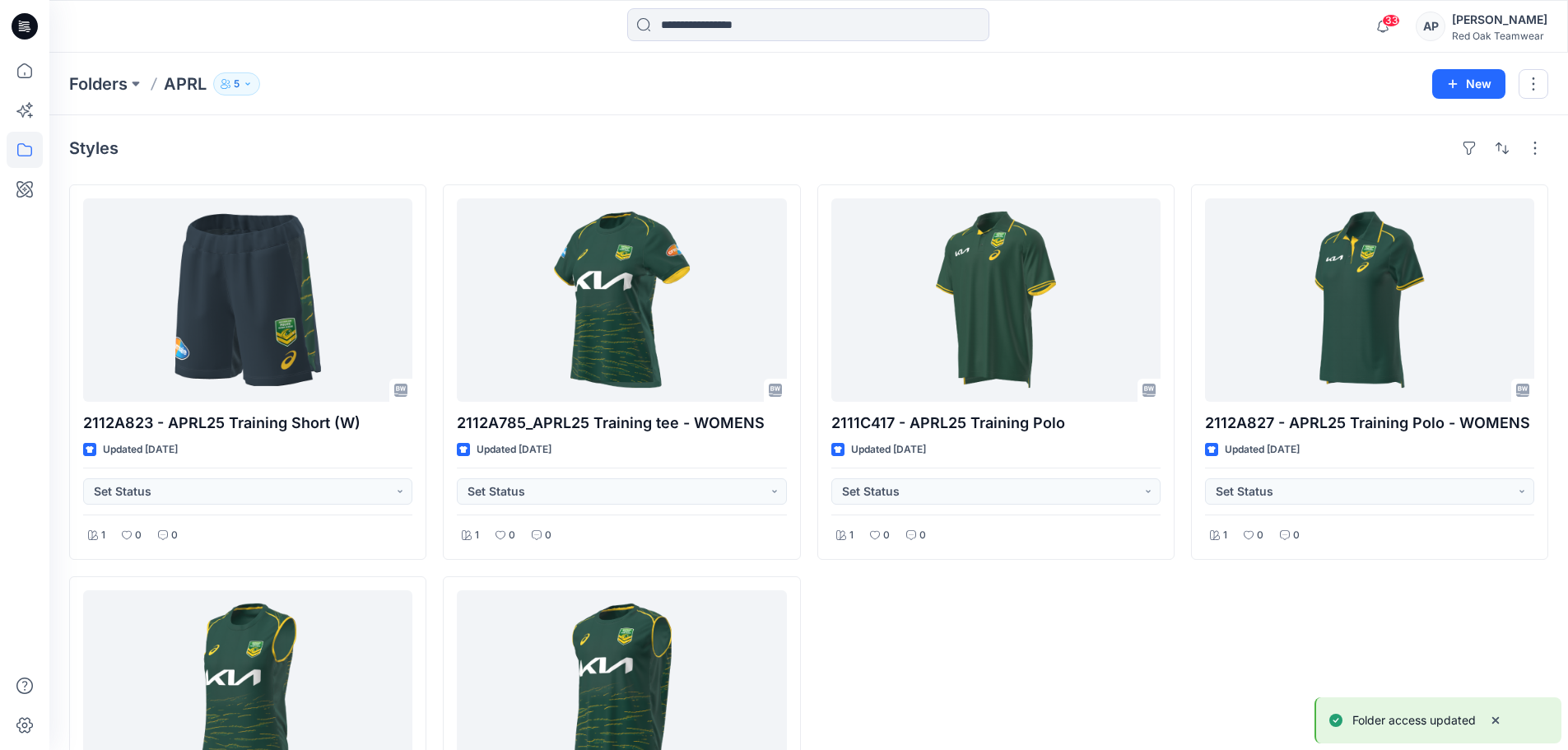
click at [245, 80] on icon "button" at bounding box center [248, 84] width 10 height 10
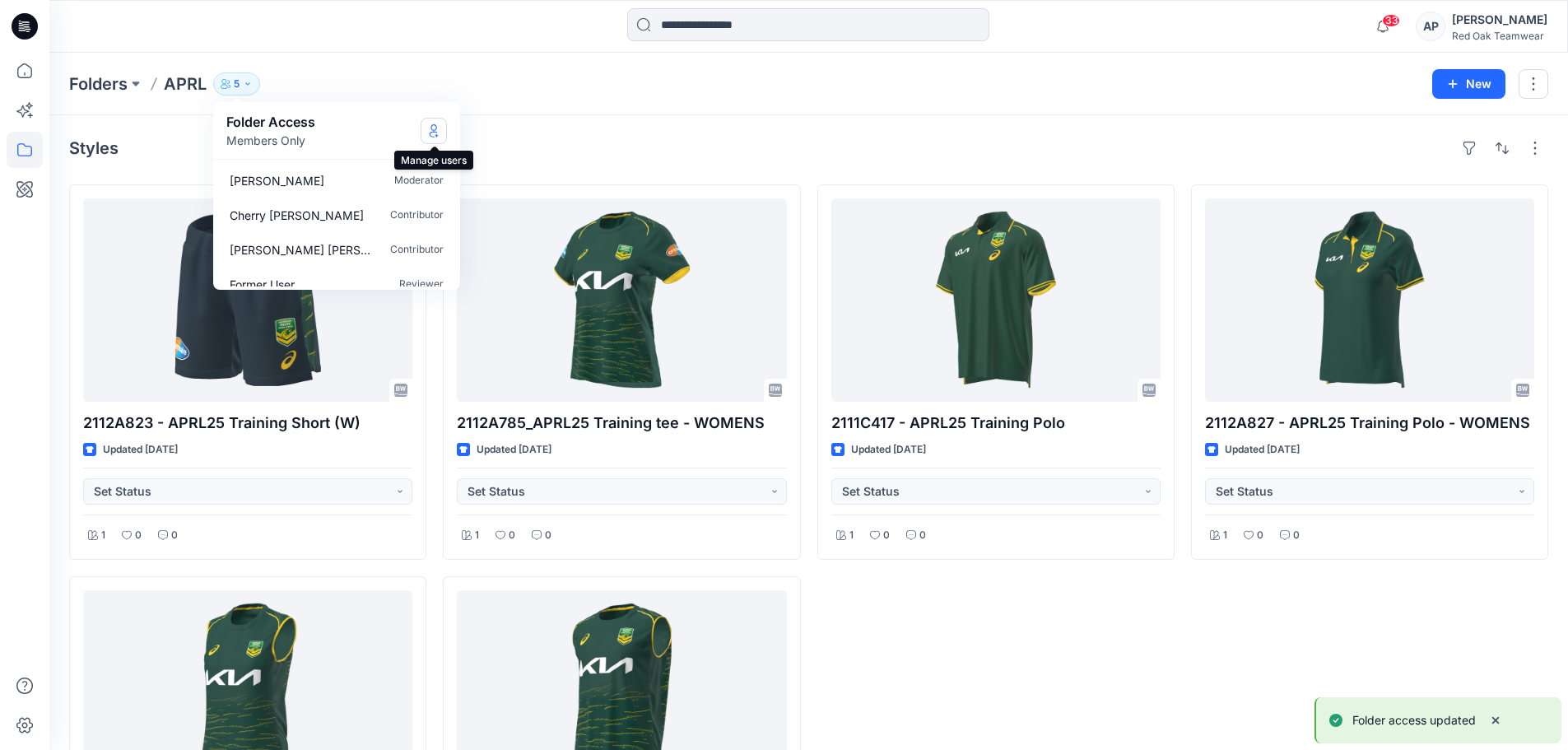
click at [431, 127] on icon "Manage Users" at bounding box center [433, 130] width 13 height 13
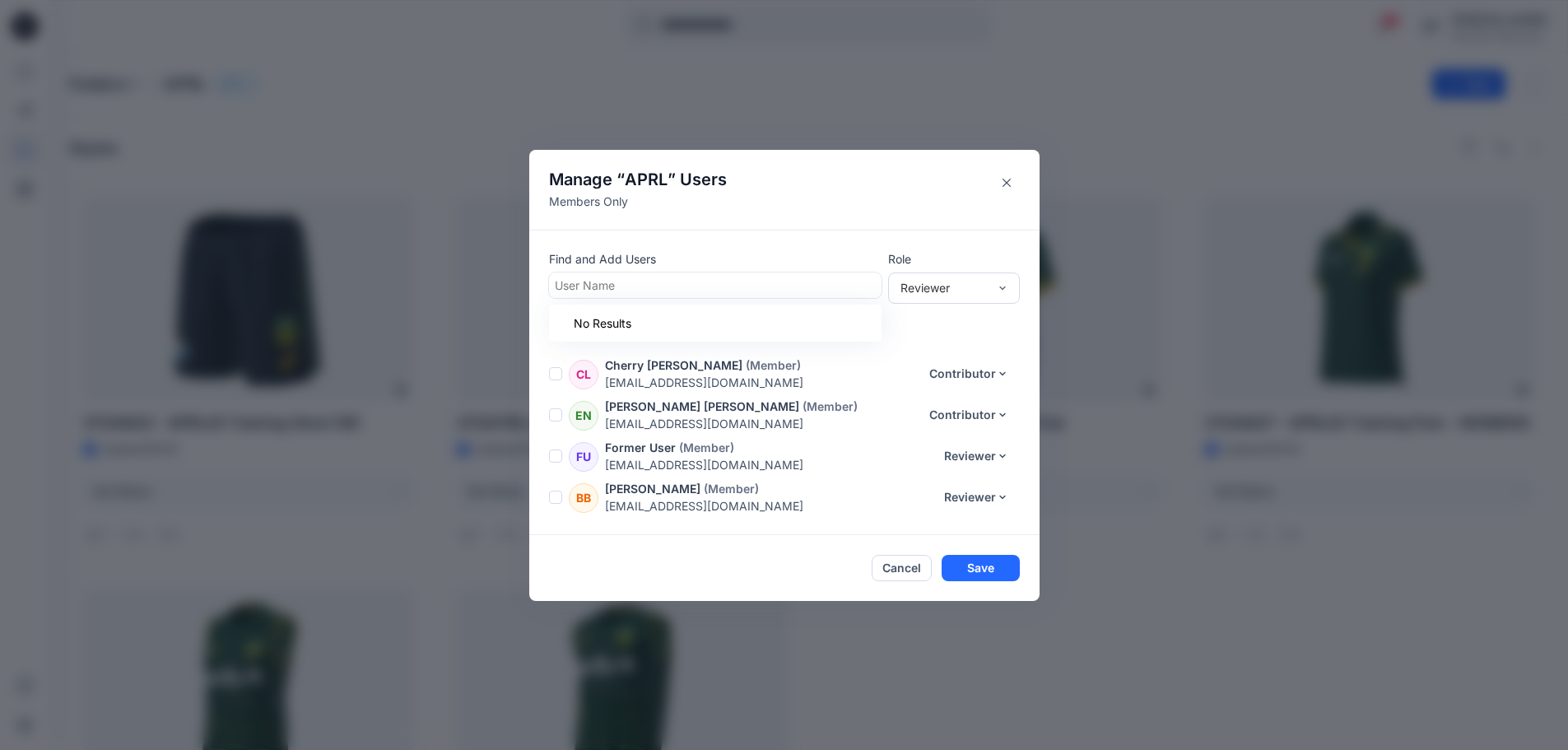
click at [669, 280] on div at bounding box center [715, 285] width 320 height 21
click at [1011, 181] on icon "Close" at bounding box center [1007, 183] width 8 height 8
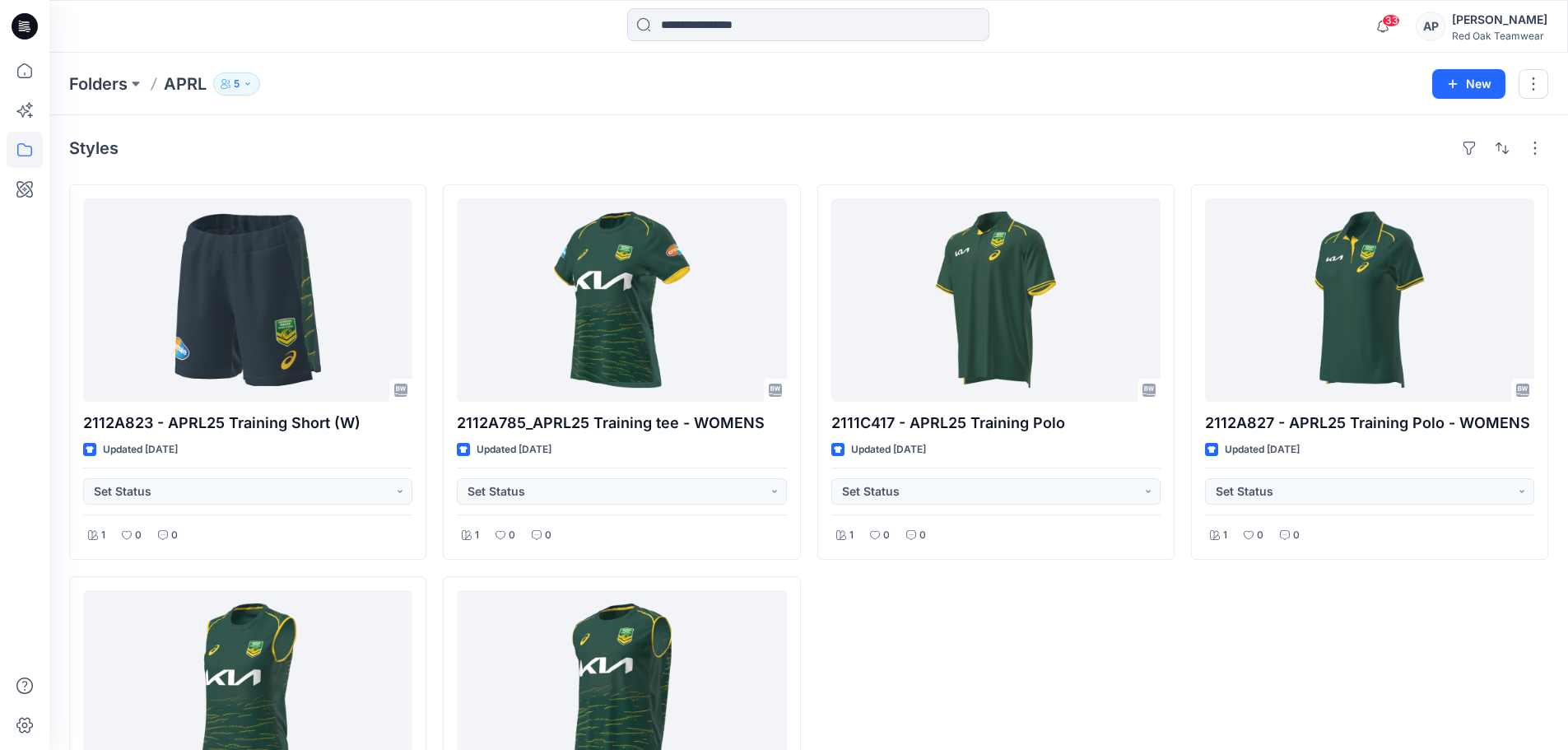
click at [1433, 20] on div "AP" at bounding box center [1430, 27] width 29 height 29
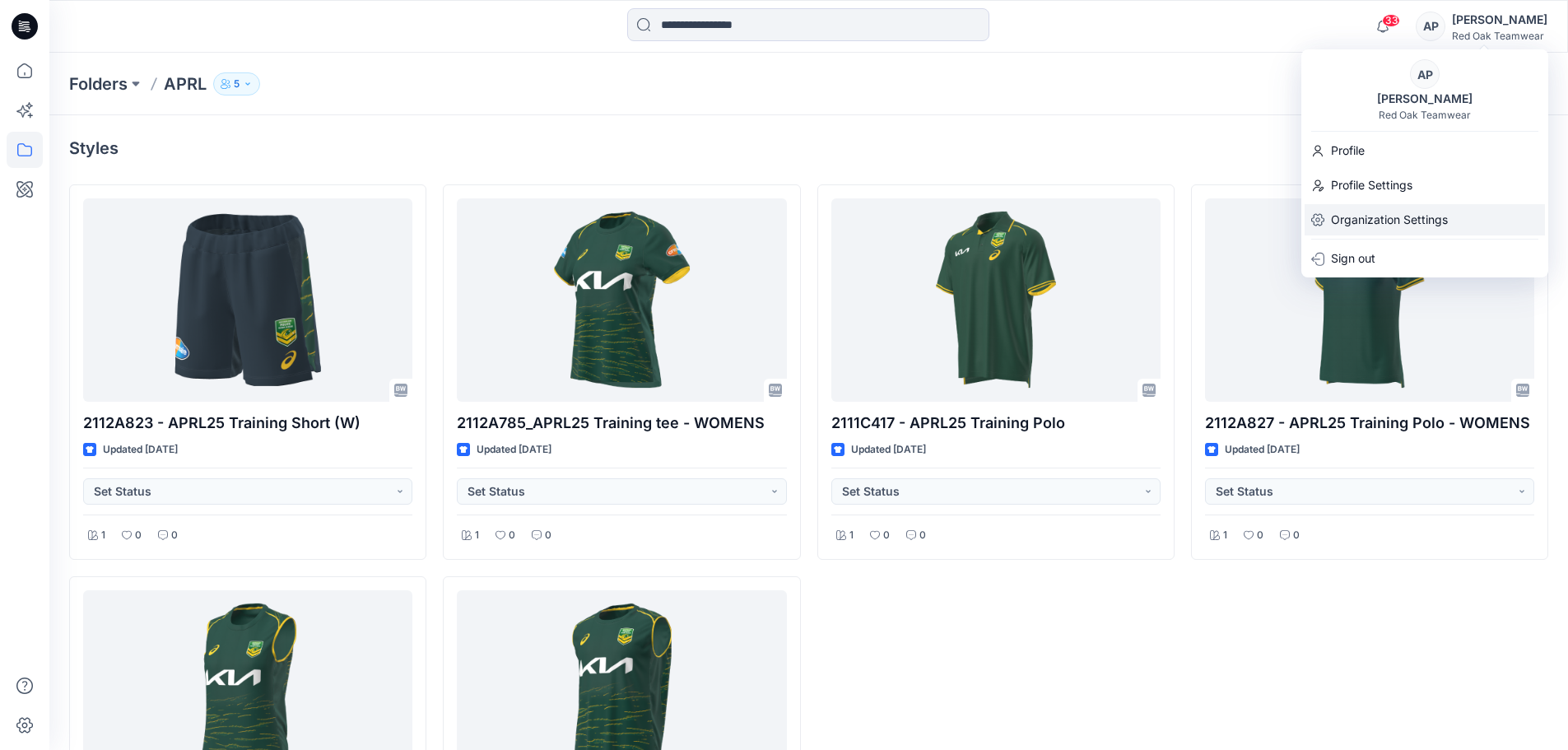
click at [1357, 212] on p "Organization Settings" at bounding box center [1389, 220] width 117 height 31
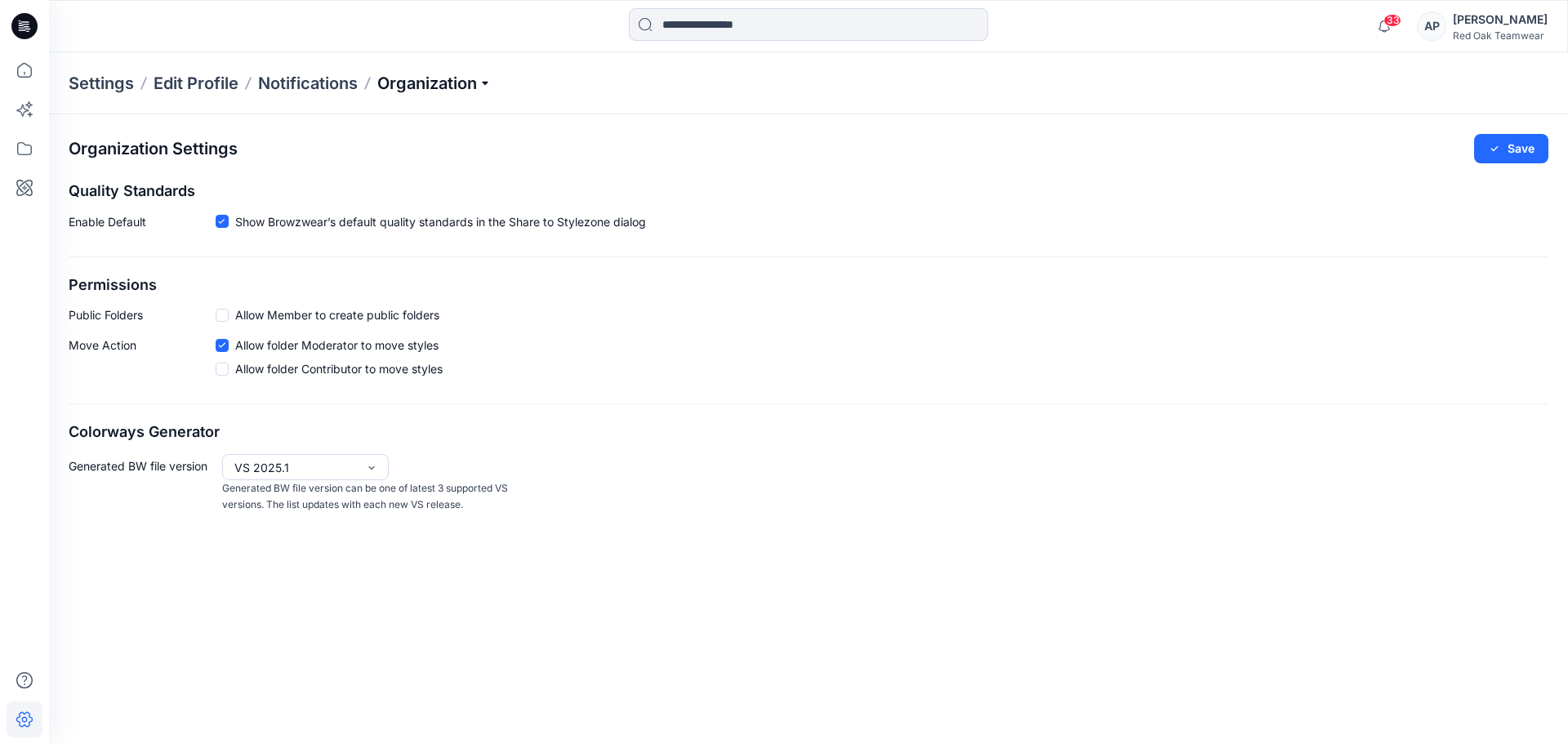
click at [486, 83] on p "Organization" at bounding box center [434, 83] width 114 height 22
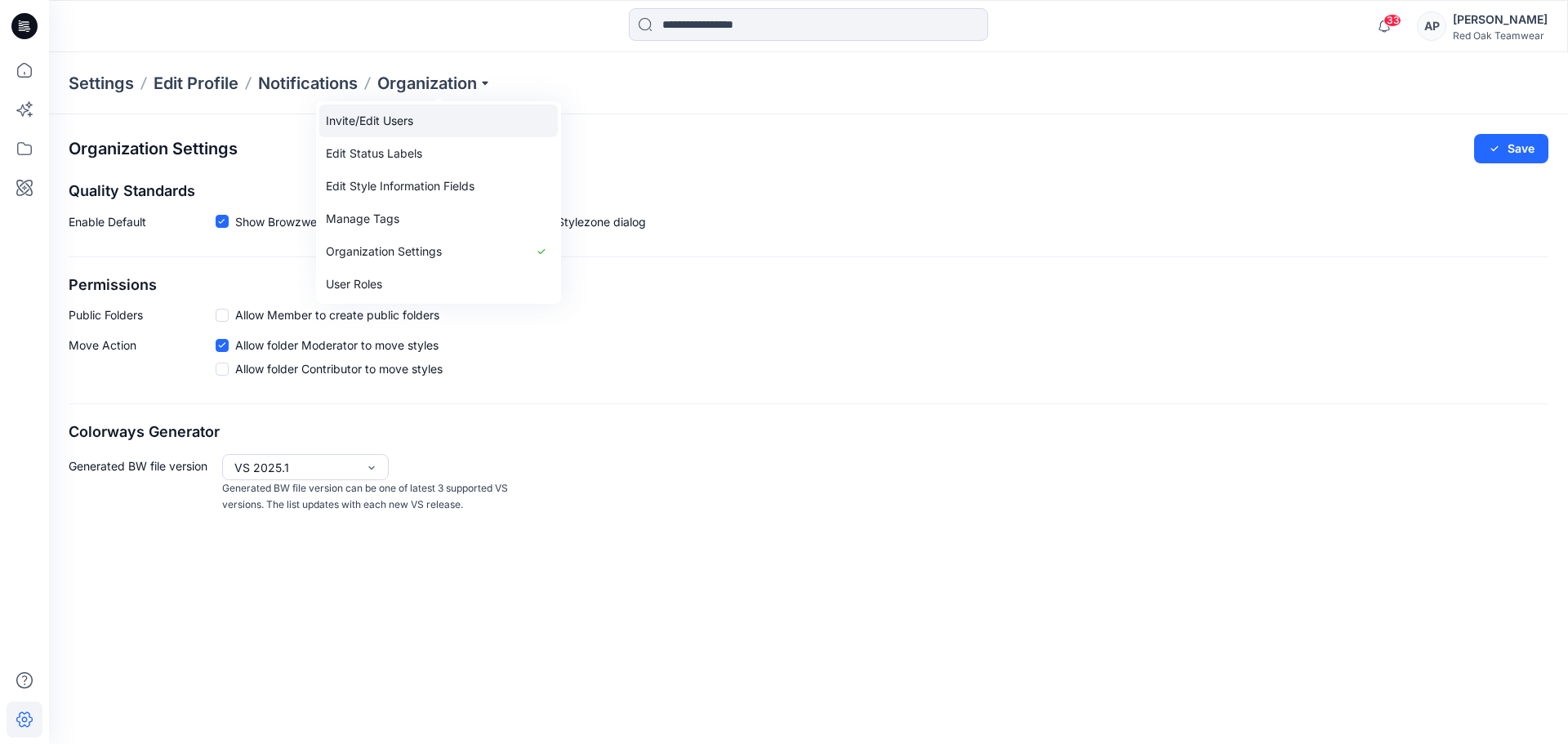
click at [419, 127] on link "Invite/Edit Users" at bounding box center [438, 120] width 238 height 32
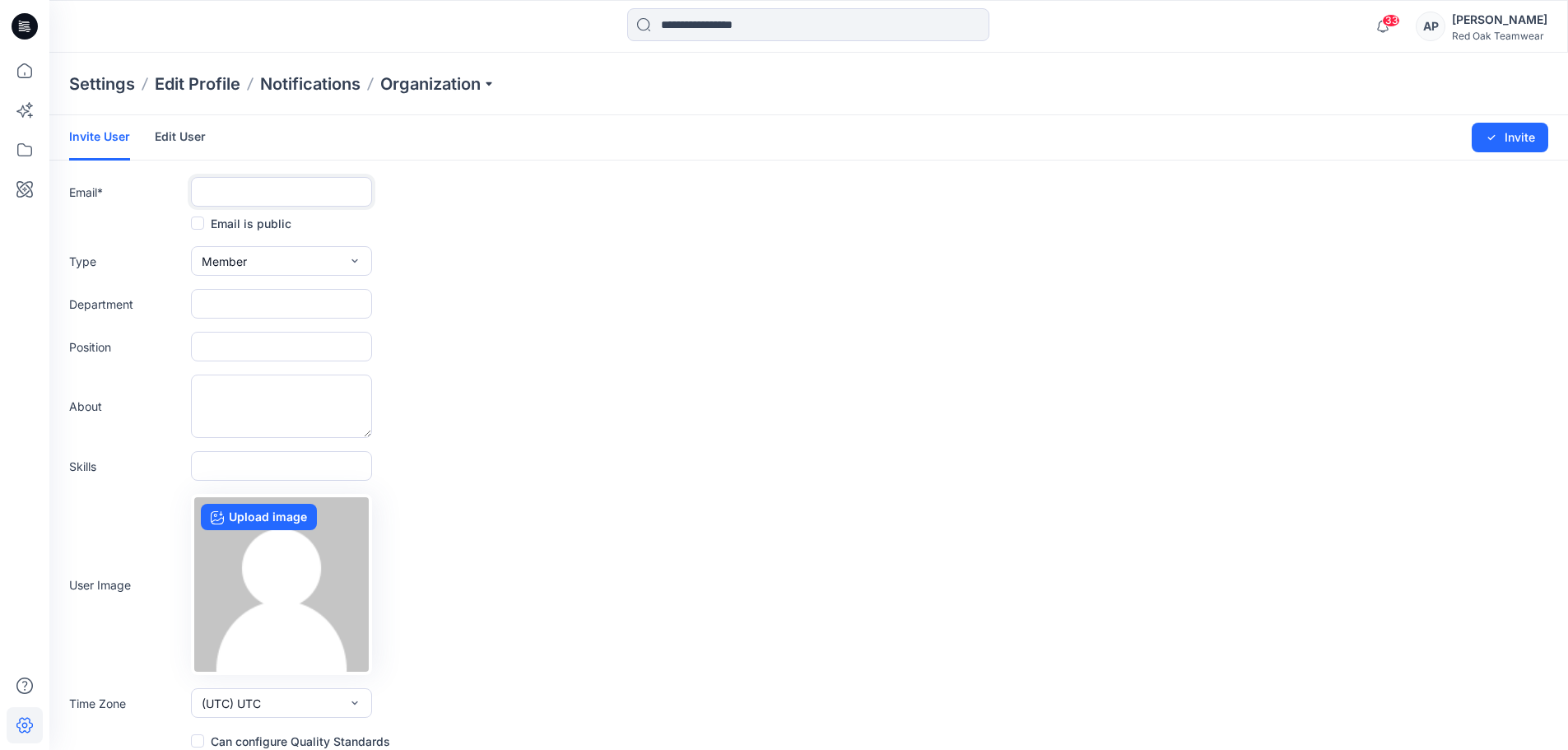
click at [253, 190] on input "text" at bounding box center [281, 192] width 181 height 29
paste input "**********"
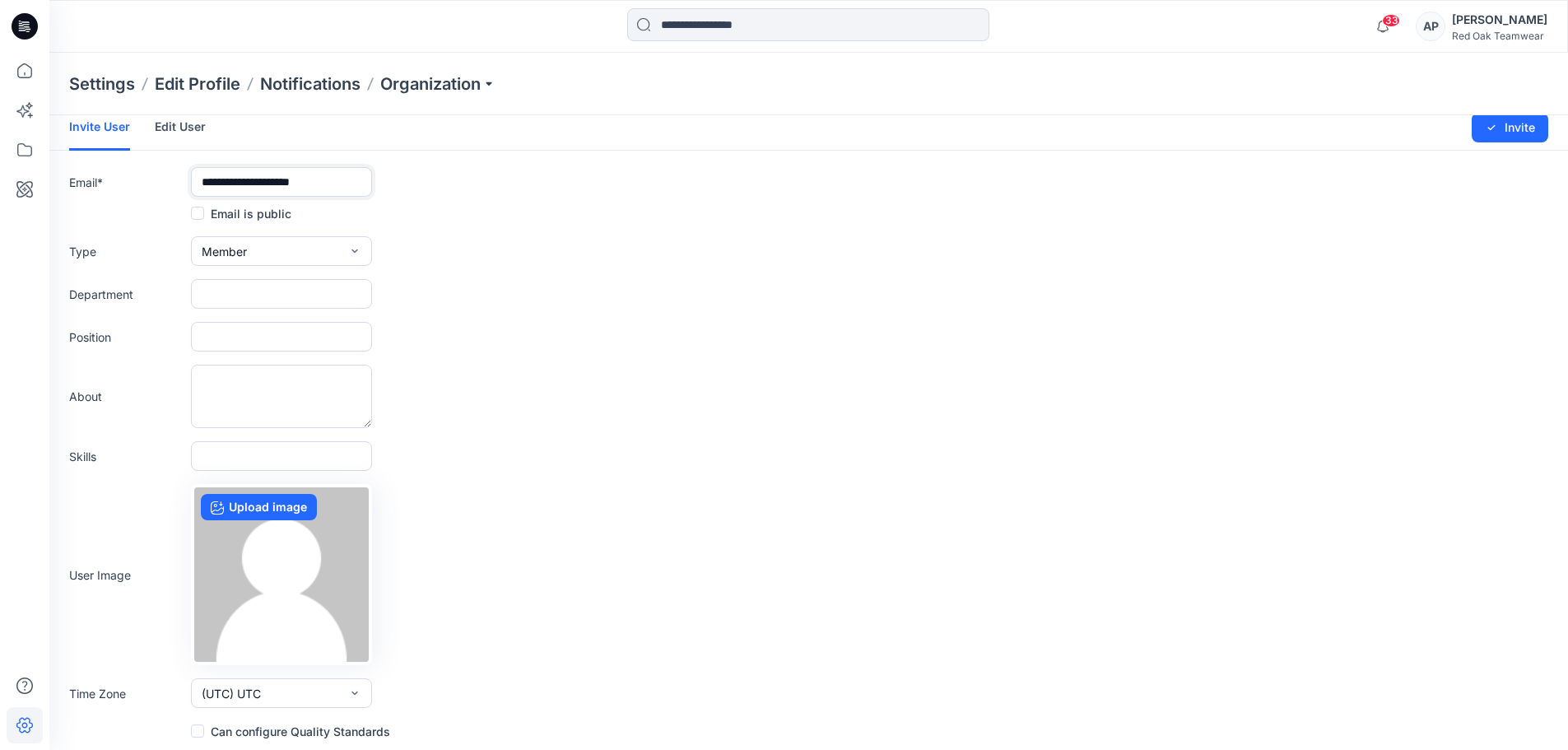
scroll to position [14, 0]
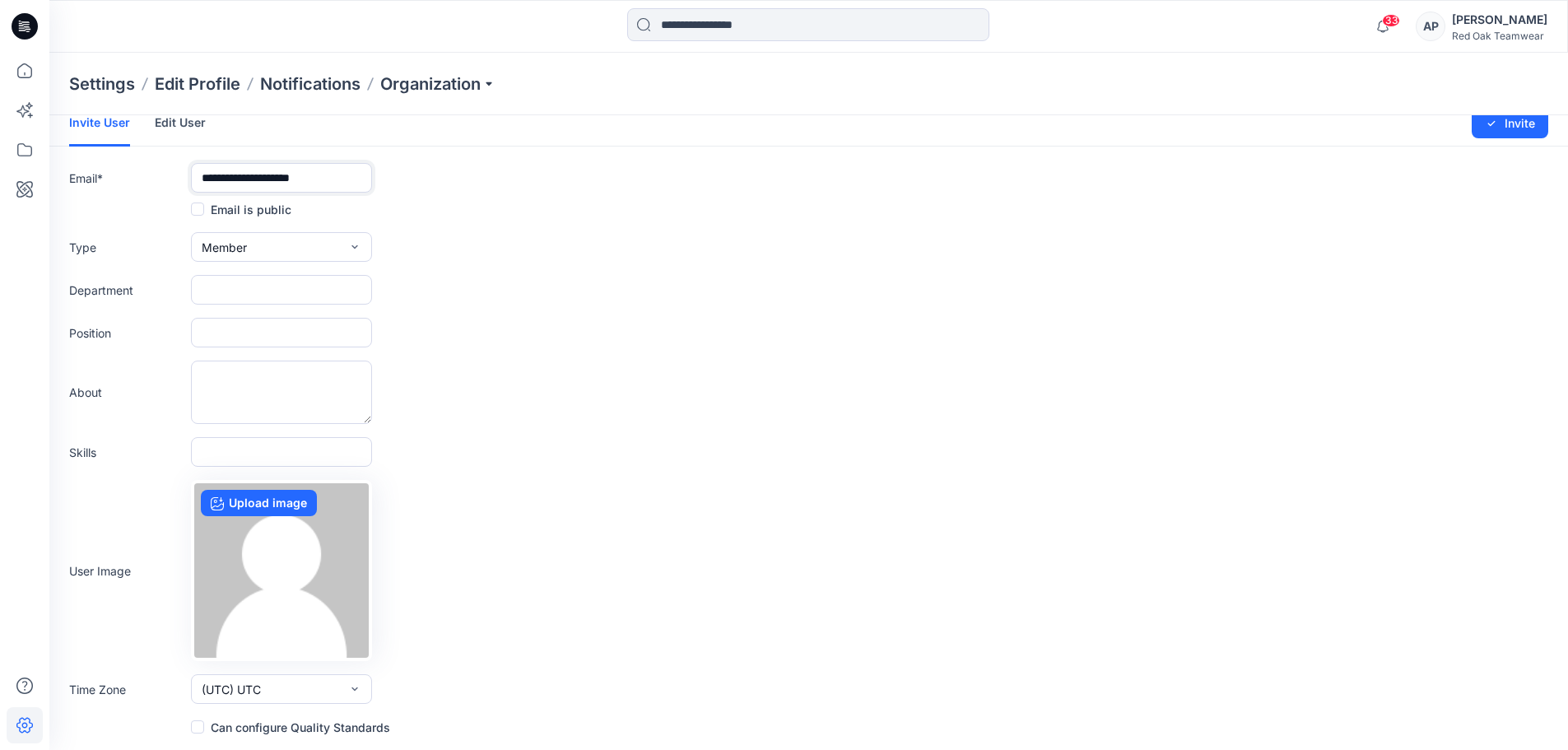
type input "**********"
click at [197, 725] on span at bounding box center [197, 725] width 13 height 13
click at [1504, 122] on button "Invite" at bounding box center [1510, 124] width 77 height 29
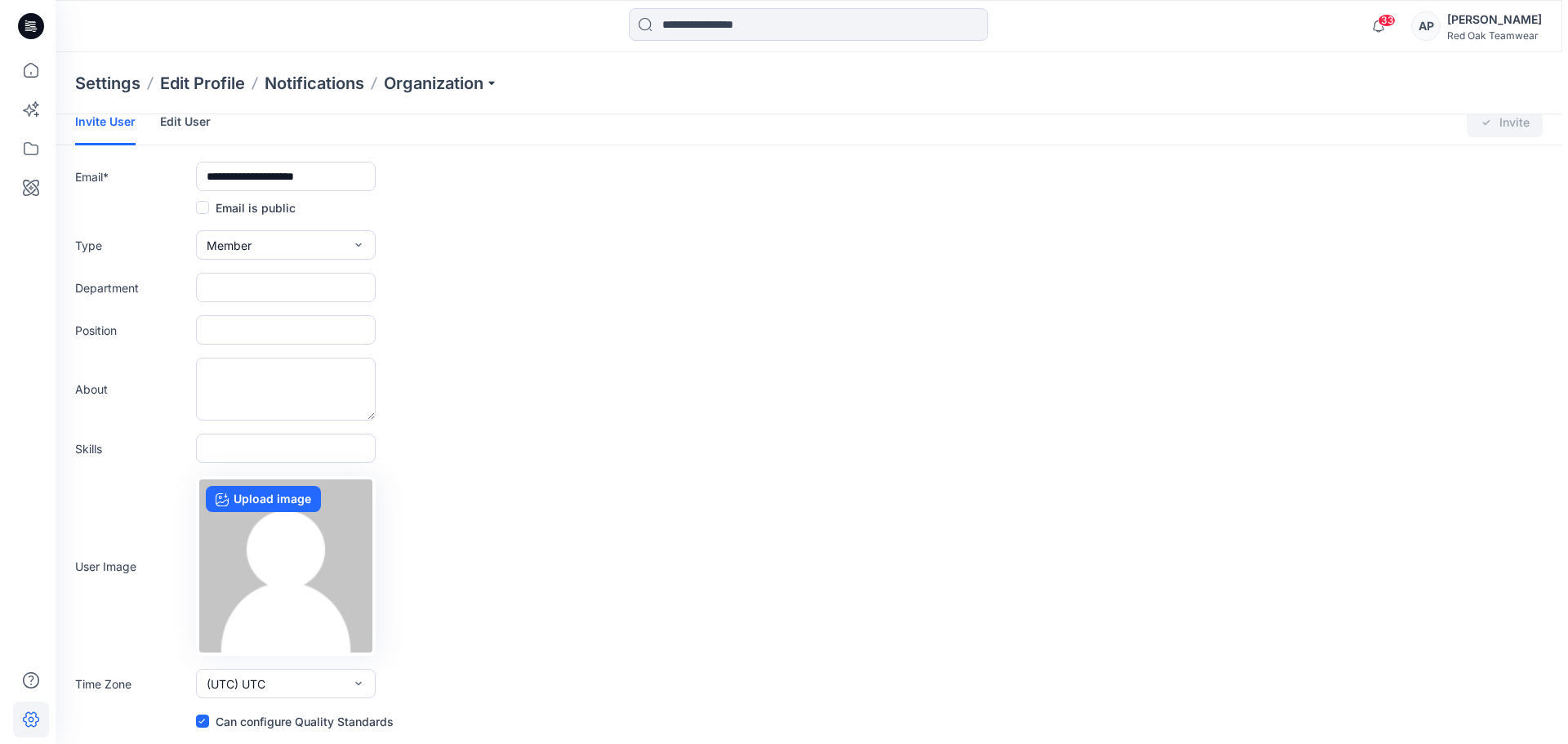
scroll to position [0, 0]
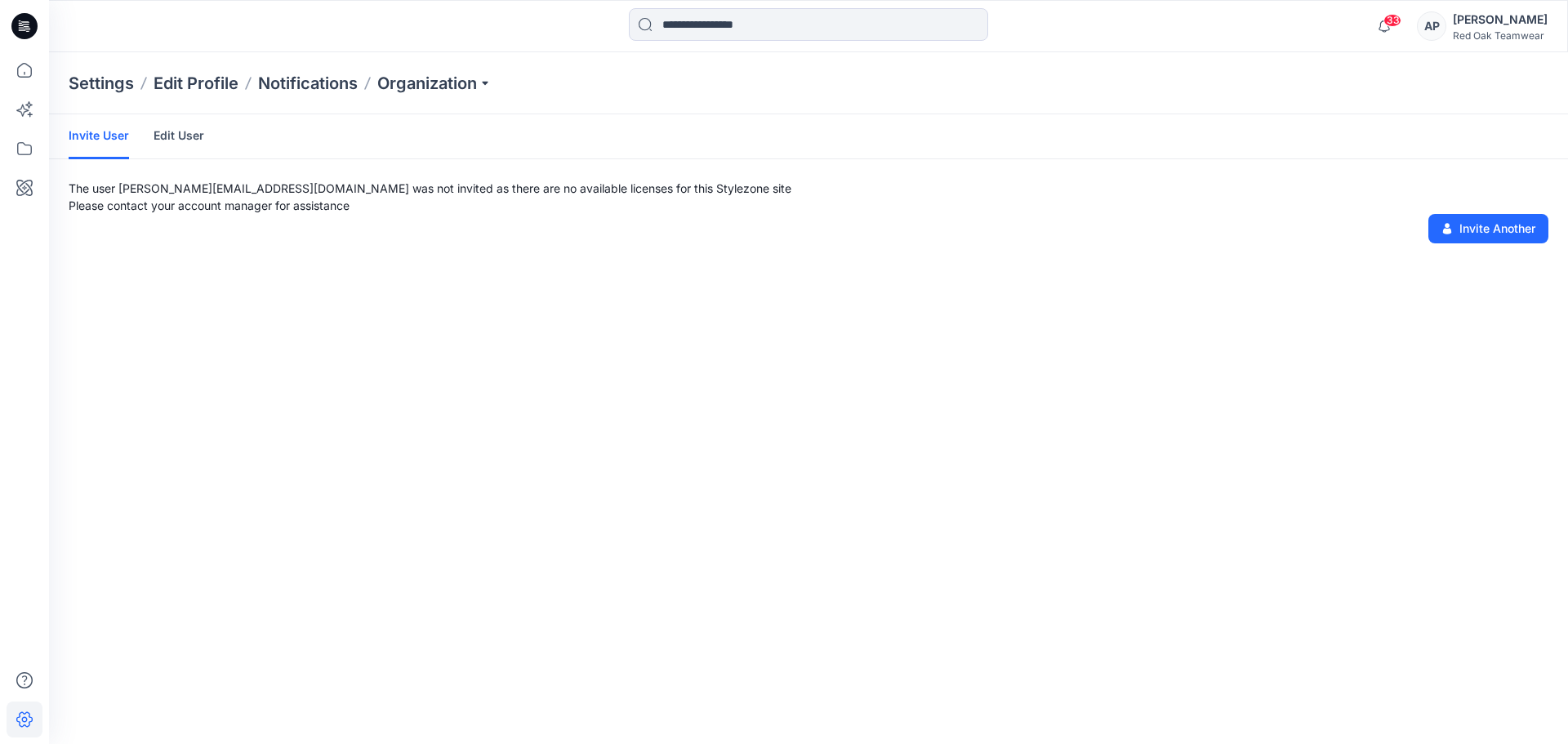
click at [168, 136] on link "Edit User" at bounding box center [179, 136] width 51 height 43
